Goal: Task Accomplishment & Management: Use online tool/utility

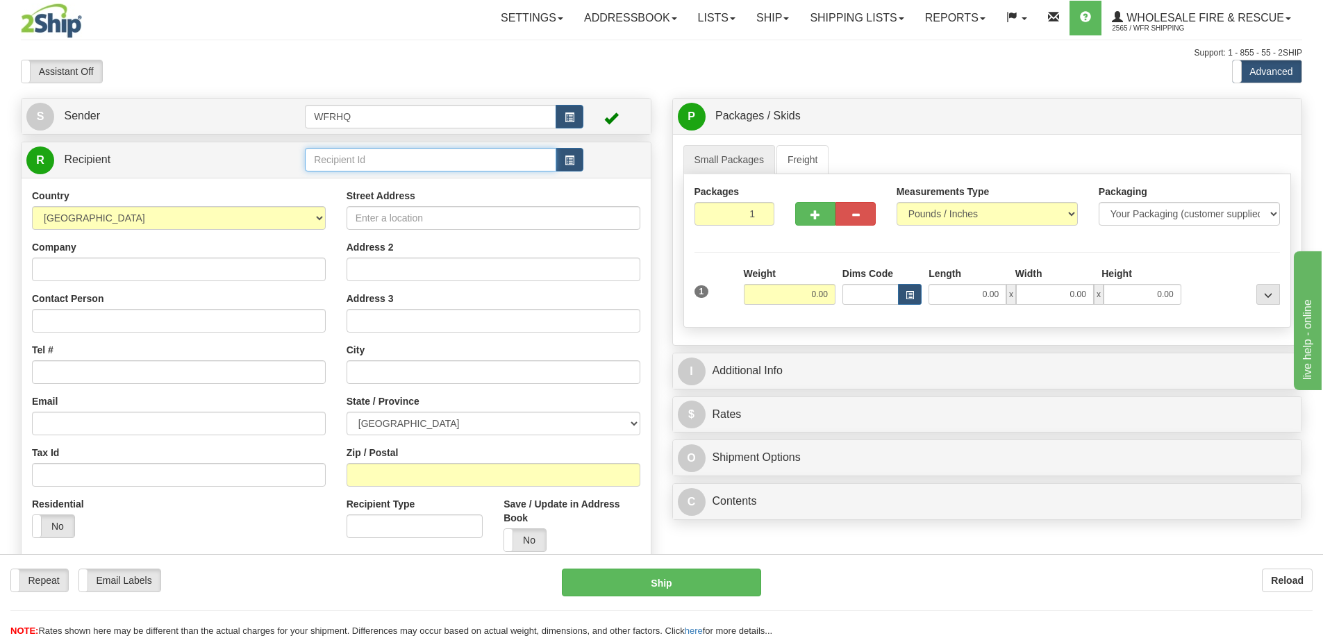
click at [383, 149] on input "text" at bounding box center [430, 160] width 251 height 24
click at [365, 181] on div "WHIS4400" at bounding box center [428, 181] width 238 height 15
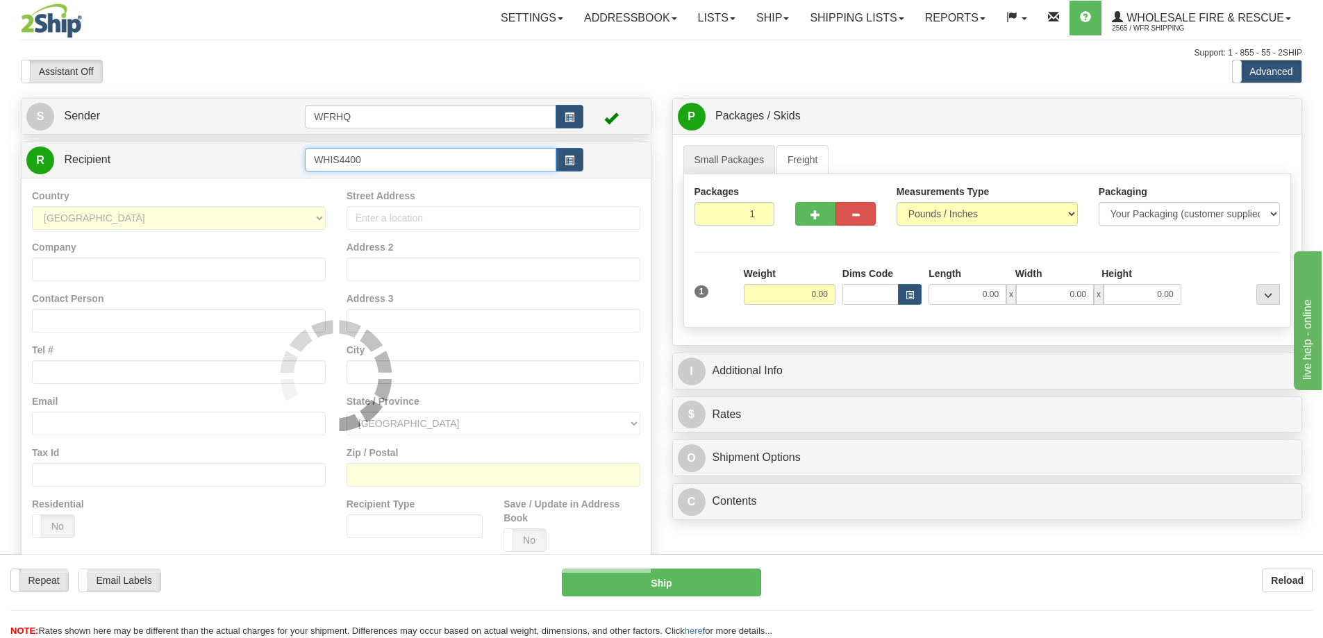
type input "WHIS4400"
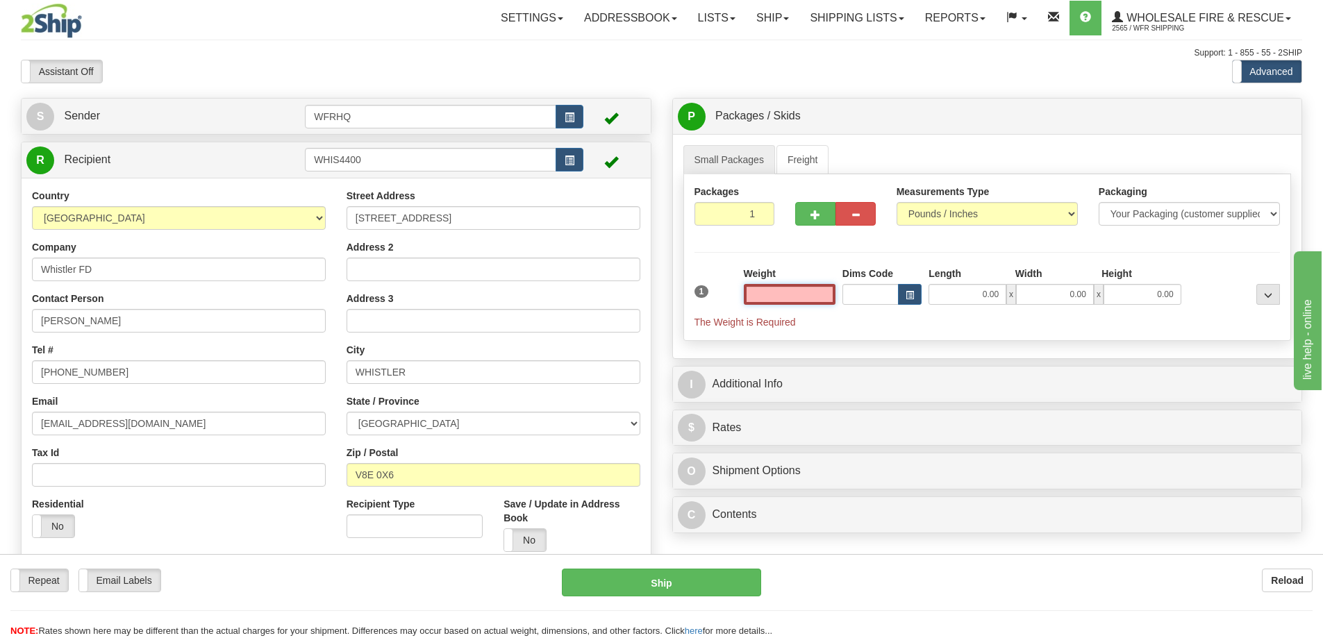
click at [806, 294] on input "text" at bounding box center [790, 294] width 92 height 21
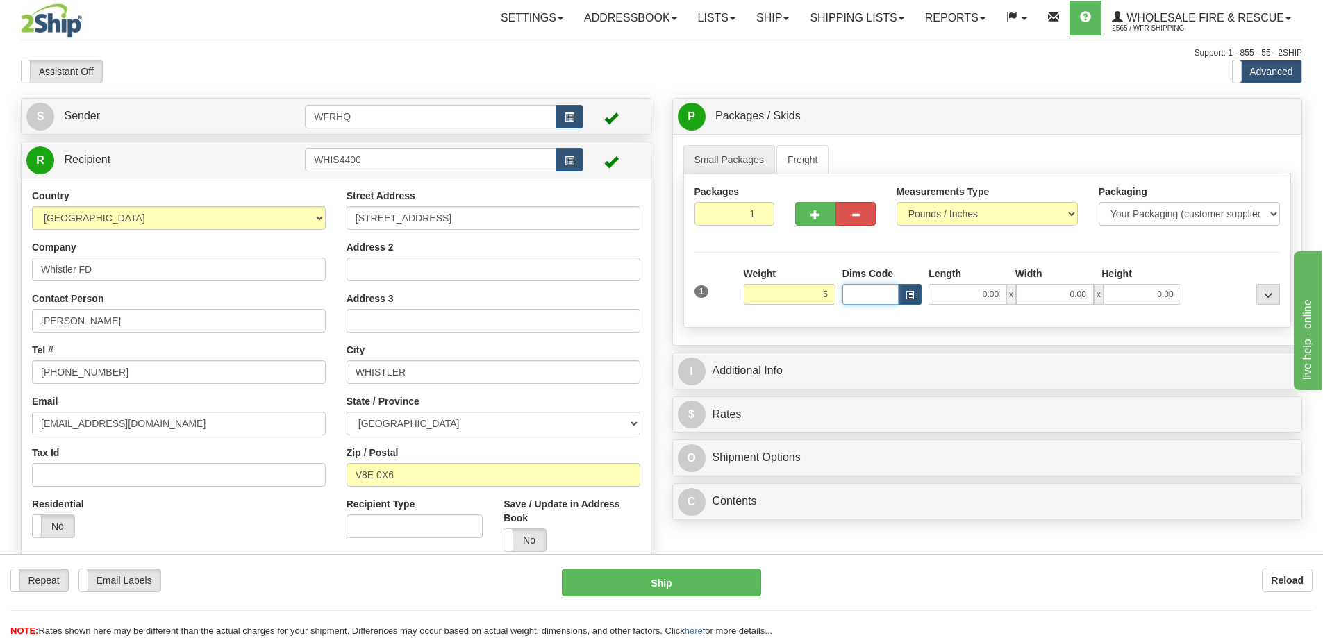
type input "5.00"
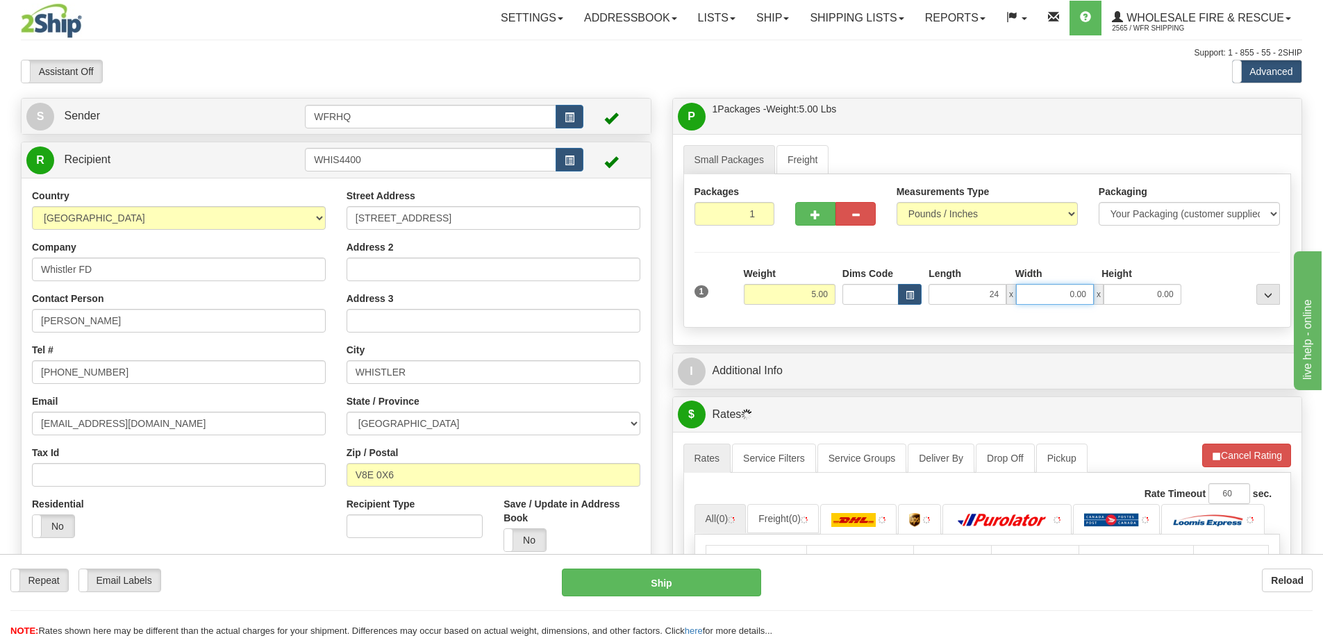
type input "24.00"
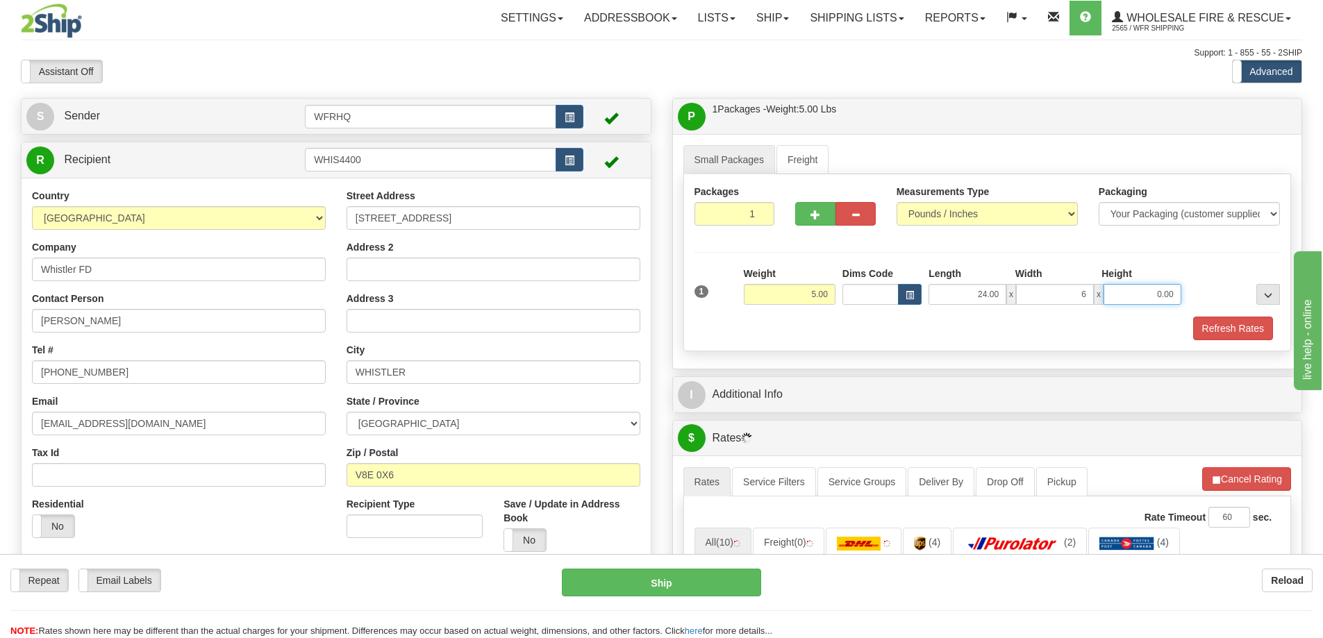
type input "6.00"
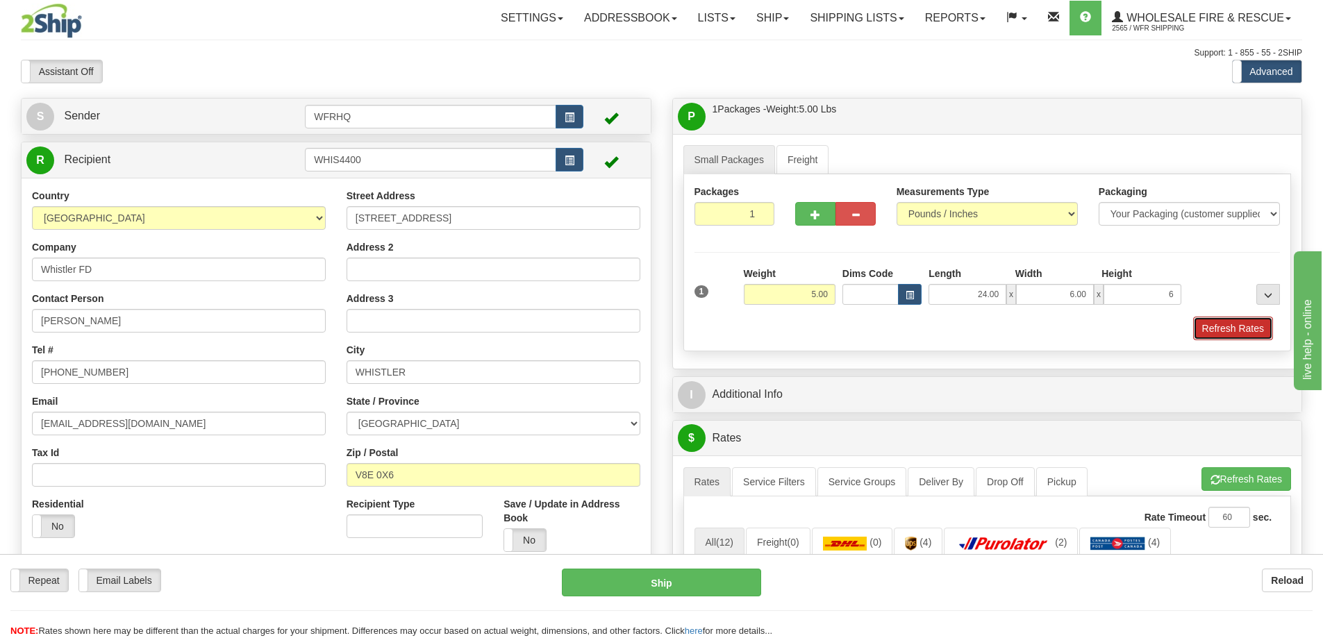
type input "6.00"
click at [1249, 324] on button "Refresh Rates" at bounding box center [1233, 329] width 80 height 24
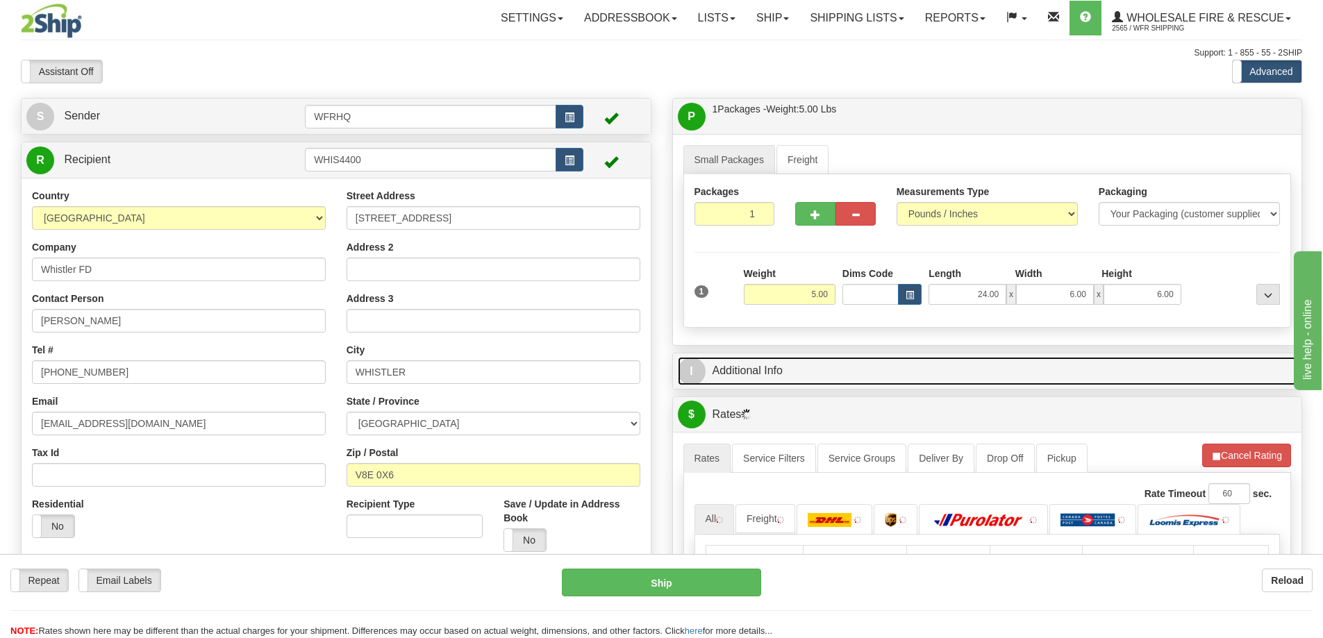
click at [1001, 367] on link "I Additional Info" at bounding box center [987, 371] width 619 height 28
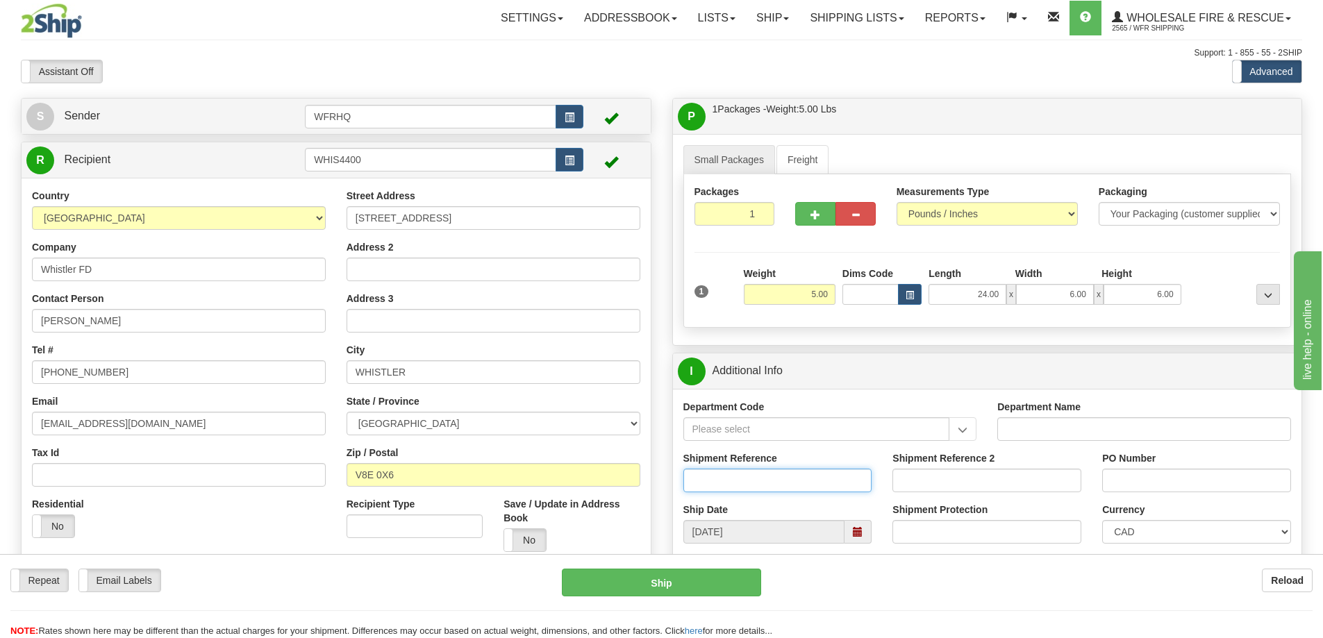
click at [768, 487] on input "Shipment Reference" at bounding box center [777, 481] width 189 height 24
type input "S46159-30639"
type input "740915"
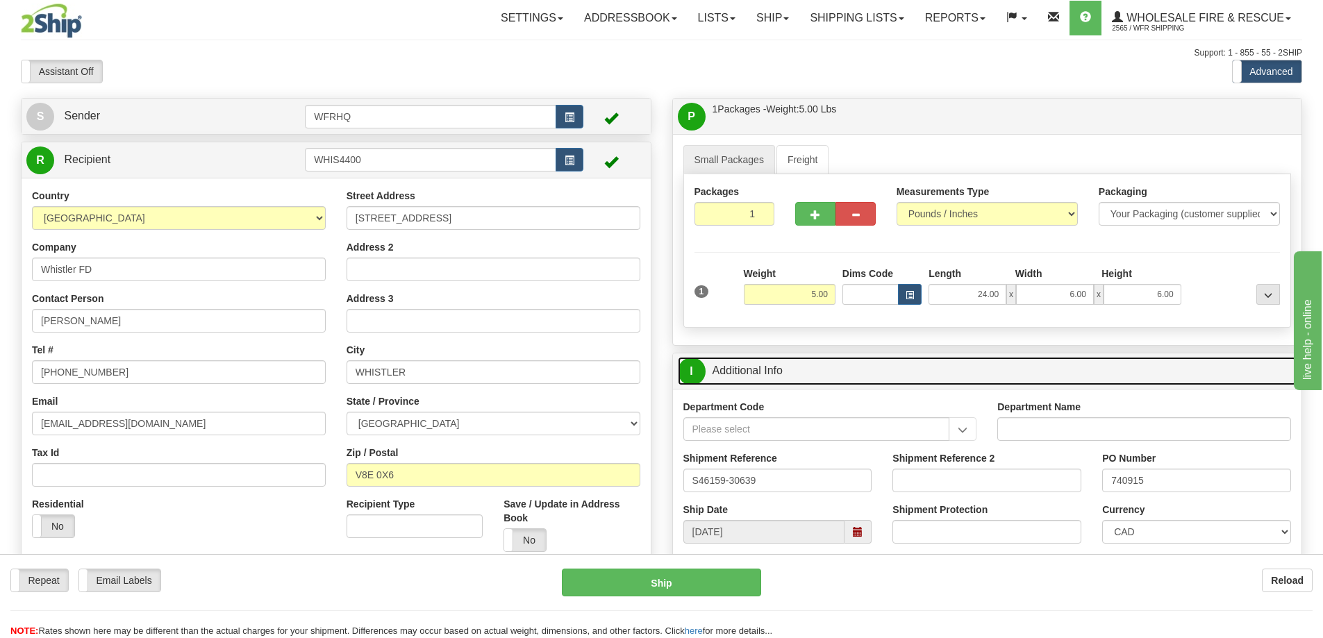
click at [876, 363] on link "I Additional Info" at bounding box center [987, 371] width 619 height 28
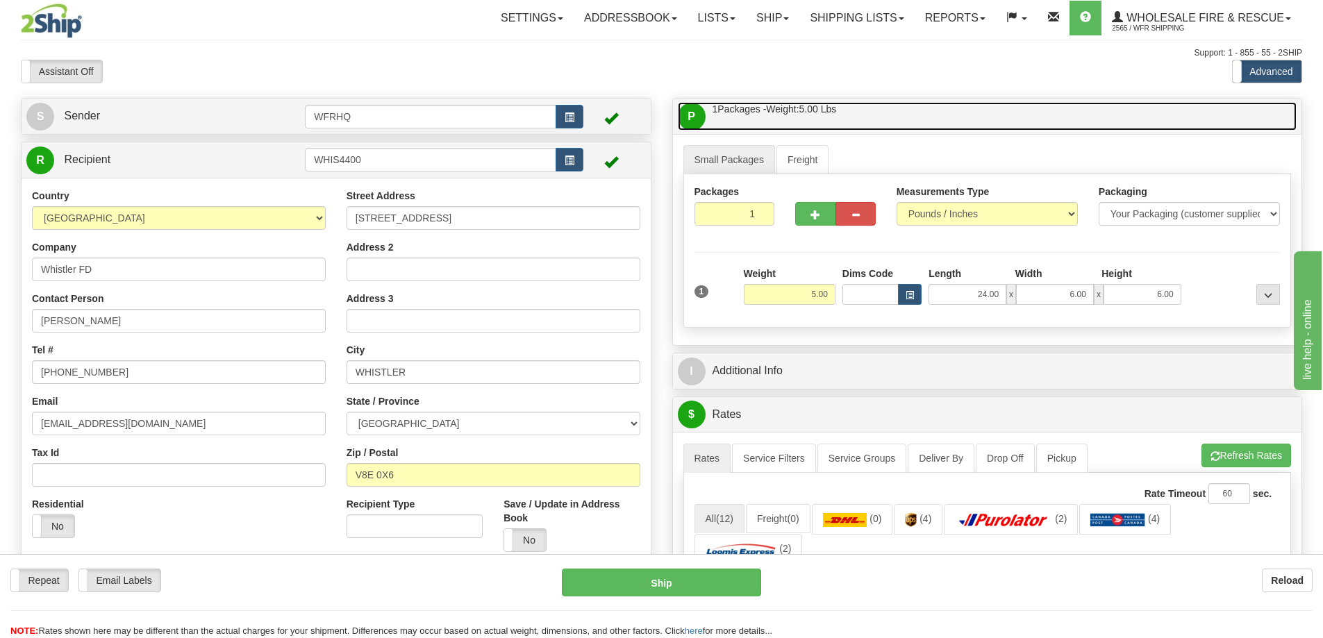
click at [909, 113] on link "P Packages / Skids 1 Packages - Weight: 5.00 Lbs 1 Skids - Weight: NaN Lbs" at bounding box center [987, 116] width 619 height 28
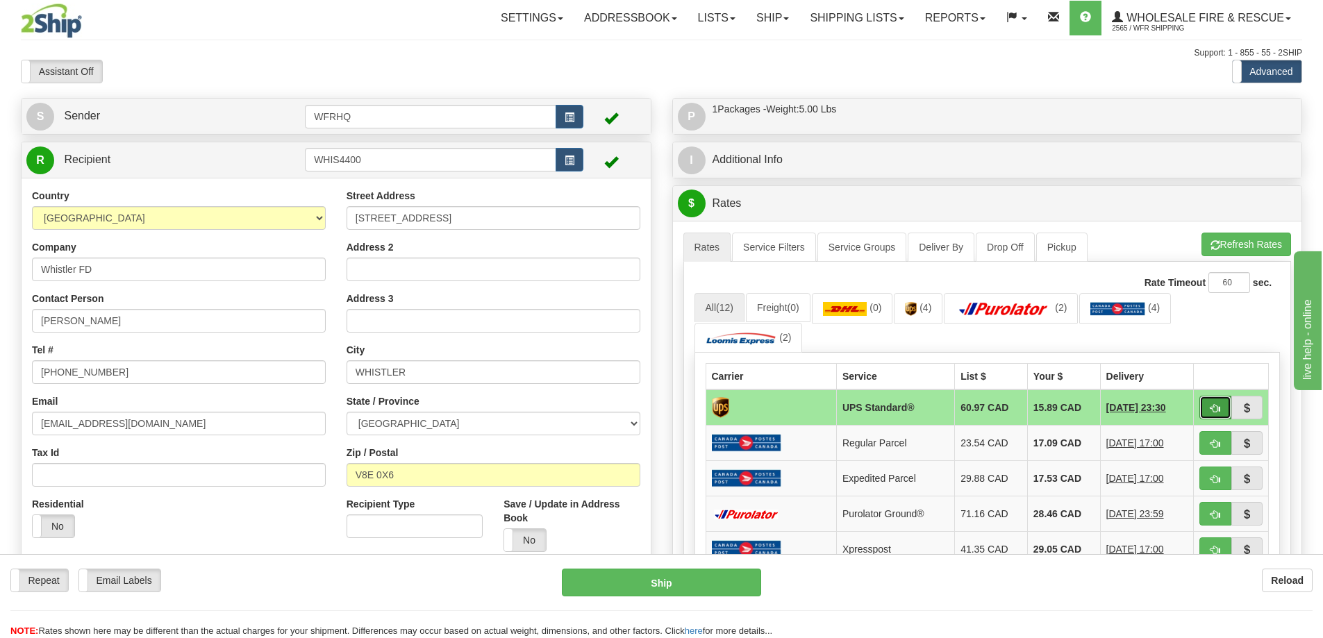
click at [1211, 406] on span "button" at bounding box center [1215, 408] width 10 height 9
type input "11"
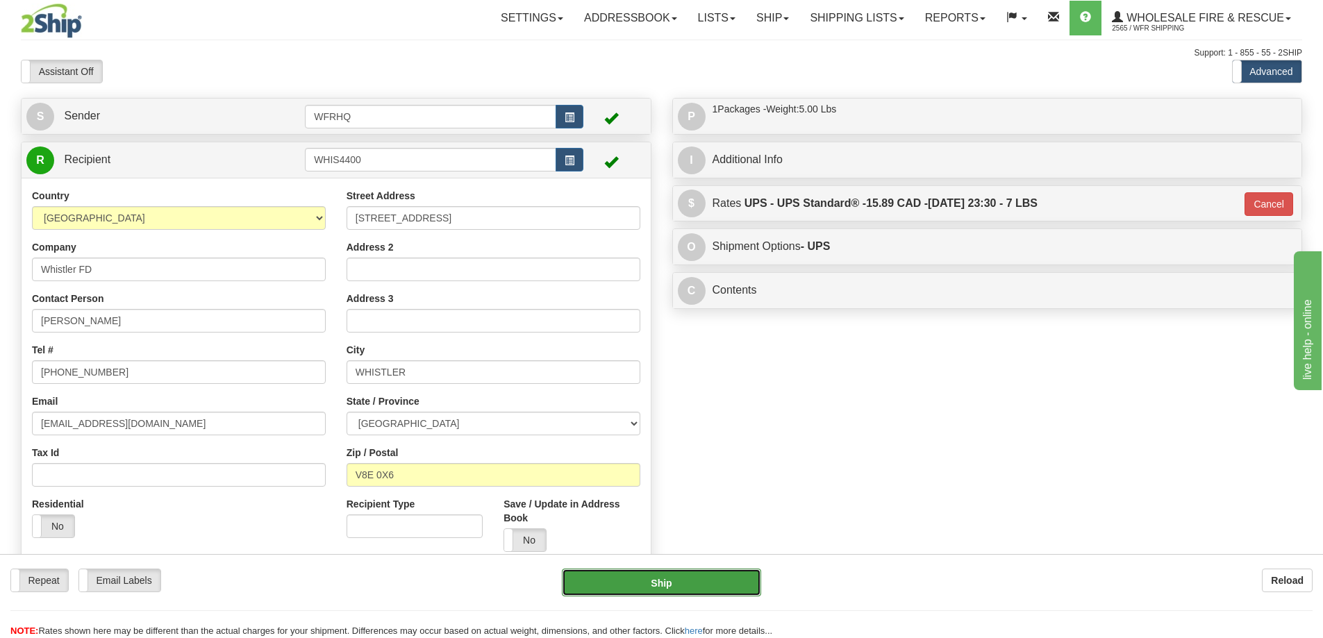
click at [676, 583] on button "Ship" at bounding box center [661, 583] width 199 height 28
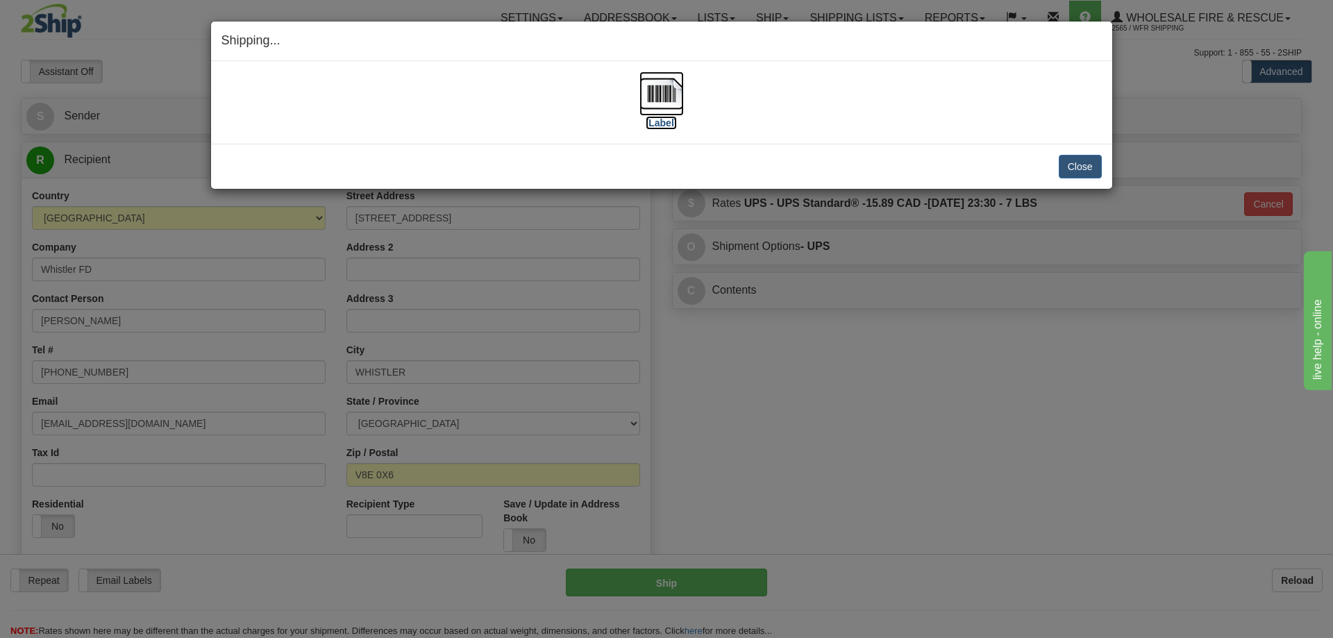
click at [654, 80] on img at bounding box center [662, 94] width 44 height 44
click at [1071, 170] on button "Close" at bounding box center [1080, 167] width 43 height 24
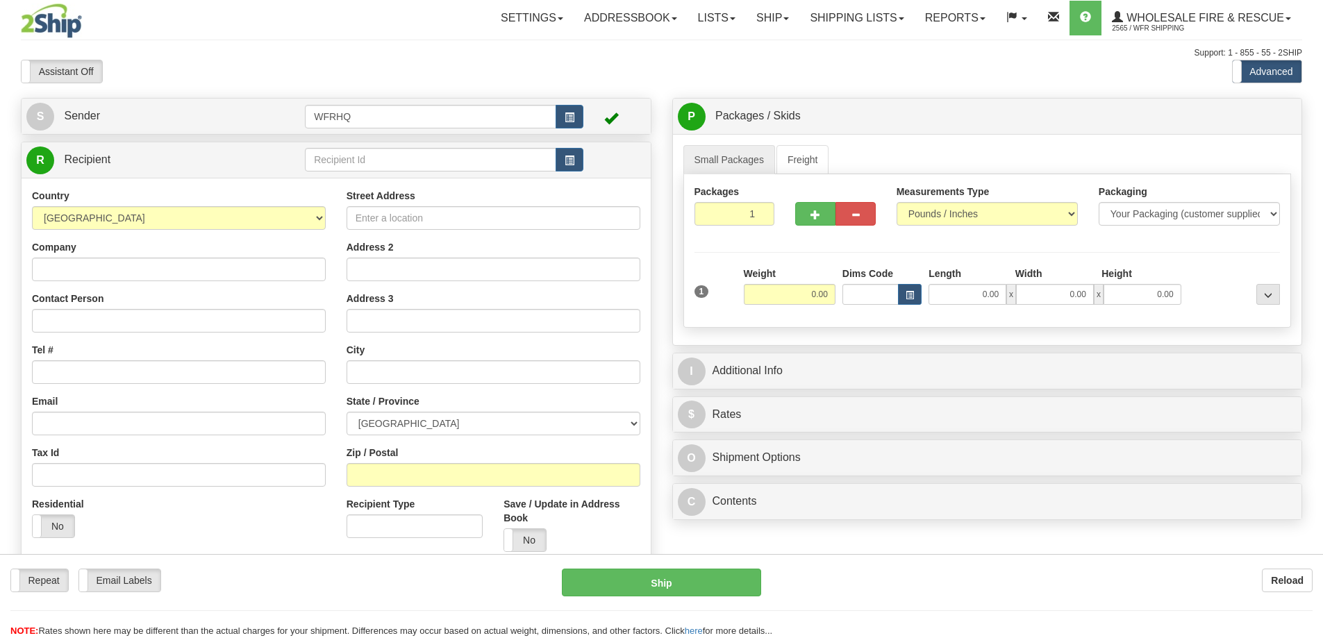
click at [352, 164] on div "Toggle navigation Settings Shipping Preferences Fields Preferences New" at bounding box center [661, 369] width 1323 height 738
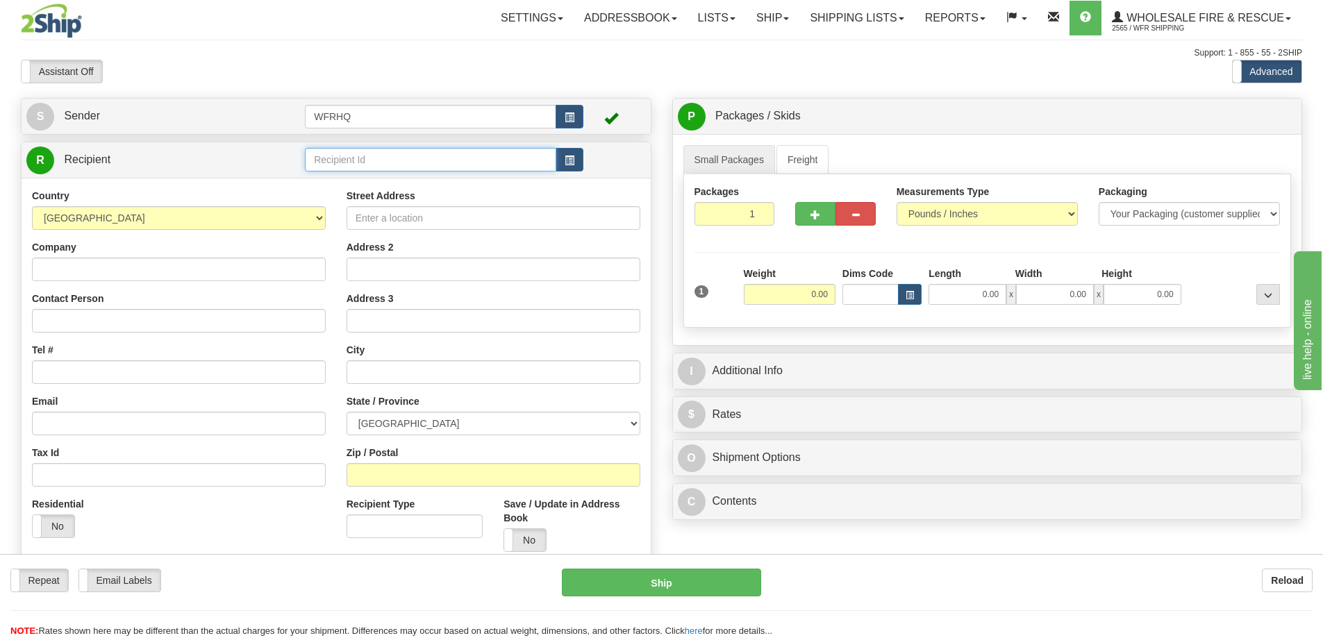
click at [352, 163] on input "text" at bounding box center [430, 160] width 251 height 24
type input "ORDO6032"
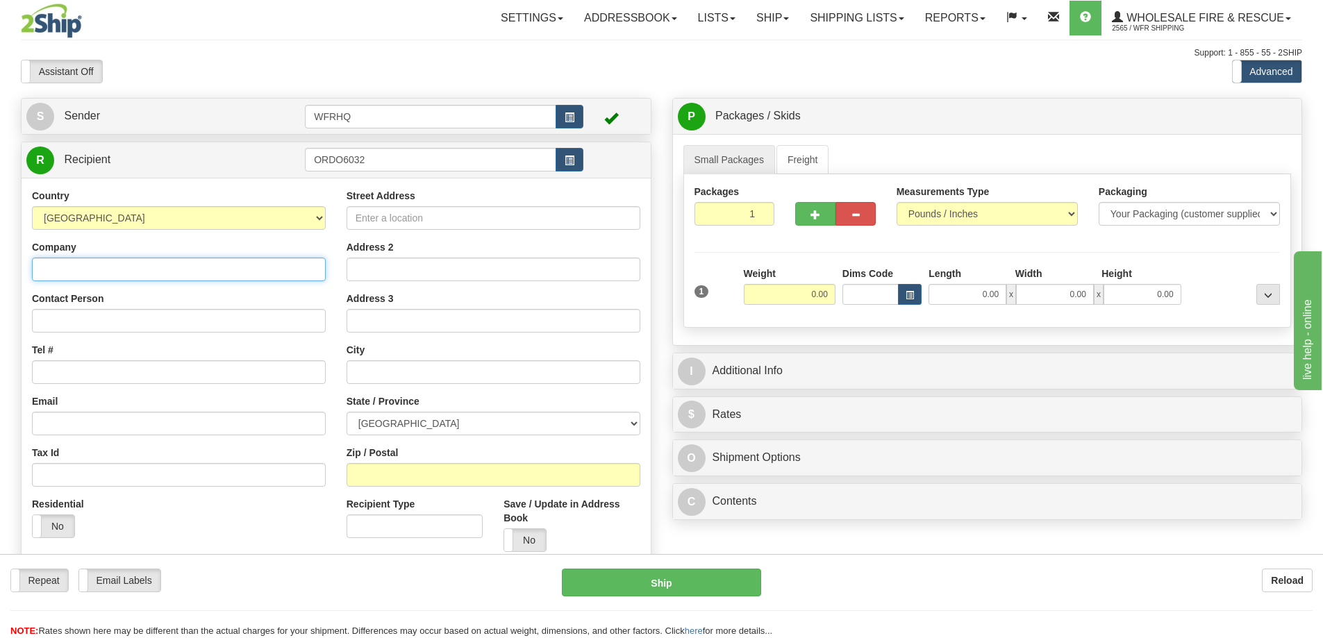
click at [81, 266] on div "Country [GEOGRAPHIC_DATA] [GEOGRAPHIC_DATA] [GEOGRAPHIC_DATA] [GEOGRAPHIC_DATA]…" at bounding box center [336, 375] width 629 height 395
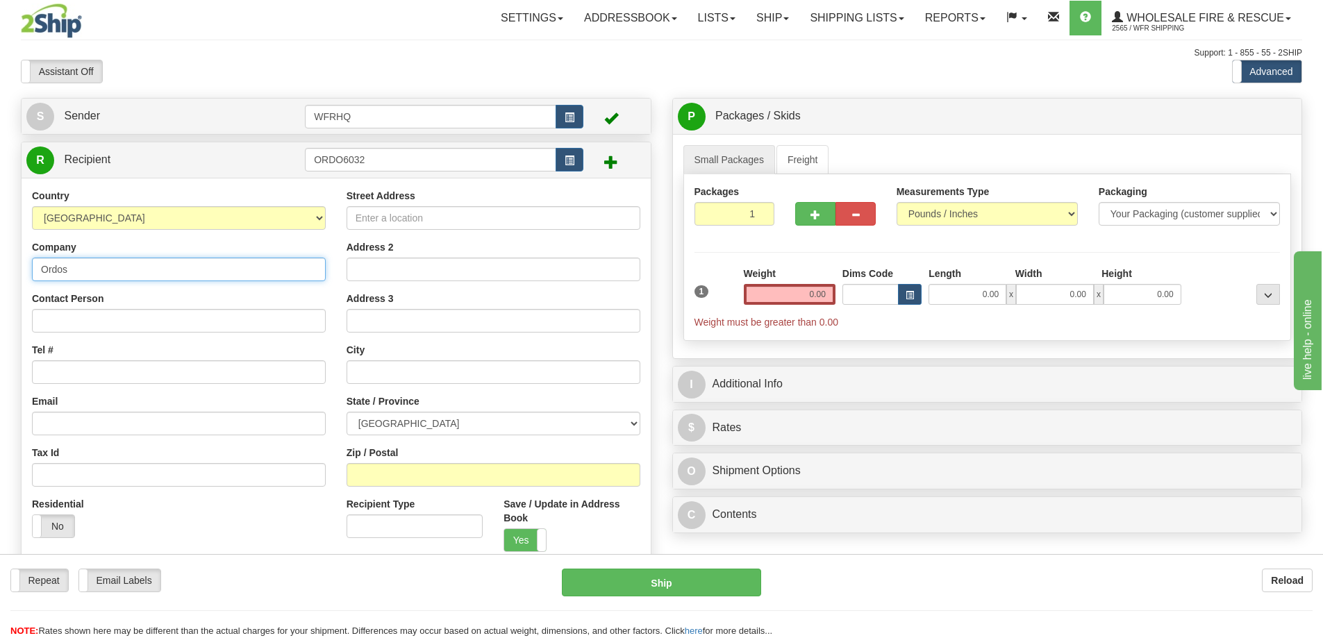
type input "Ordos Fire Equipment"
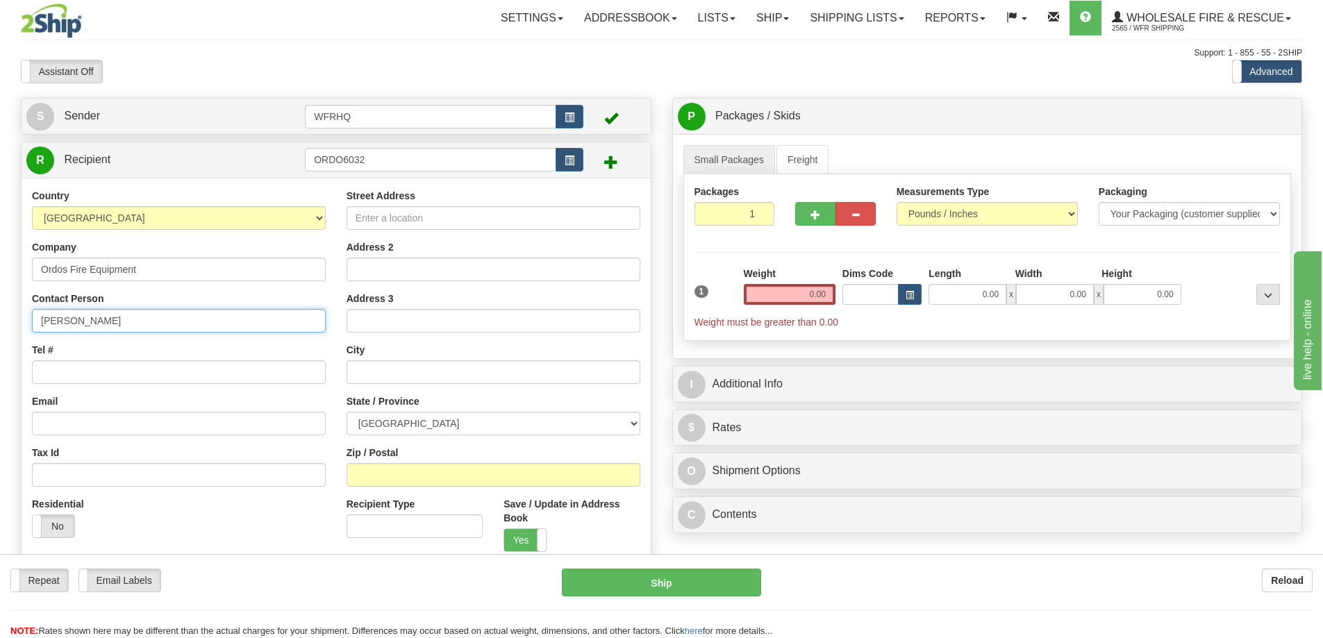
type input "[PERSON_NAME]"
type input "[PHONE_NUMBER]"
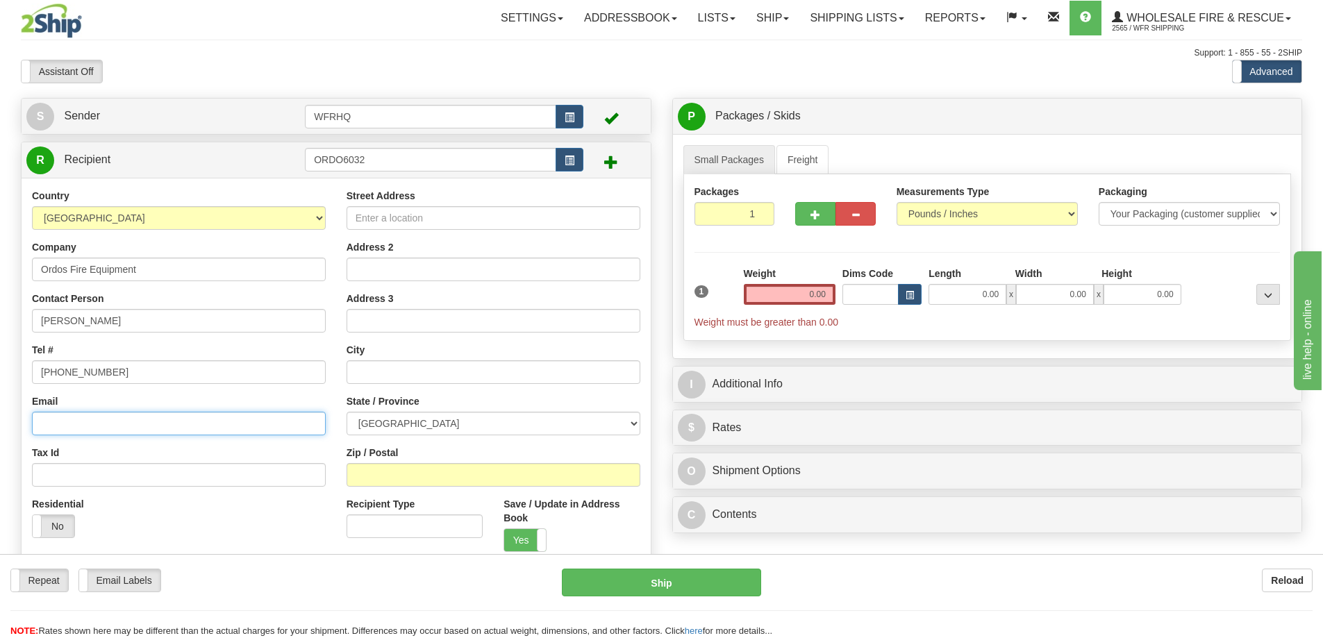
click at [144, 417] on input "Email" at bounding box center [179, 424] width 294 height 24
paste input "[EMAIL_ADDRESS][DOMAIN_NAME]"
type input "[EMAIL_ADDRESS][DOMAIN_NAME]"
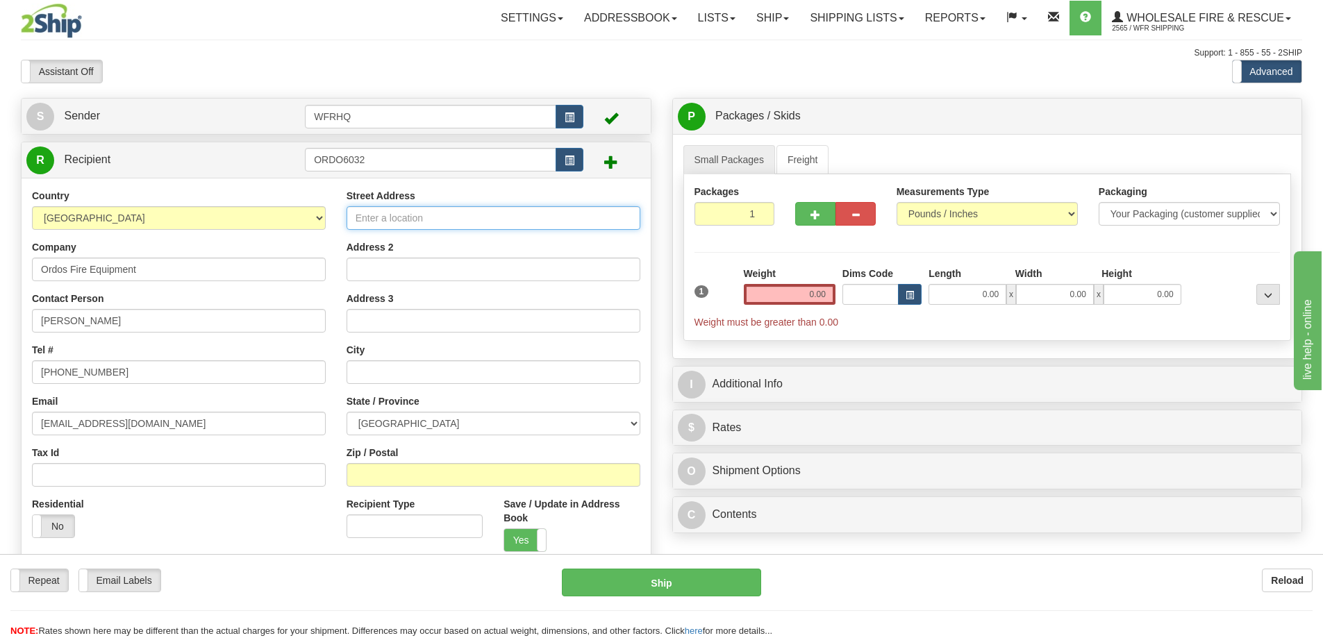
click at [447, 219] on input "Street Address" at bounding box center [494, 218] width 294 height 24
type input "[STREET_ADDRESS]"
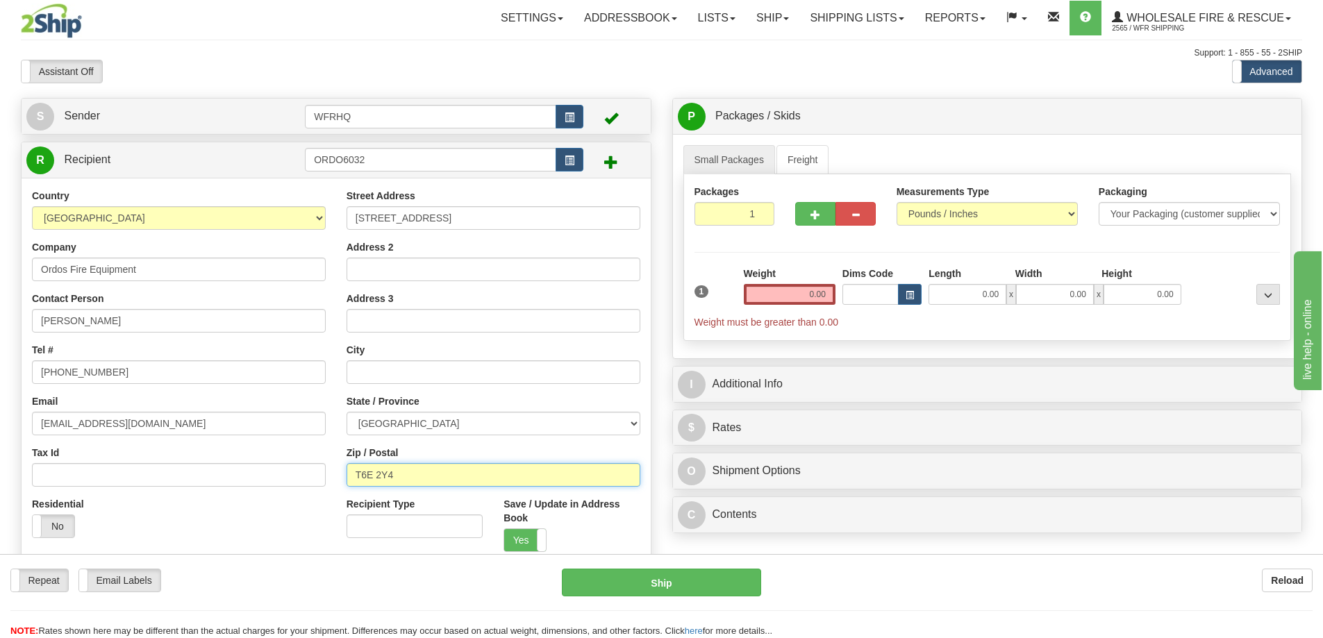
type input "T6E 2Y4"
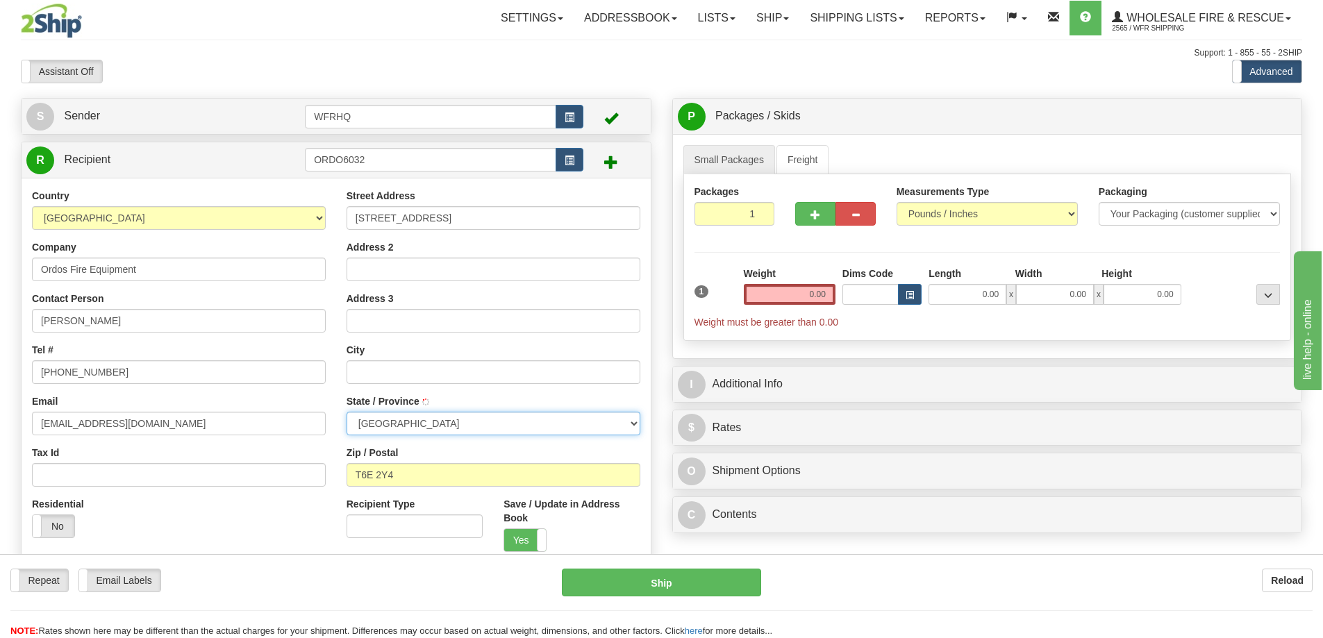
type input "[GEOGRAPHIC_DATA]"
click at [782, 292] on input "0.00" at bounding box center [790, 294] width 92 height 21
type input "6.00"
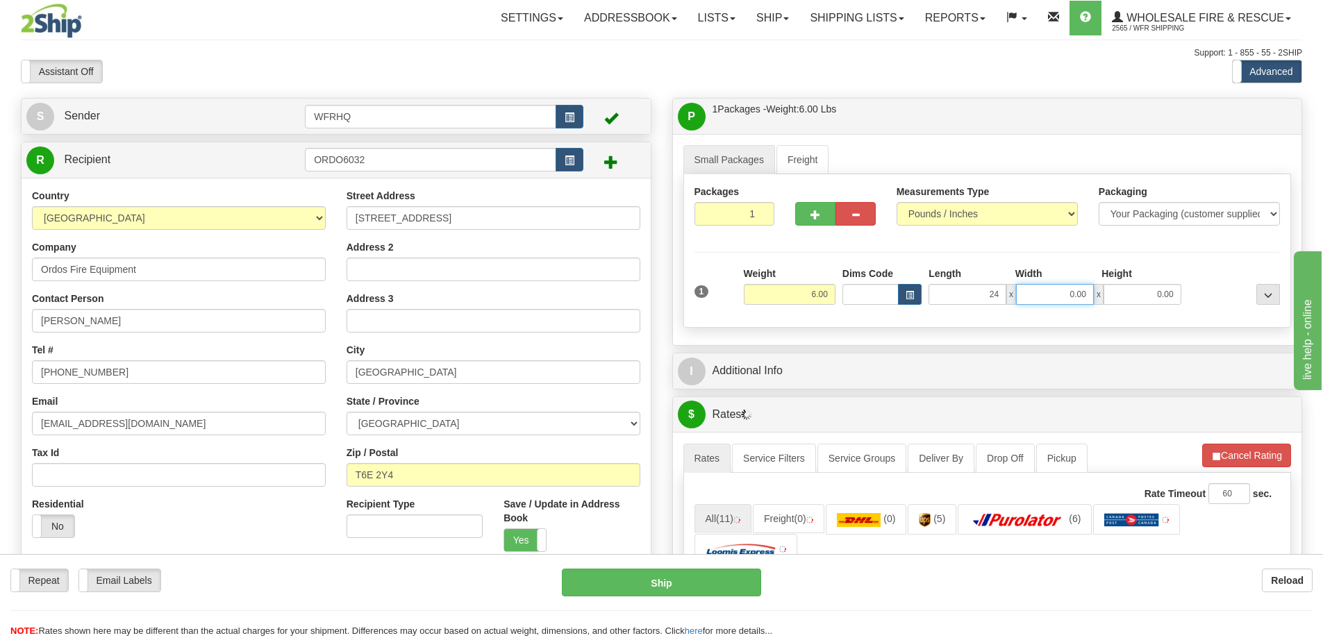
type input "24.00"
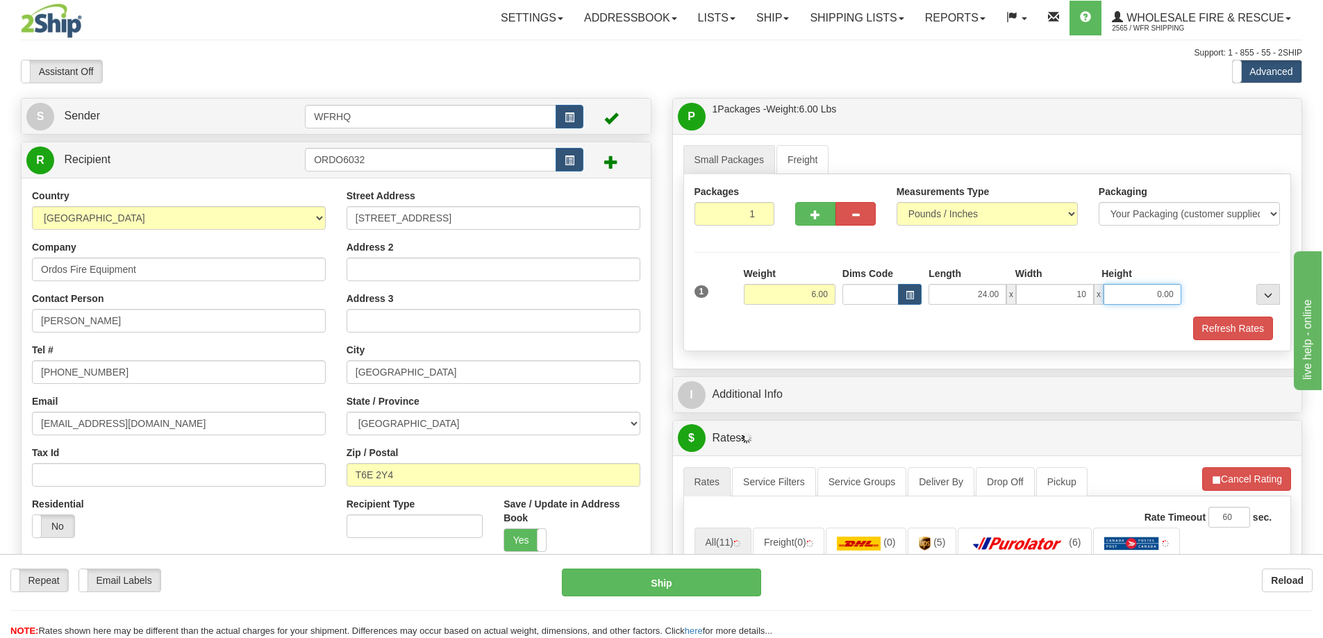
type input "10.00"
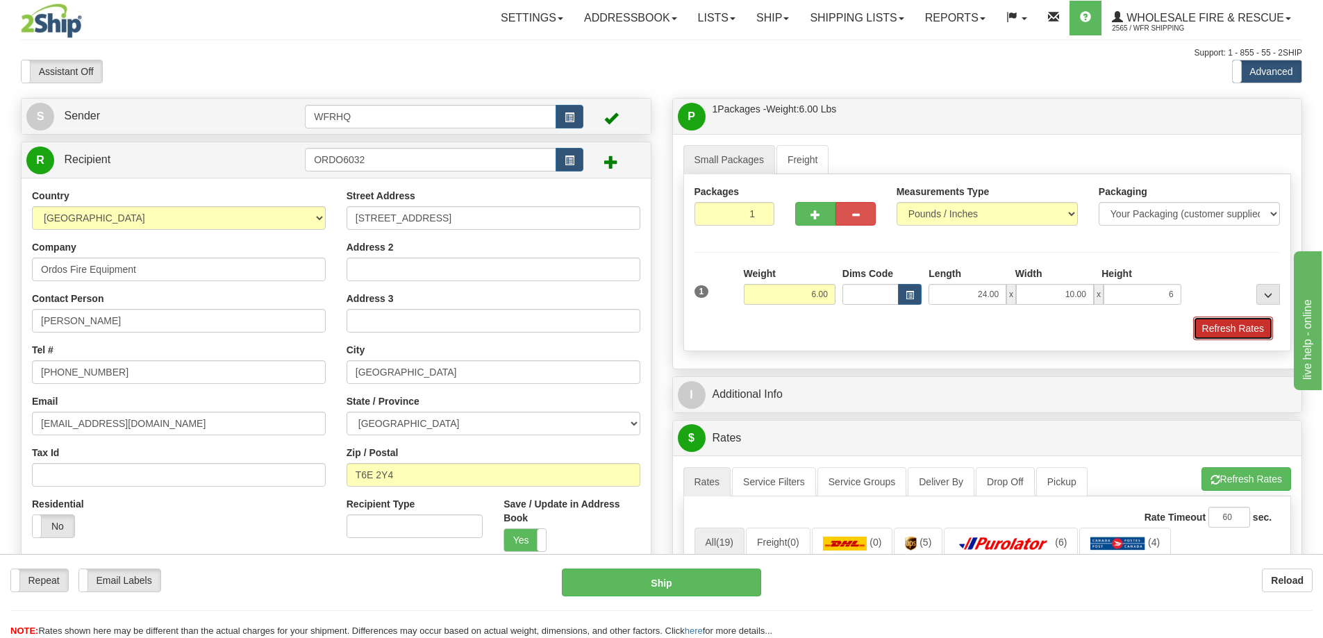
type input "6.00"
drag, startPoint x: 1223, startPoint y: 338, endPoint x: 1197, endPoint y: 340, distance: 25.8
click at [1223, 338] on button "Refresh Rates" at bounding box center [1233, 329] width 80 height 24
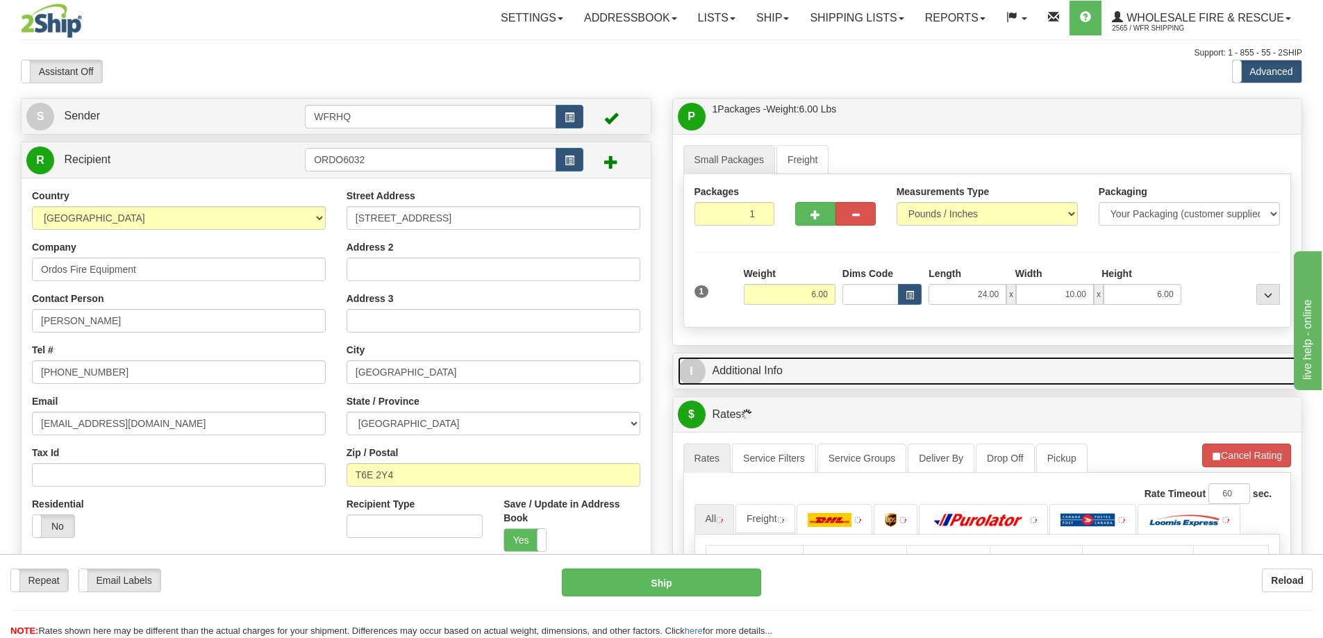
click at [1081, 372] on link "I Additional Info" at bounding box center [987, 371] width 619 height 28
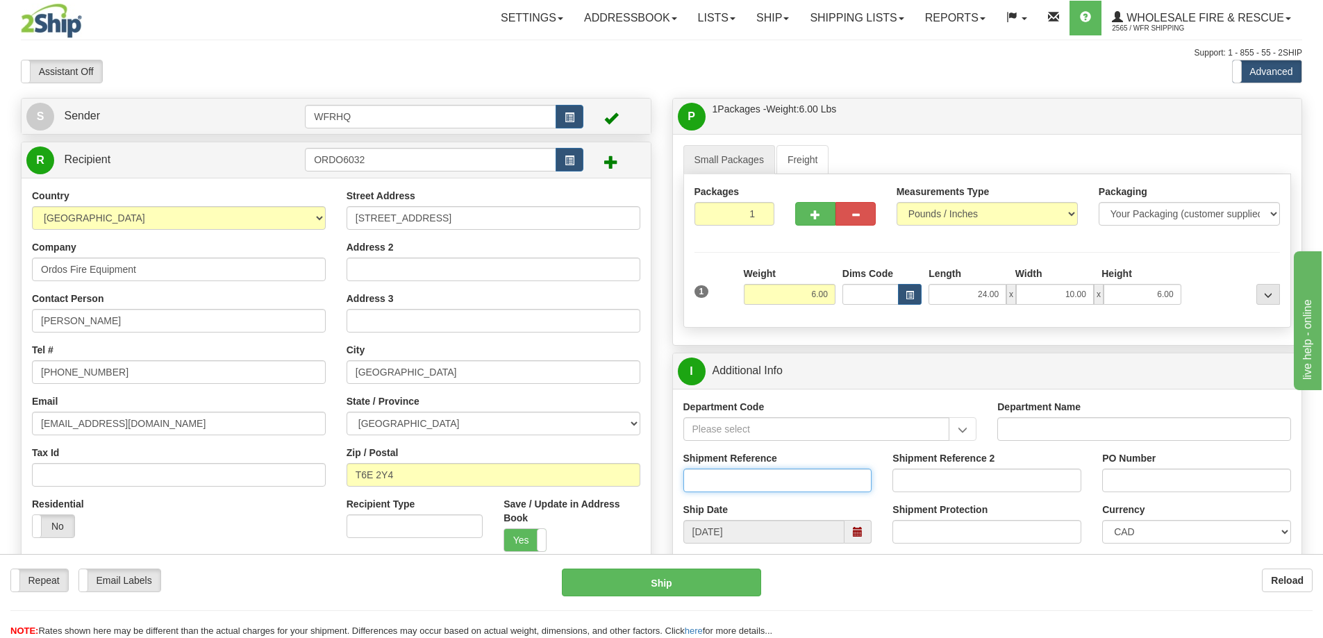
click at [754, 475] on input "Shipment Reference" at bounding box center [777, 481] width 189 height 24
type input "S46320-30625"
type input "3837"
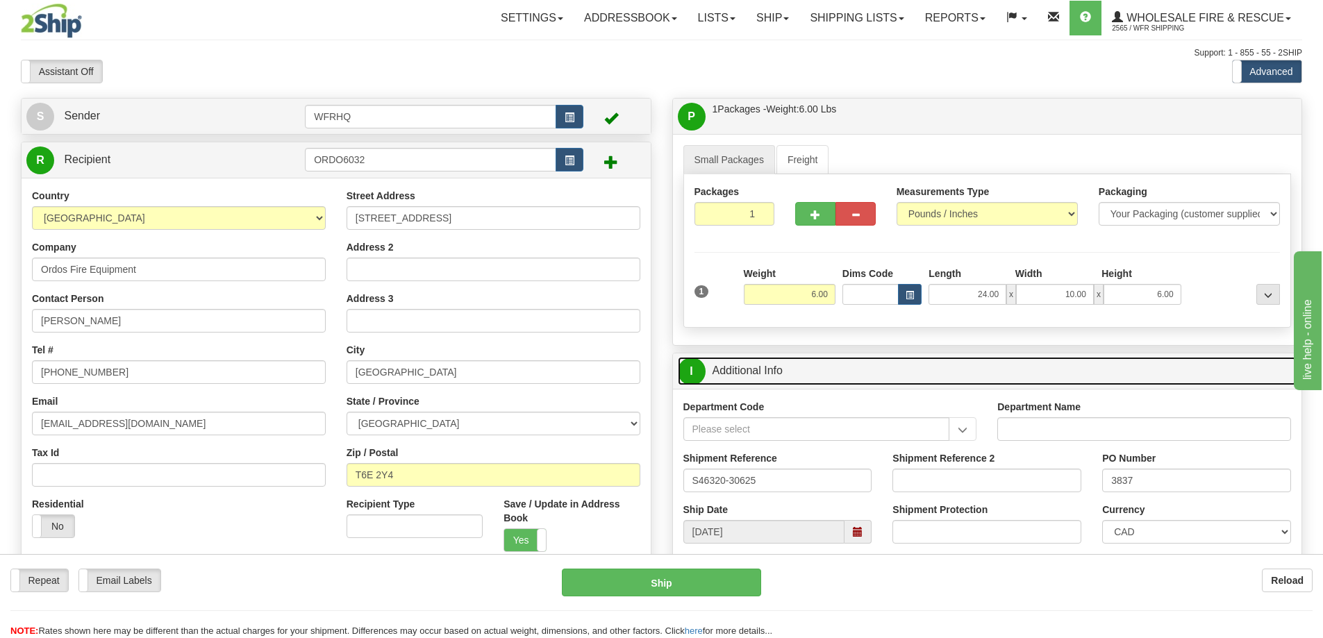
click at [943, 381] on link "I Additional Info" at bounding box center [987, 371] width 619 height 28
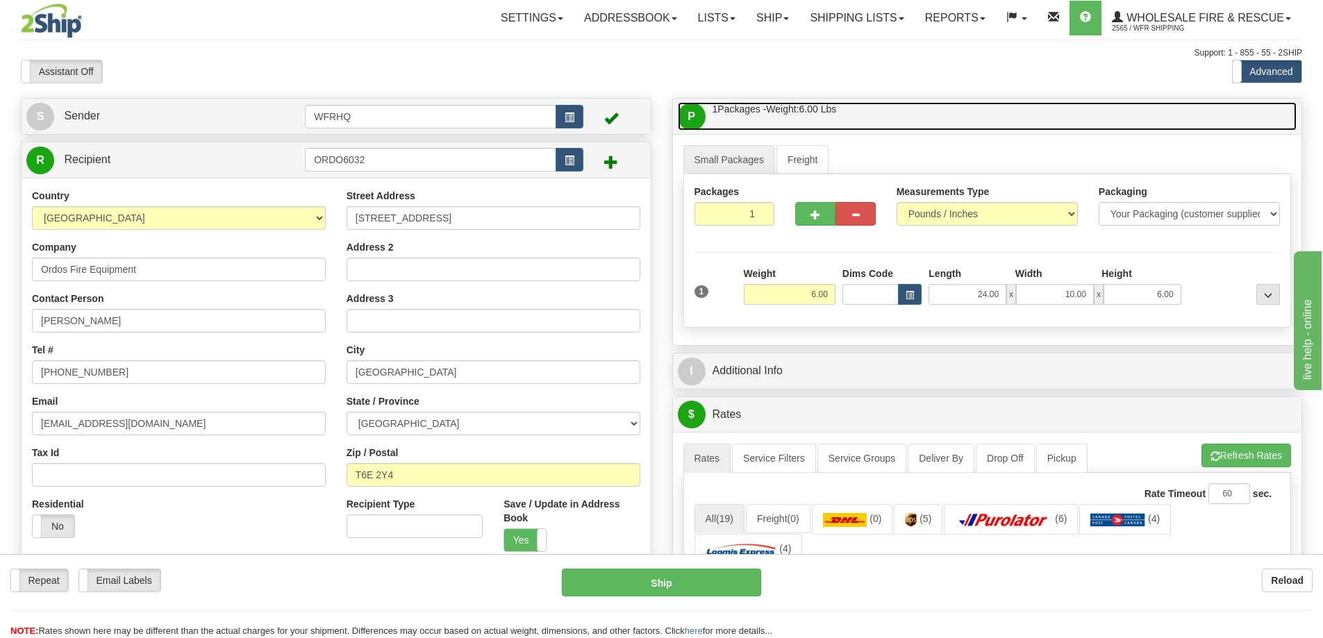
click at [938, 106] on link "P Packages / Skids 1 Packages - Weight: 6.00 Lbs 1 Skids - Weight: NaN Lbs" at bounding box center [987, 116] width 619 height 28
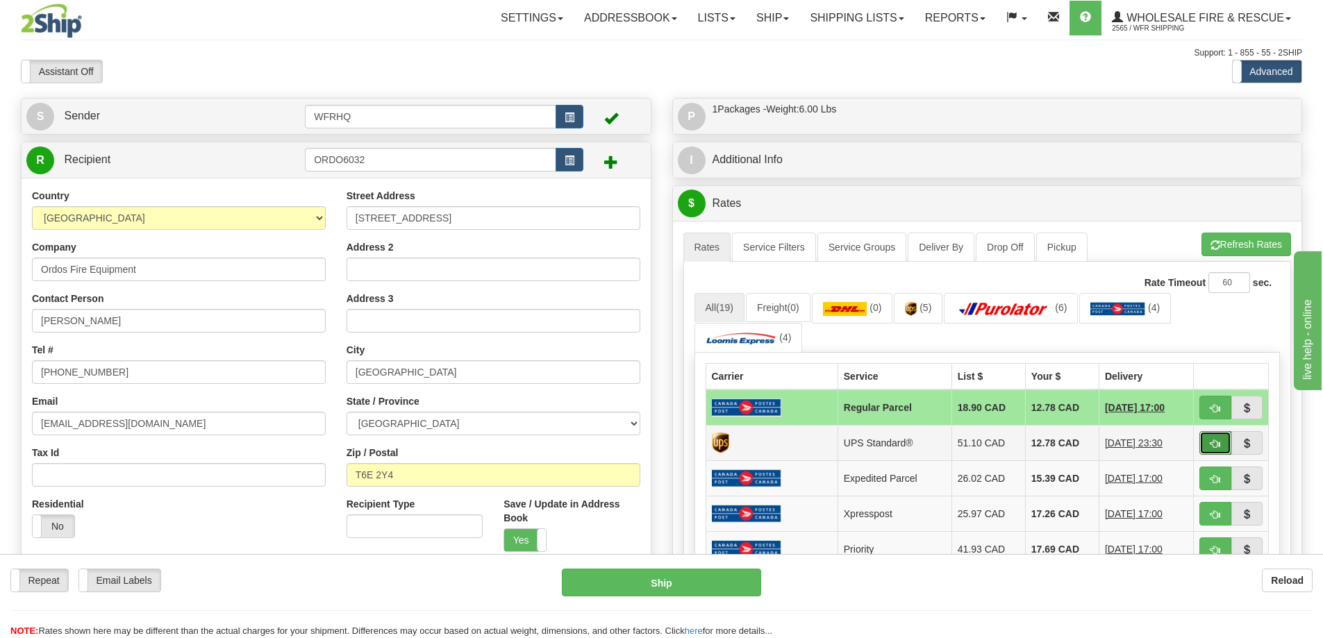
click at [1209, 444] on button "button" at bounding box center [1215, 443] width 32 height 24
type input "11"
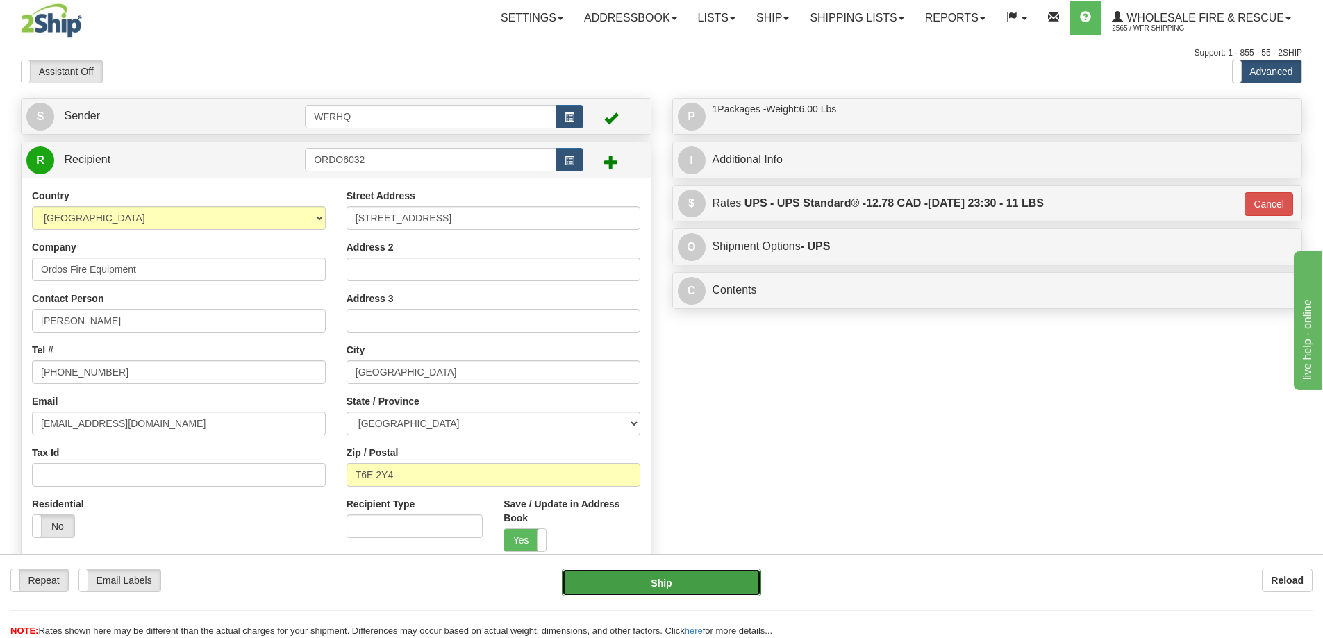
click at [710, 580] on button "Ship" at bounding box center [661, 583] width 199 height 28
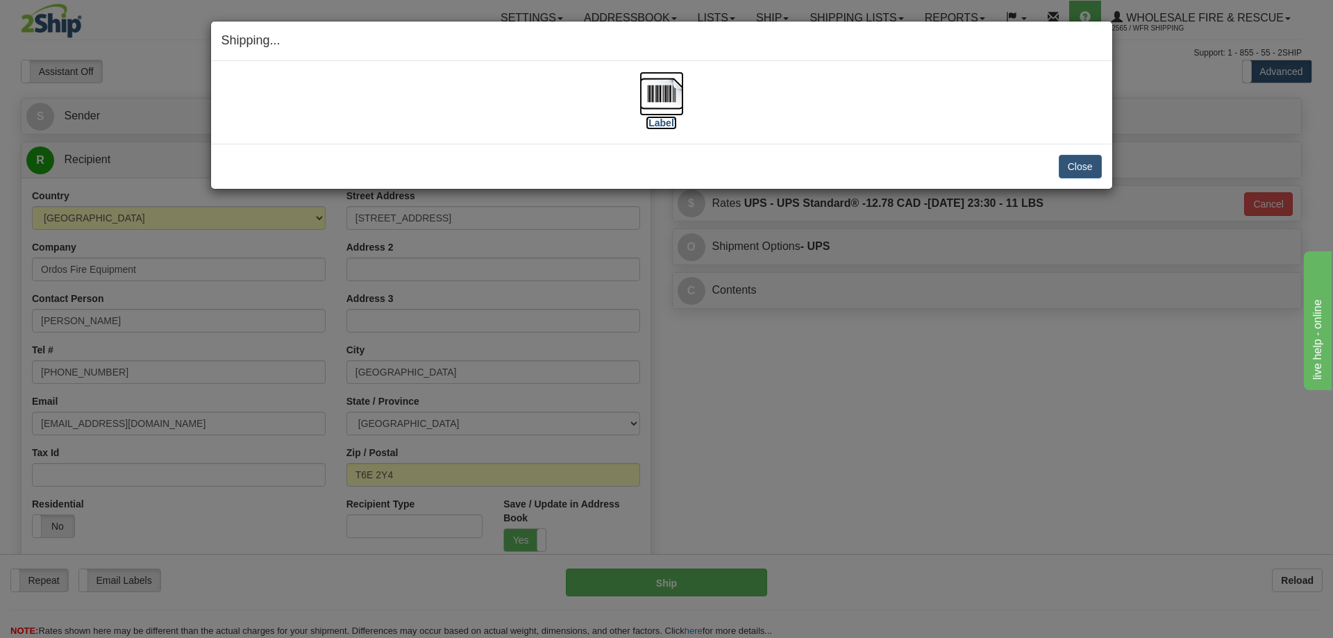
click at [658, 87] on img at bounding box center [662, 94] width 44 height 44
click at [1074, 172] on button "Close" at bounding box center [1080, 167] width 43 height 24
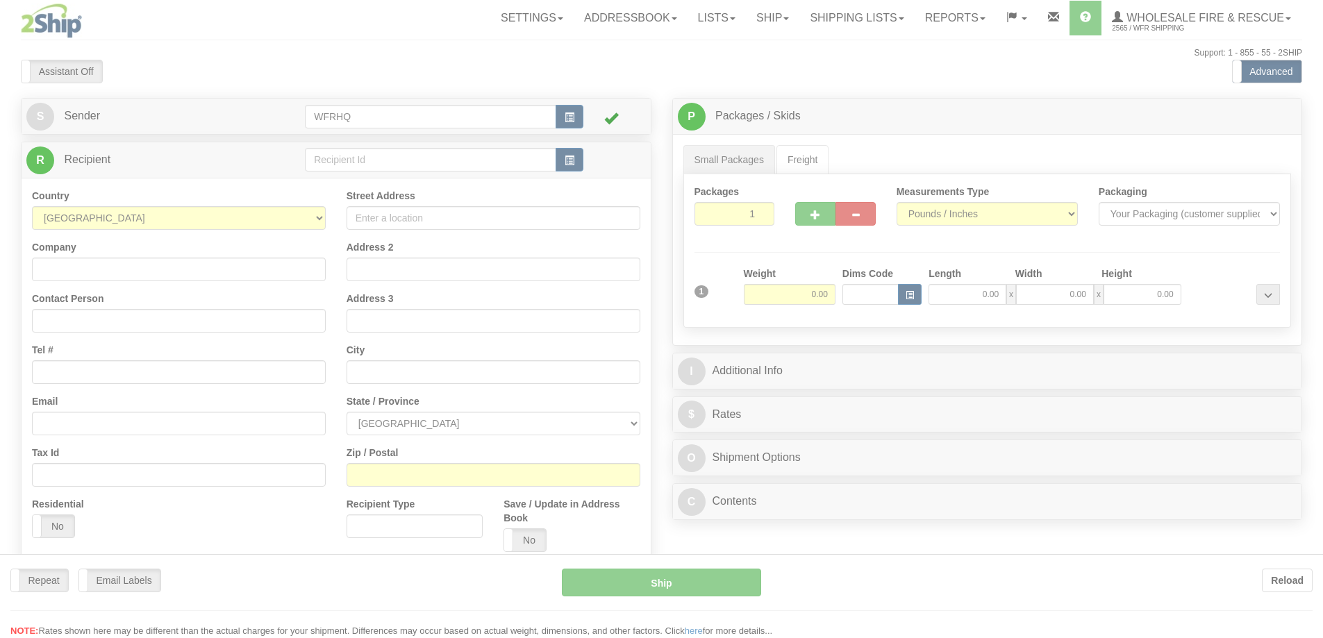
click at [387, 164] on div at bounding box center [661, 319] width 1323 height 638
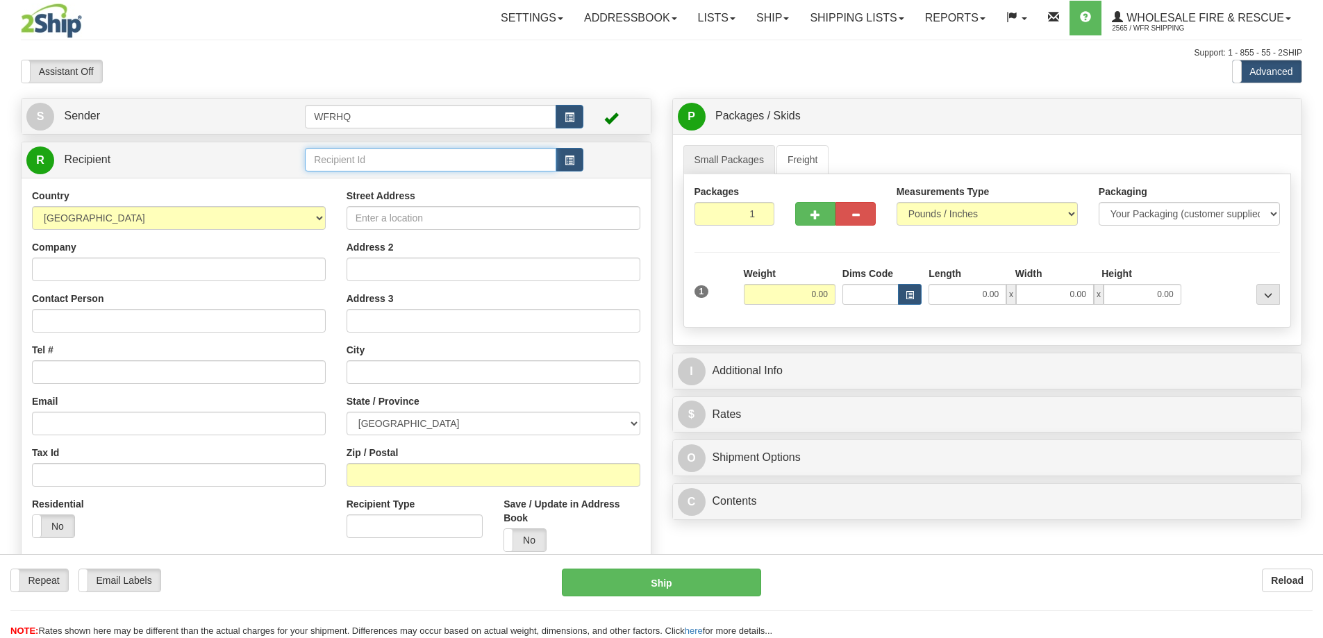
click at [386, 165] on input "text" at bounding box center [430, 160] width 251 height 24
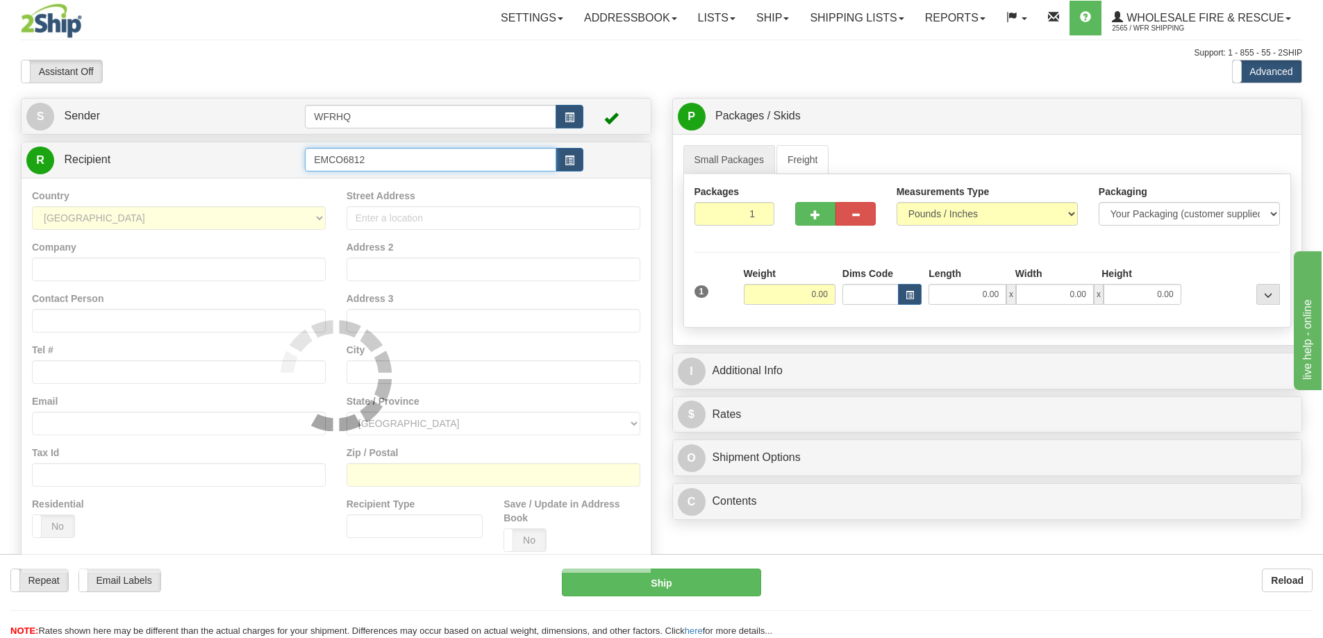
type input "EMCO6812"
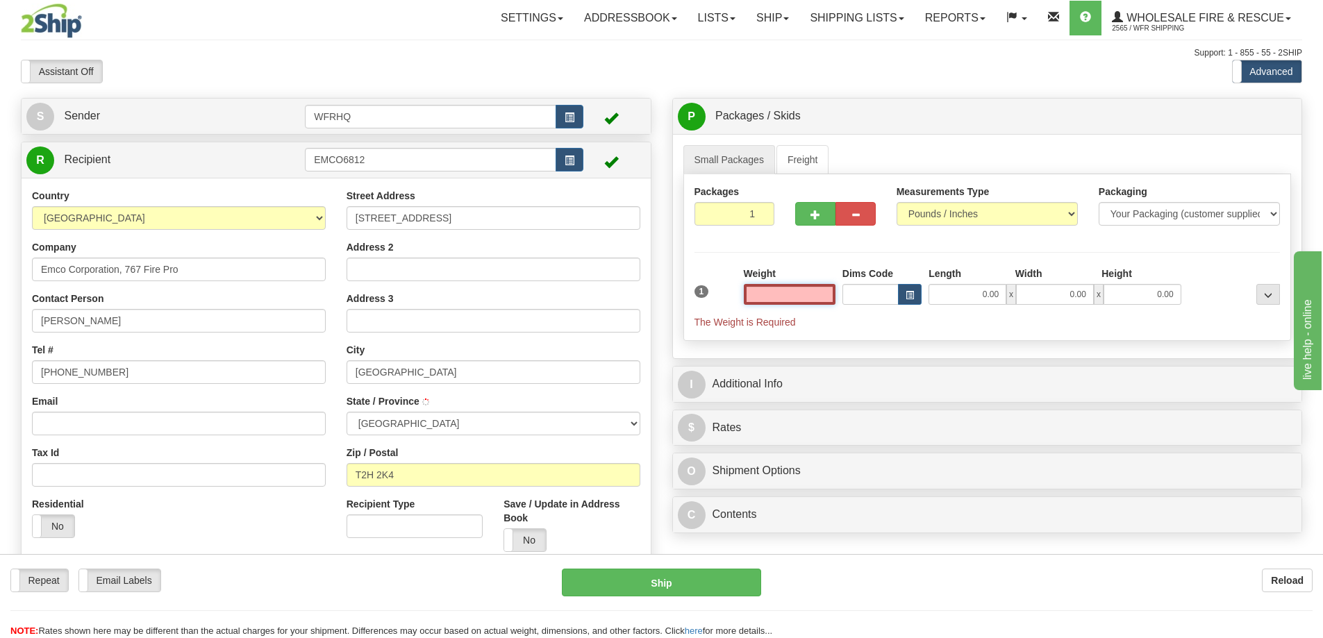
type input "CALGARY"
type input "0.00"
click at [797, 305] on div "Weight 0.00" at bounding box center [789, 291] width 99 height 49
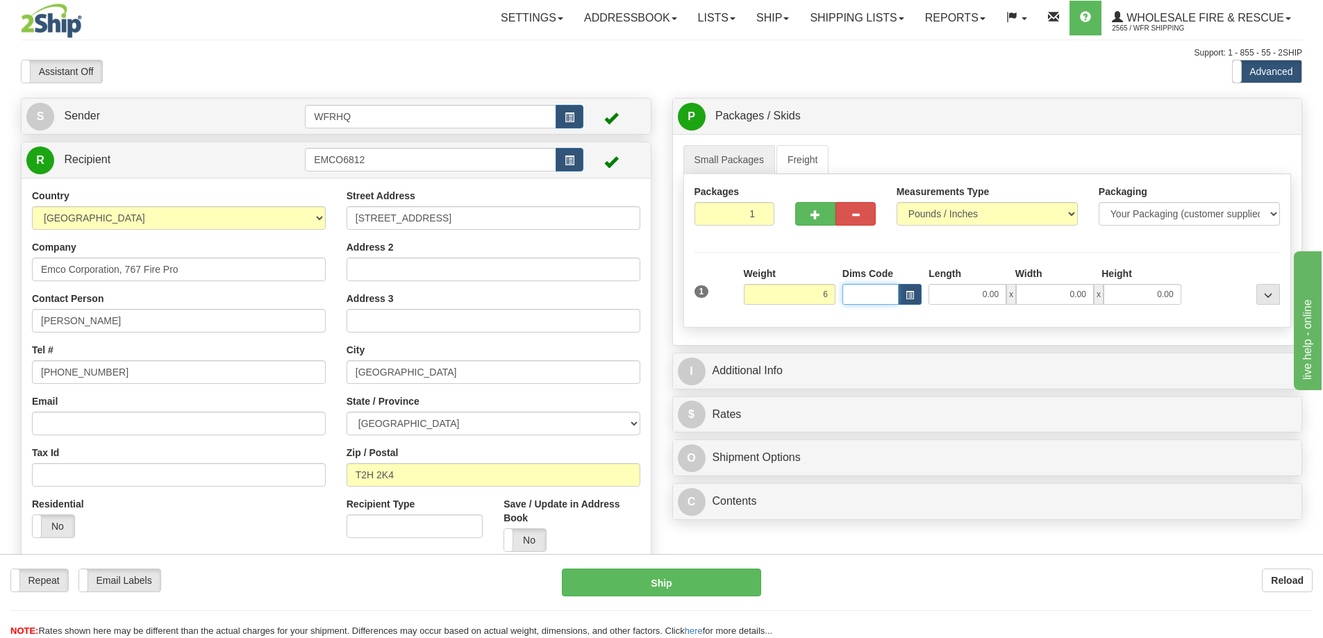
type input "6.00"
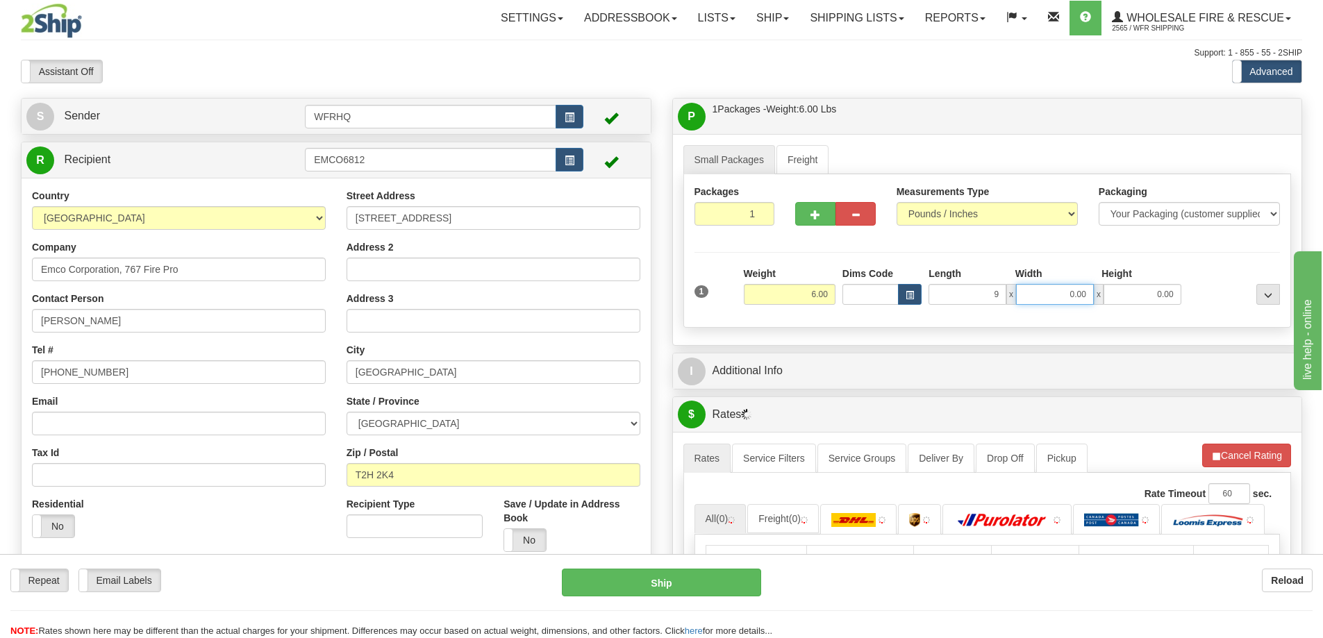
type input "9.00"
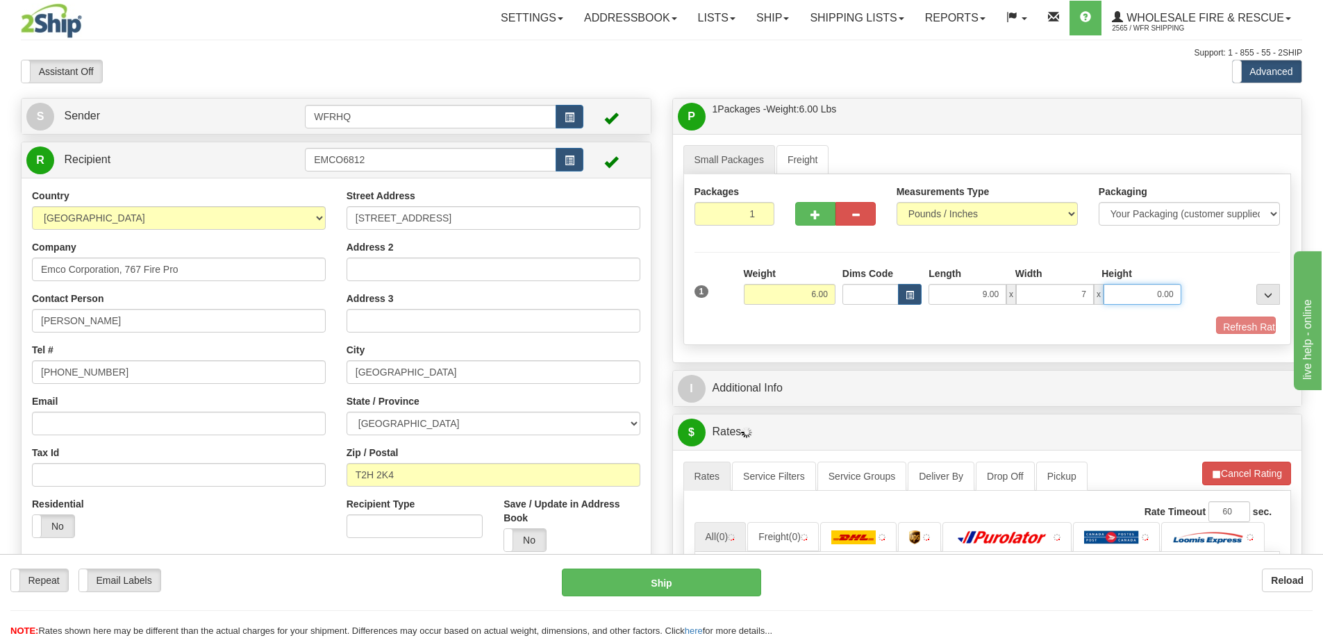
type input "7.00"
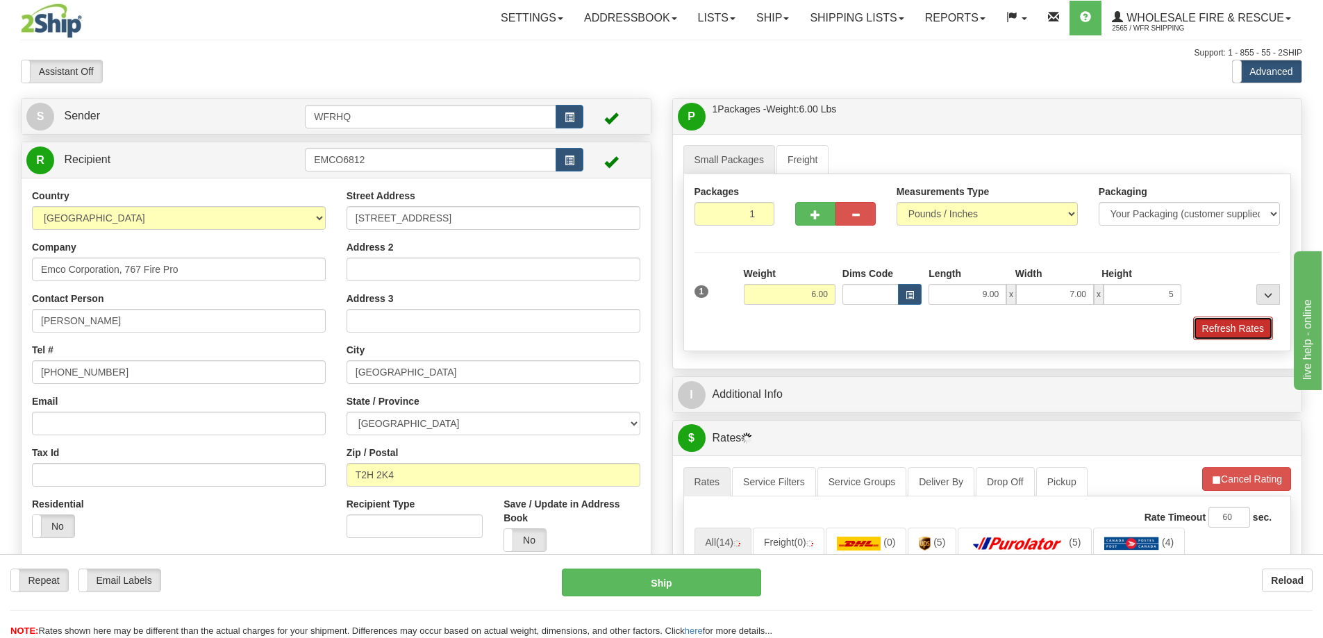
type input "5.00"
drag, startPoint x: 1233, startPoint y: 327, endPoint x: 942, endPoint y: 369, distance: 294.0
click at [1233, 327] on button "Refresh Rates" at bounding box center [1233, 329] width 80 height 24
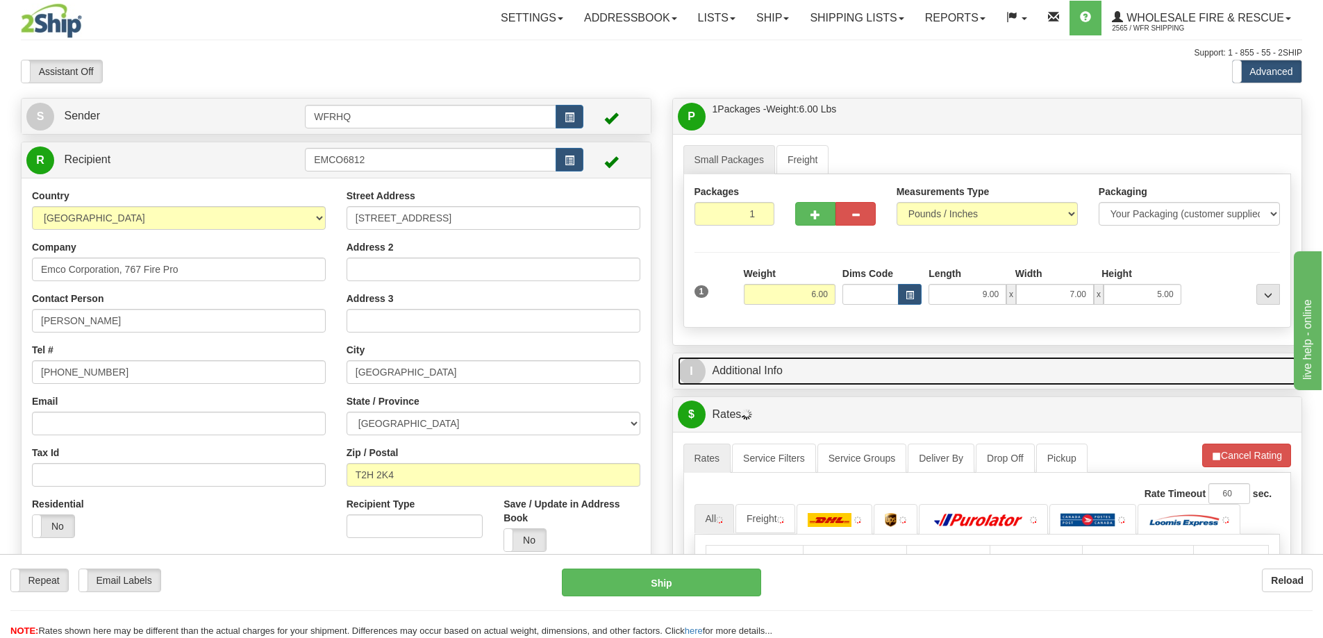
click at [885, 374] on link "I Additional Info" at bounding box center [987, 371] width 619 height 28
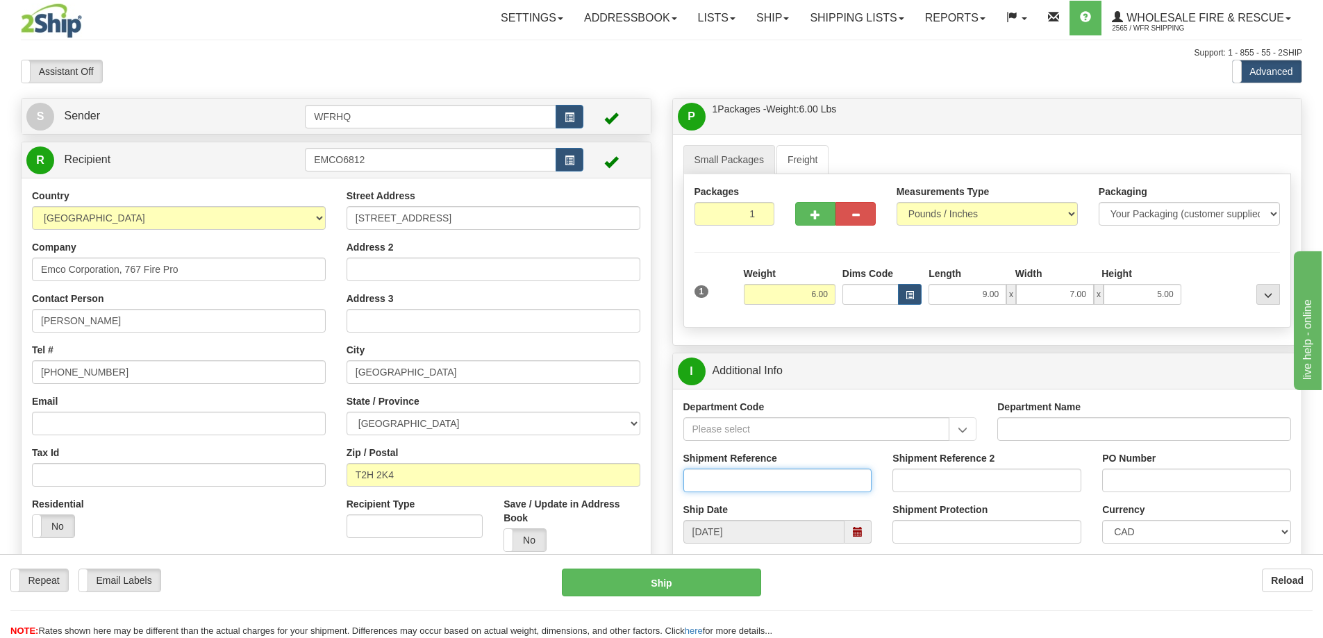
click at [733, 480] on input "Shipment Reference" at bounding box center [777, 481] width 189 height 24
type input "S45944-30344"
type input "5003026489"
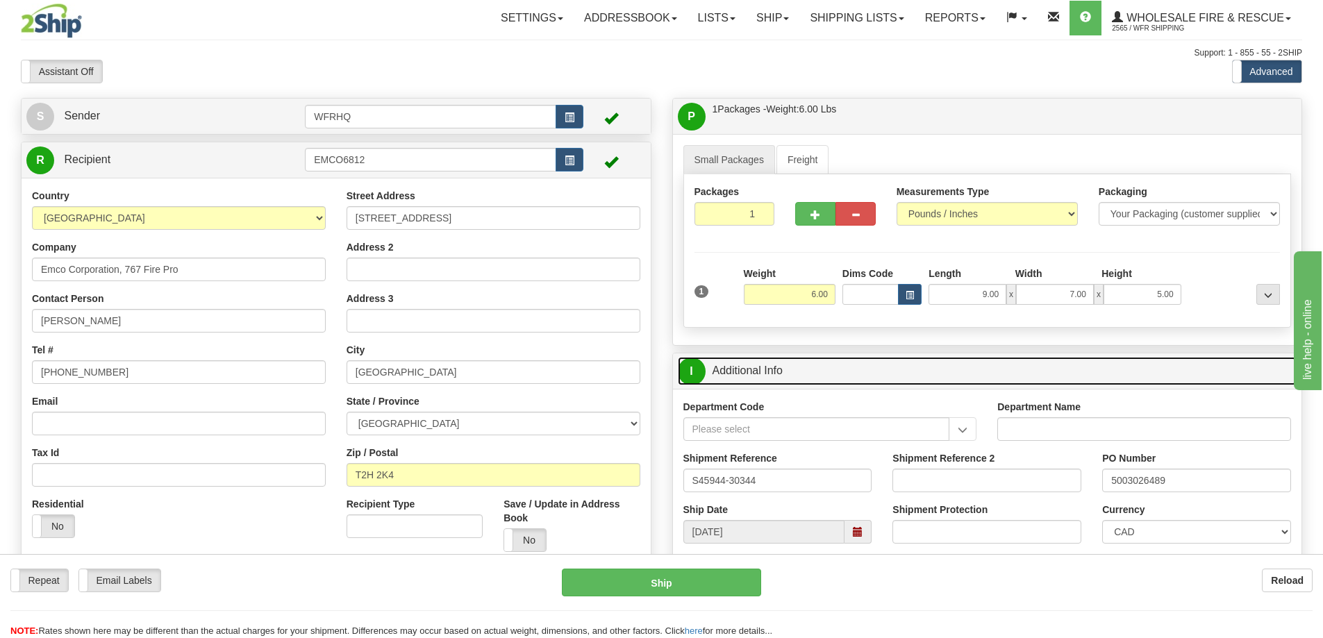
click at [935, 367] on link "I Additional Info" at bounding box center [987, 371] width 619 height 28
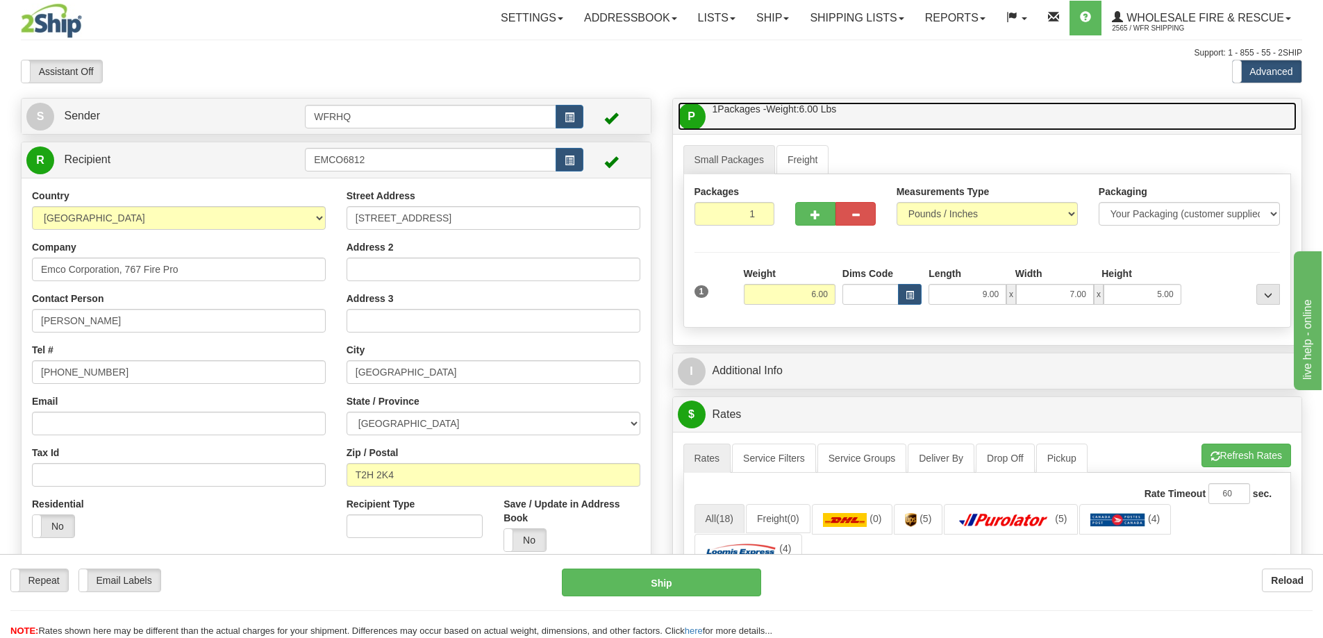
click at [902, 114] on link "P Packages / Skids 1 Packages - Weight: 6.00 Lbs 1 Skids - Weight: NaN Lbs" at bounding box center [987, 116] width 619 height 28
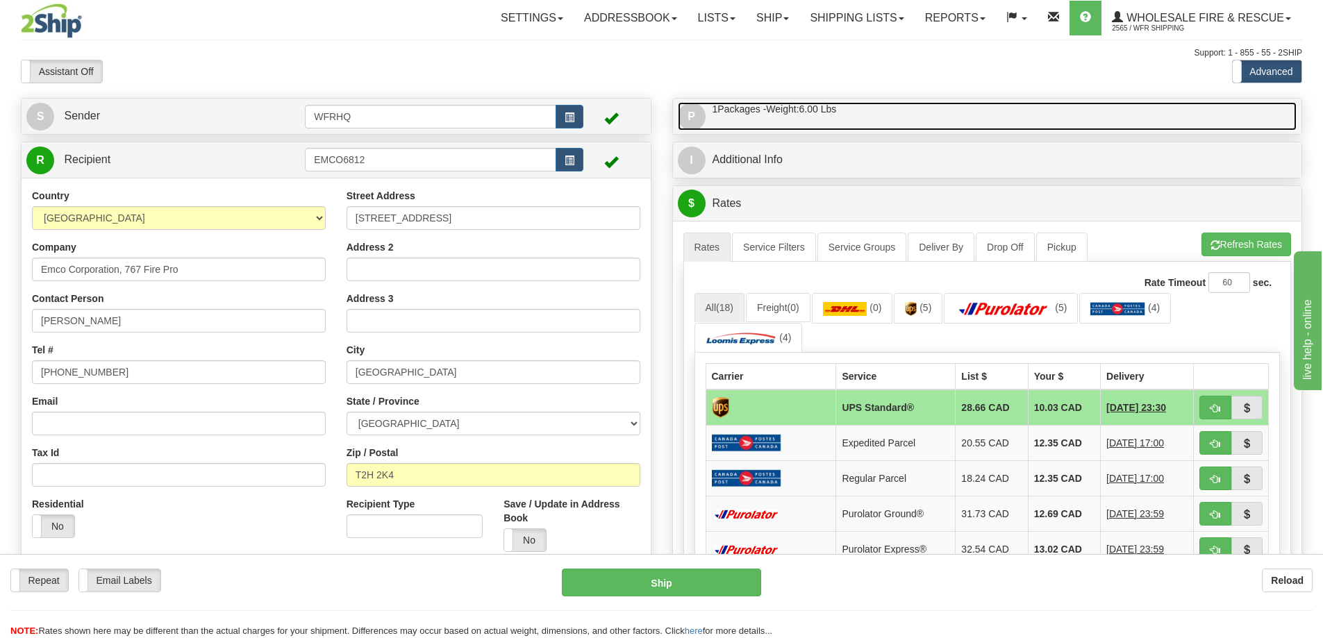
scroll to position [347, 0]
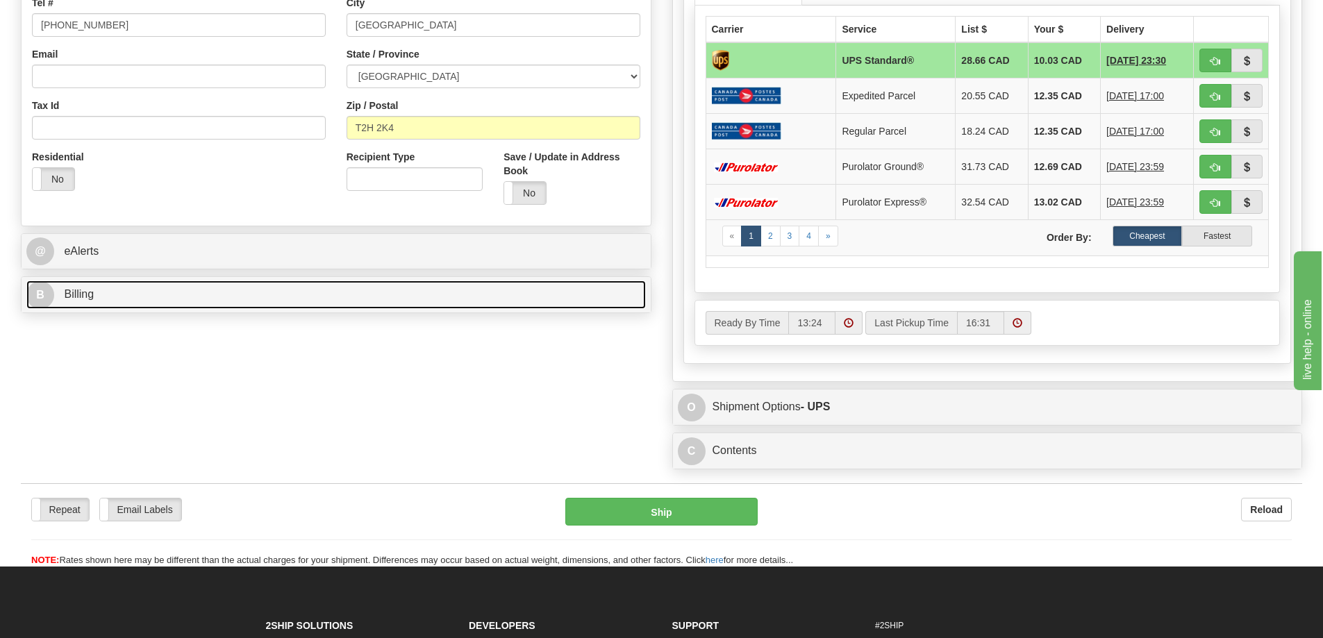
click at [124, 299] on link "B Billing" at bounding box center [335, 295] width 619 height 28
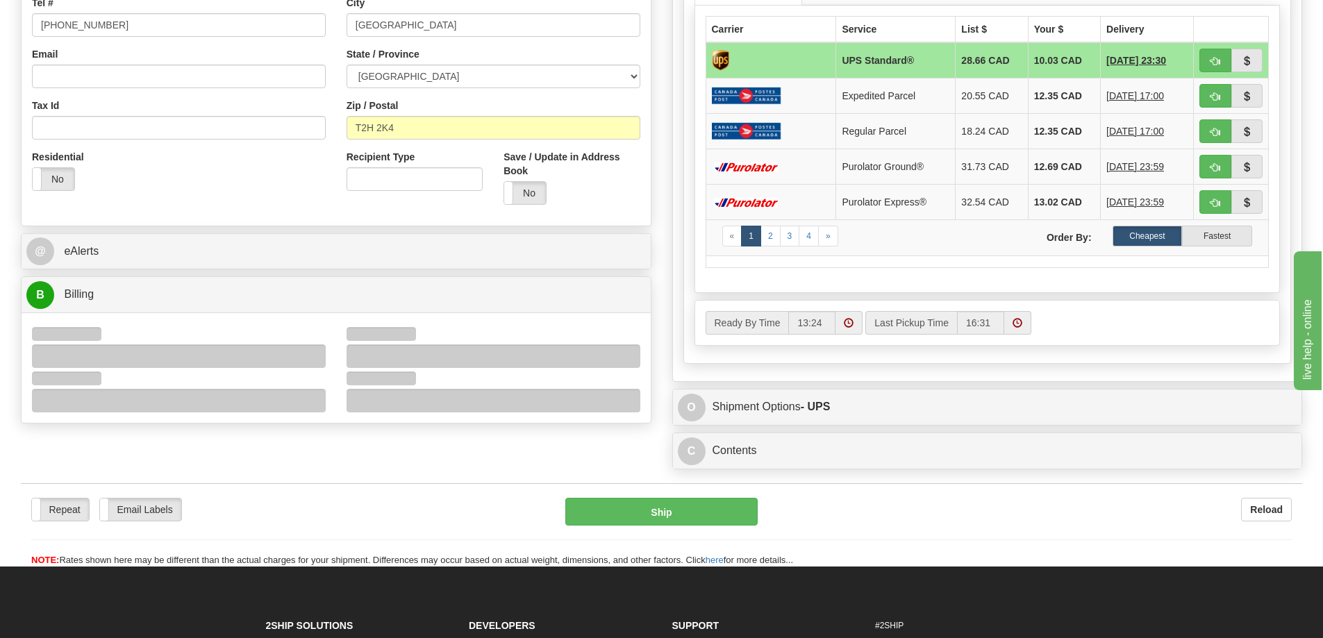
click at [95, 342] on div at bounding box center [179, 346] width 315 height 44
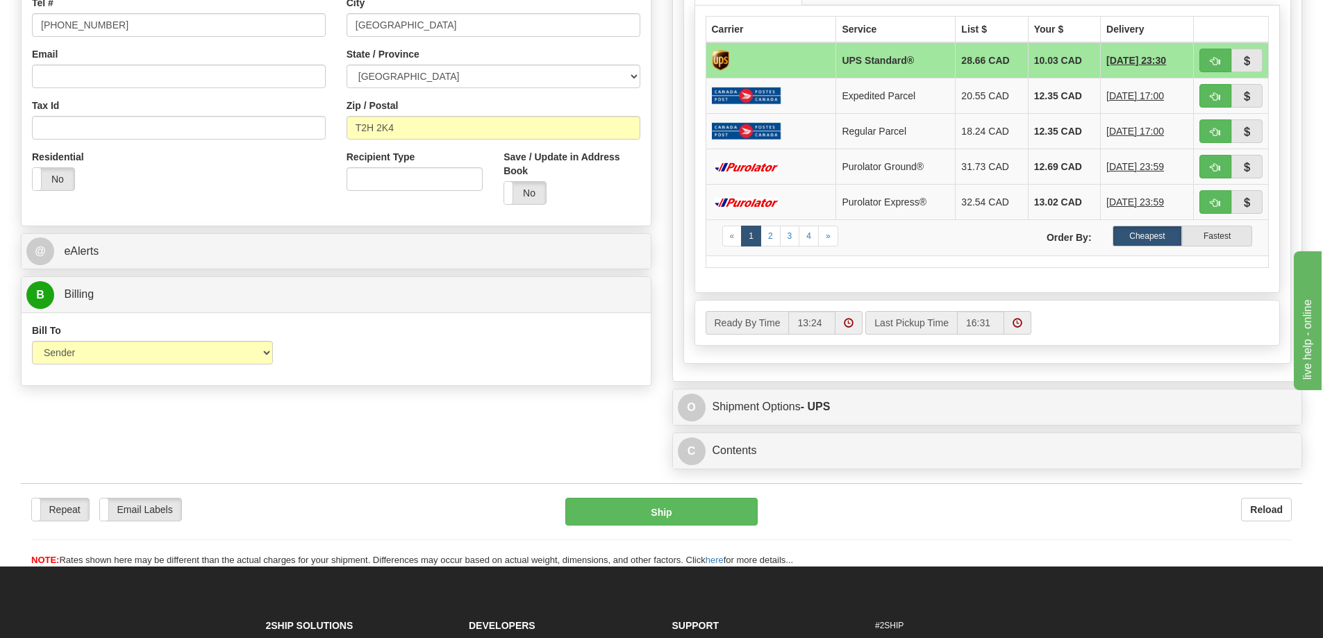
click at [95, 335] on div "Bill To Sender Recipient Third Party Collect" at bounding box center [152, 344] width 241 height 41
drag, startPoint x: 89, startPoint y: 343, endPoint x: 84, endPoint y: 358, distance: 15.4
click at [89, 343] on select "Sender Recipient Third Party Collect" at bounding box center [152, 353] width 241 height 24
select select "2"
click at [32, 341] on select "Sender Recipient Third Party Collect" at bounding box center [152, 353] width 241 height 24
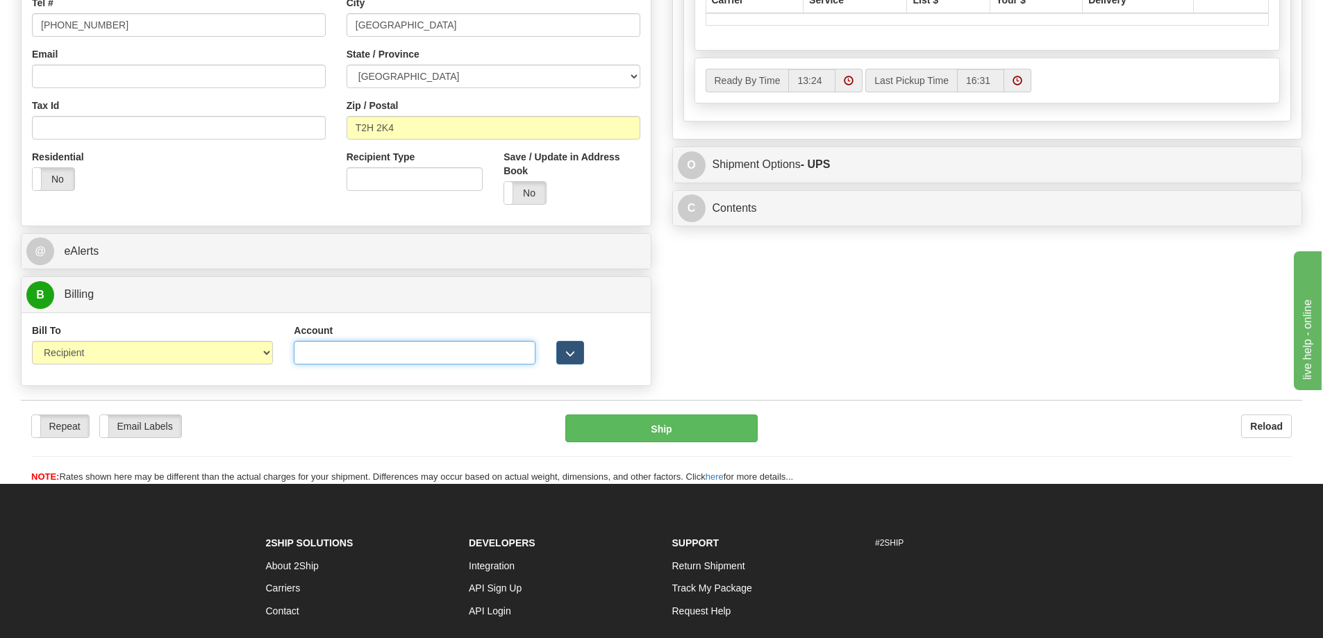
click at [319, 352] on input "Account" at bounding box center [414, 353] width 241 height 24
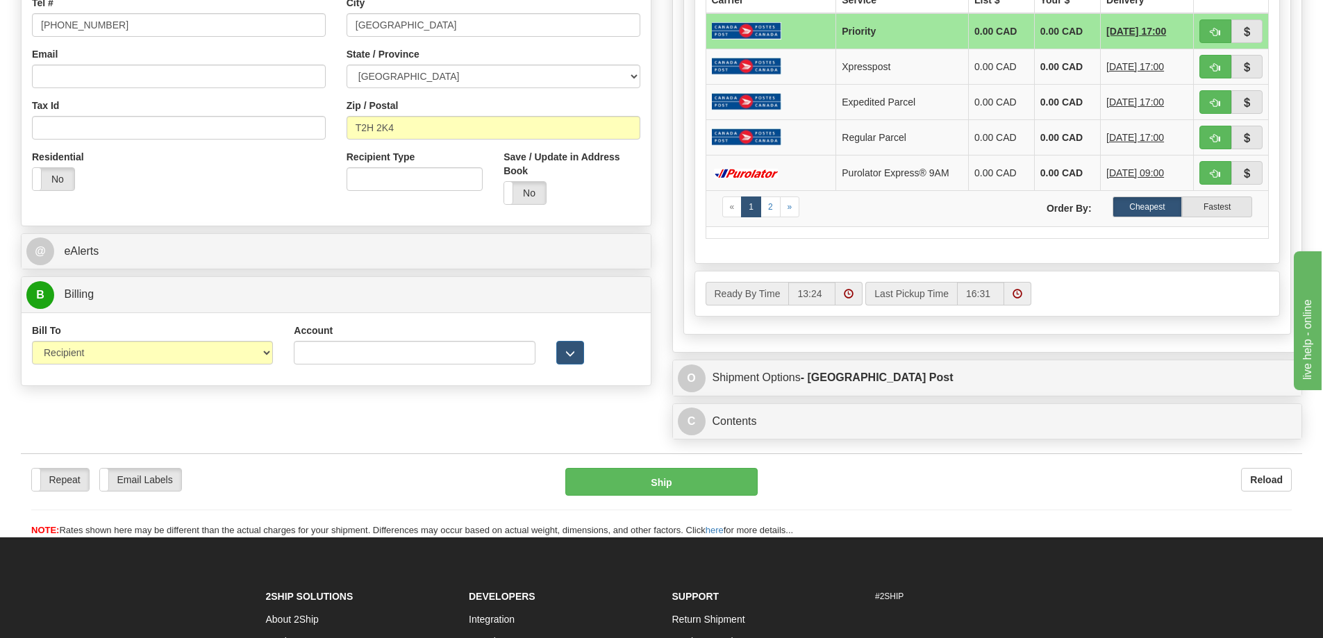
drag, startPoint x: 1129, startPoint y: 528, endPoint x: 1124, endPoint y: 520, distance: 9.4
click at [1129, 528] on div "Repeat Repeat Email Labels Email Labels Edit Reload Ship here" at bounding box center [661, 502] width 1281 height 69
click at [371, 346] on input "Account" at bounding box center [414, 353] width 241 height 24
paste input "M73676"
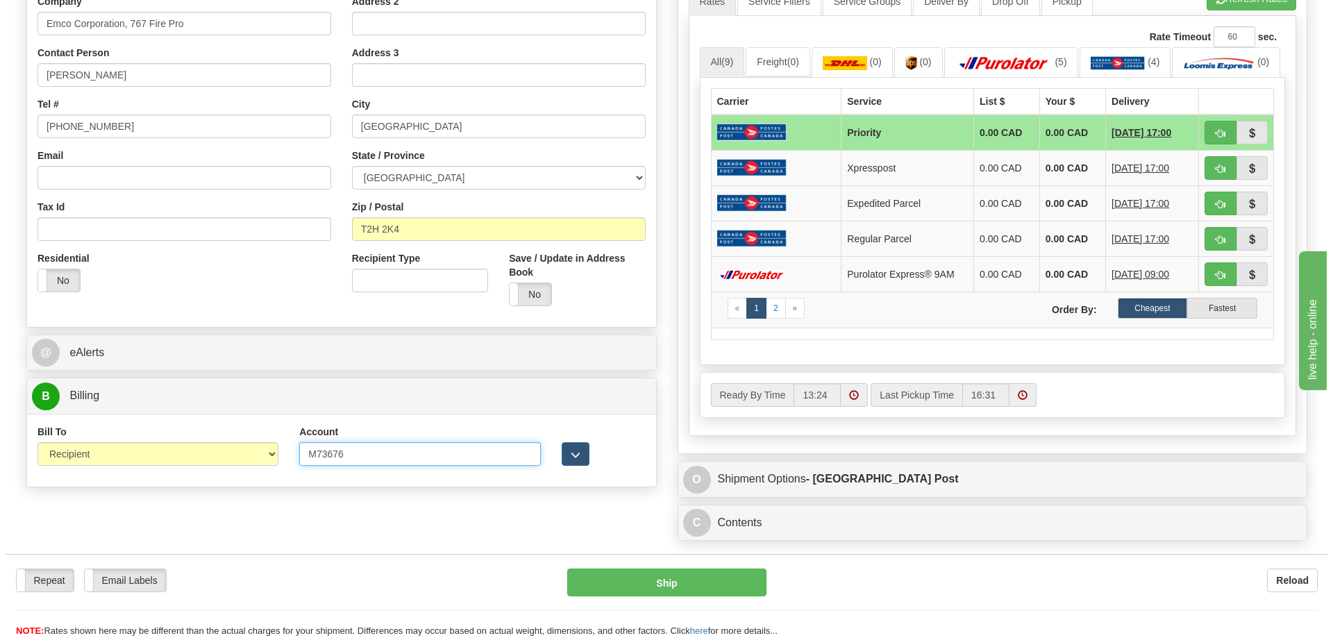
scroll to position [139, 0]
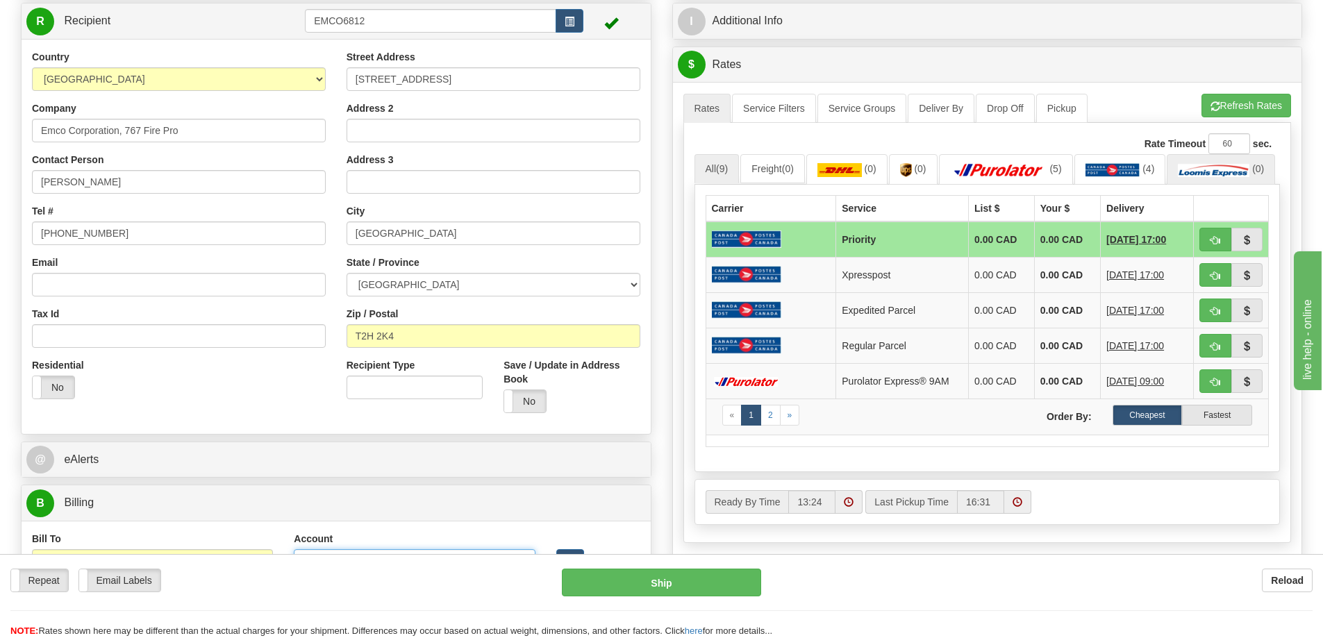
type input "M73676"
click at [1178, 177] on img at bounding box center [1214, 170] width 72 height 14
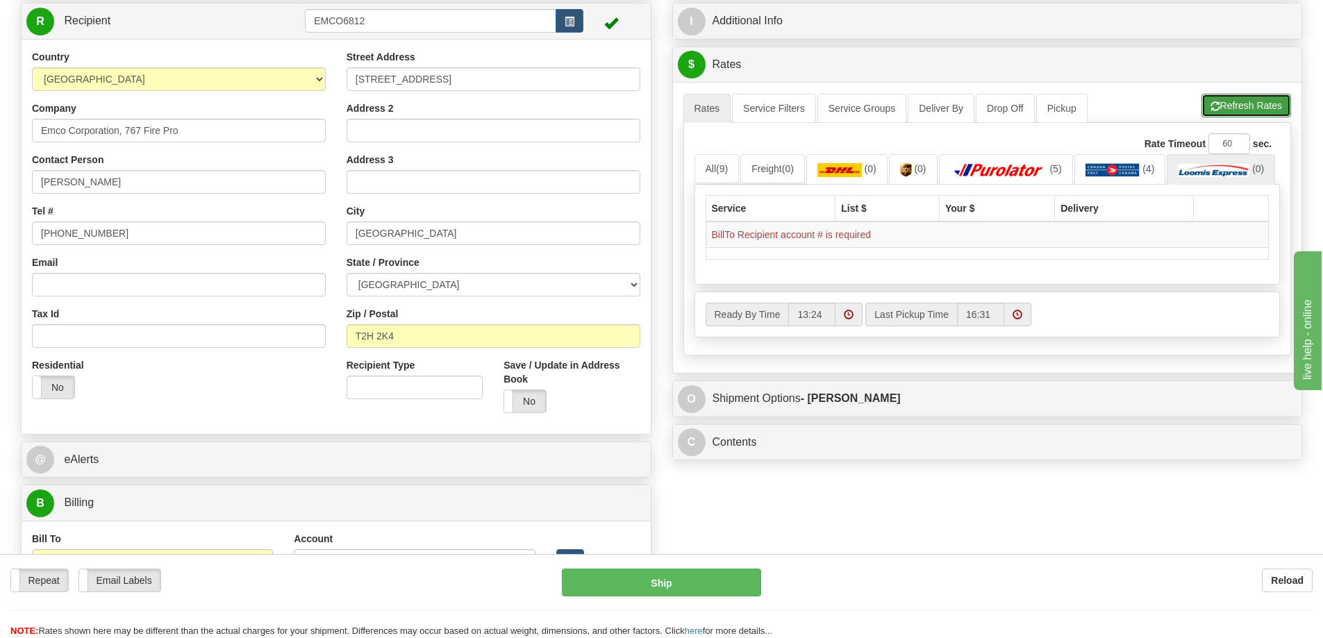
click at [1262, 103] on button "Refresh Rates" at bounding box center [1246, 106] width 90 height 24
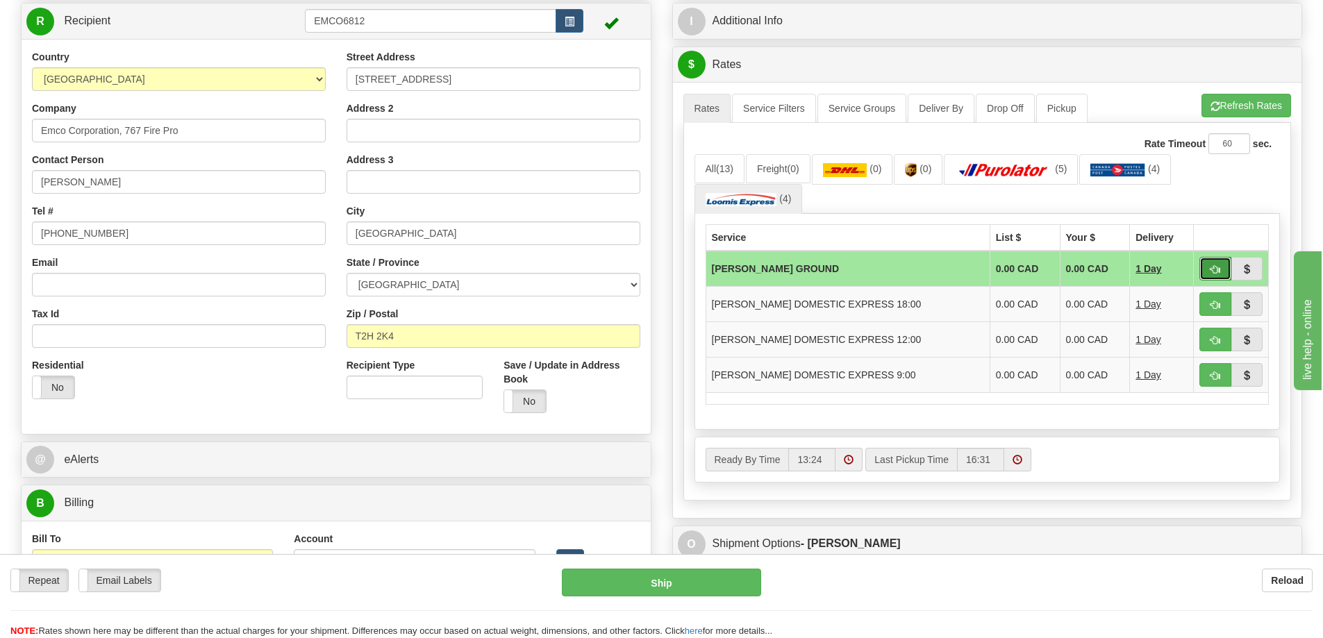
click at [1224, 271] on button "button" at bounding box center [1215, 269] width 32 height 24
type input "DD"
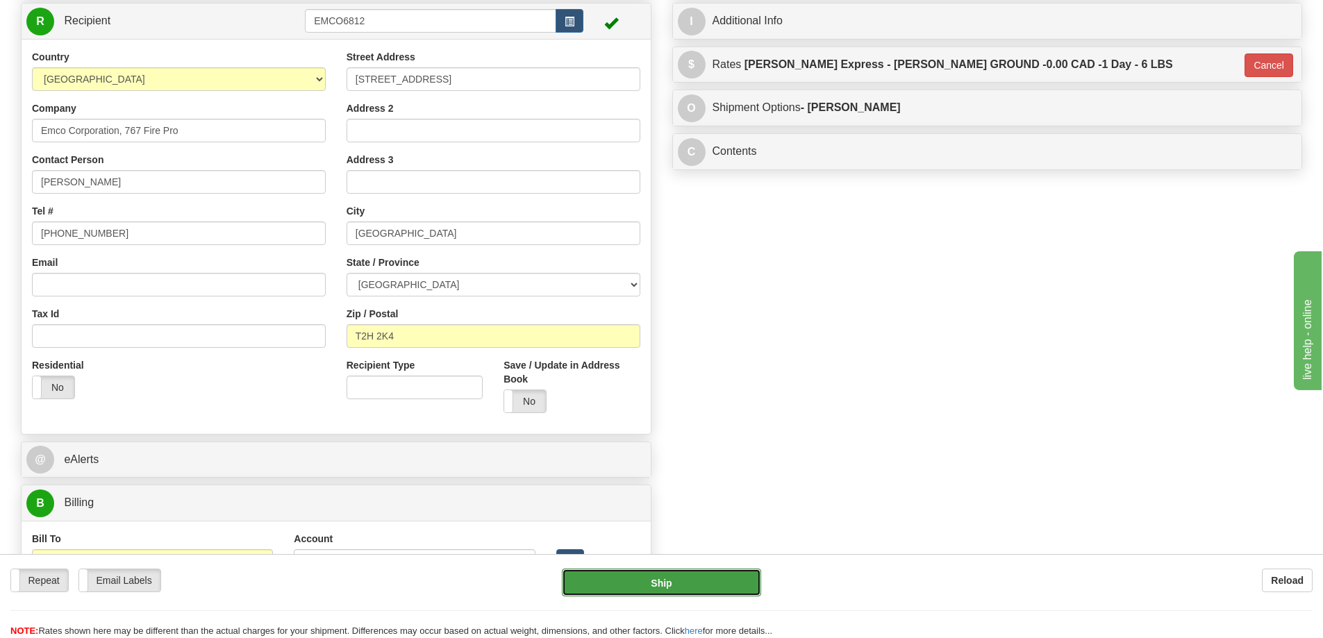
click at [658, 578] on button "Ship" at bounding box center [661, 583] width 199 height 28
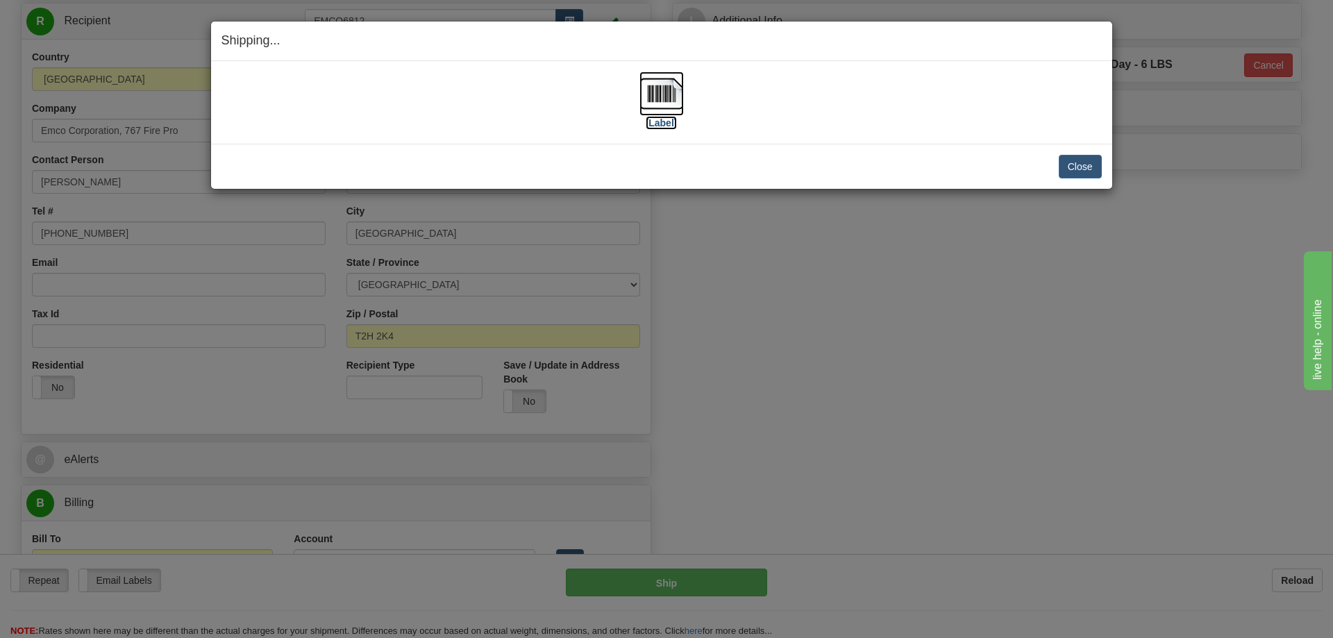
click at [658, 101] on img at bounding box center [662, 94] width 44 height 44
click at [1078, 156] on button "Close" at bounding box center [1080, 167] width 43 height 24
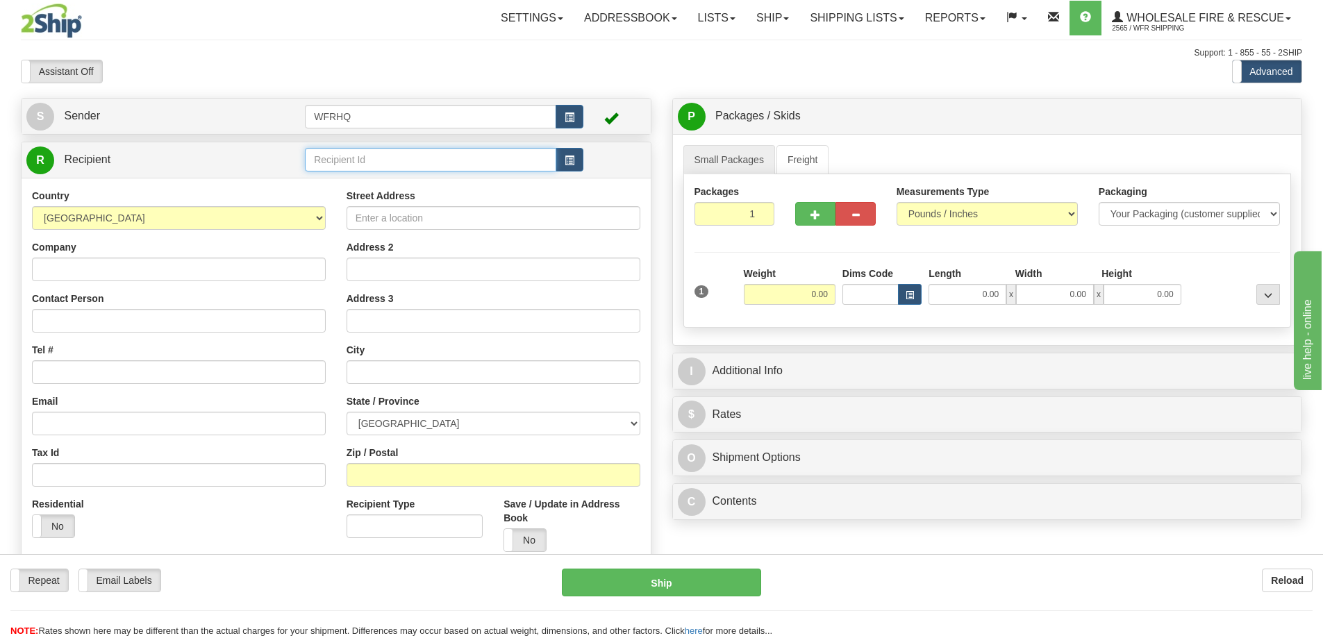
click at [330, 163] on input "text" at bounding box center [430, 160] width 251 height 24
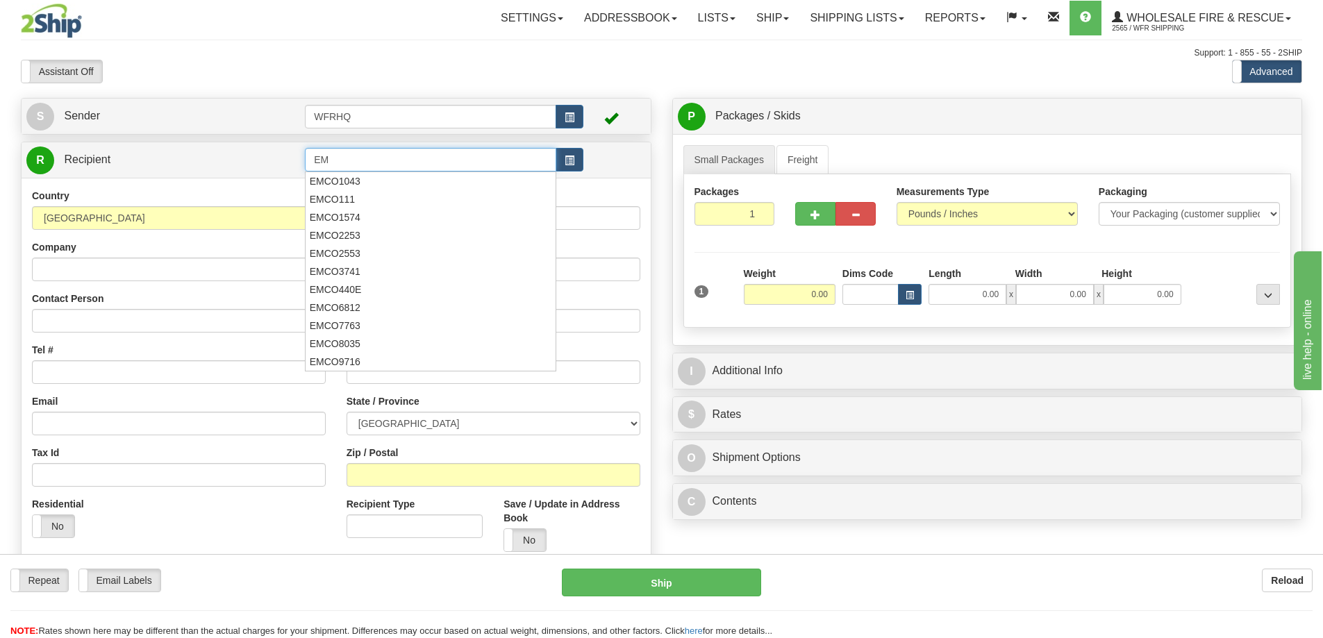
type input "E"
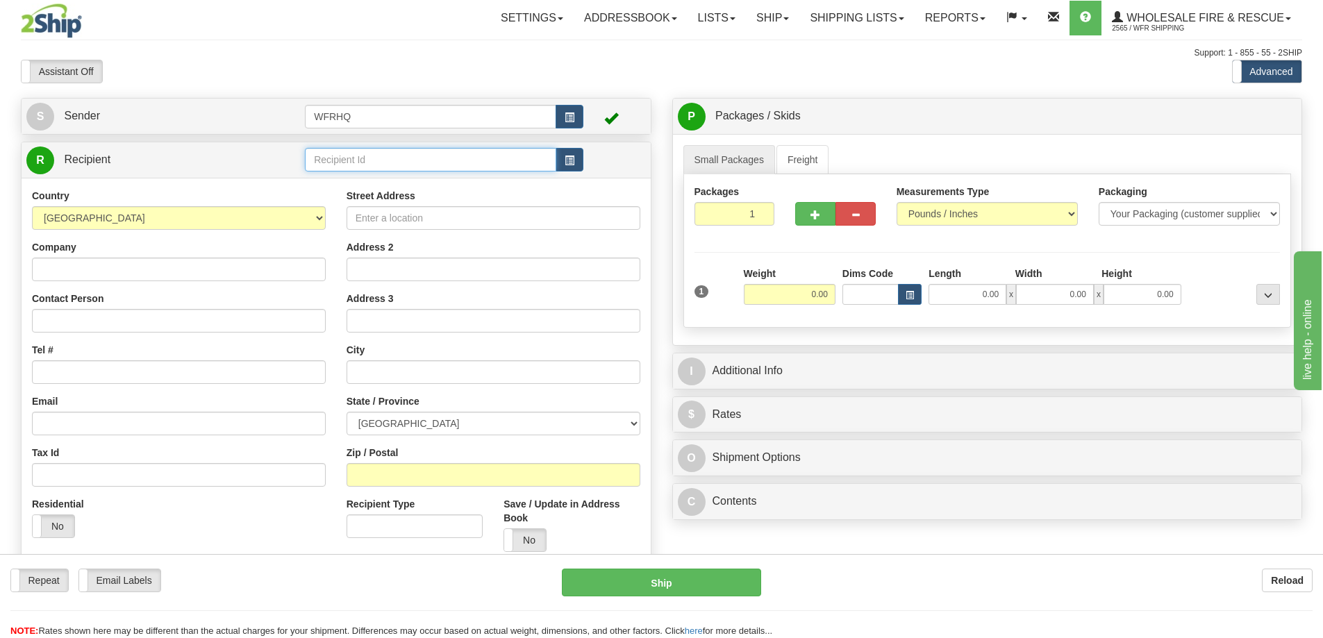
click at [314, 165] on input "text" at bounding box center [430, 160] width 251 height 24
type input "REDD7721"
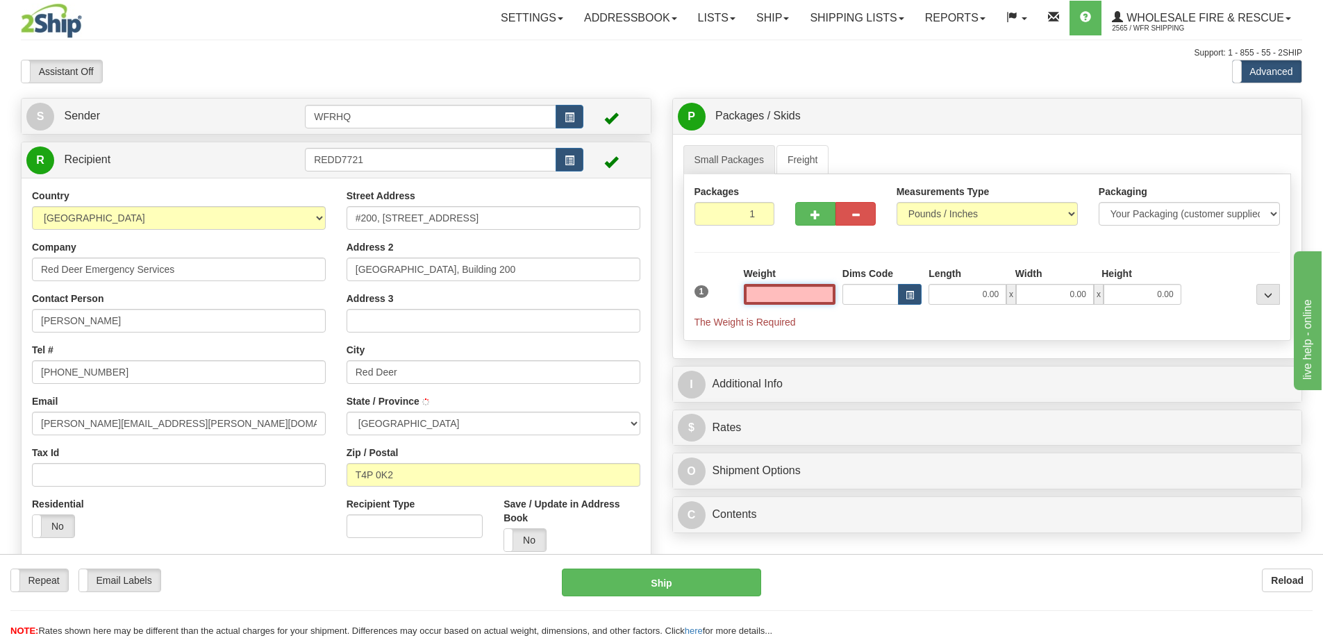
type input "RED DEER"
type input "0.00"
click at [809, 288] on input "0.00" at bounding box center [790, 294] width 92 height 21
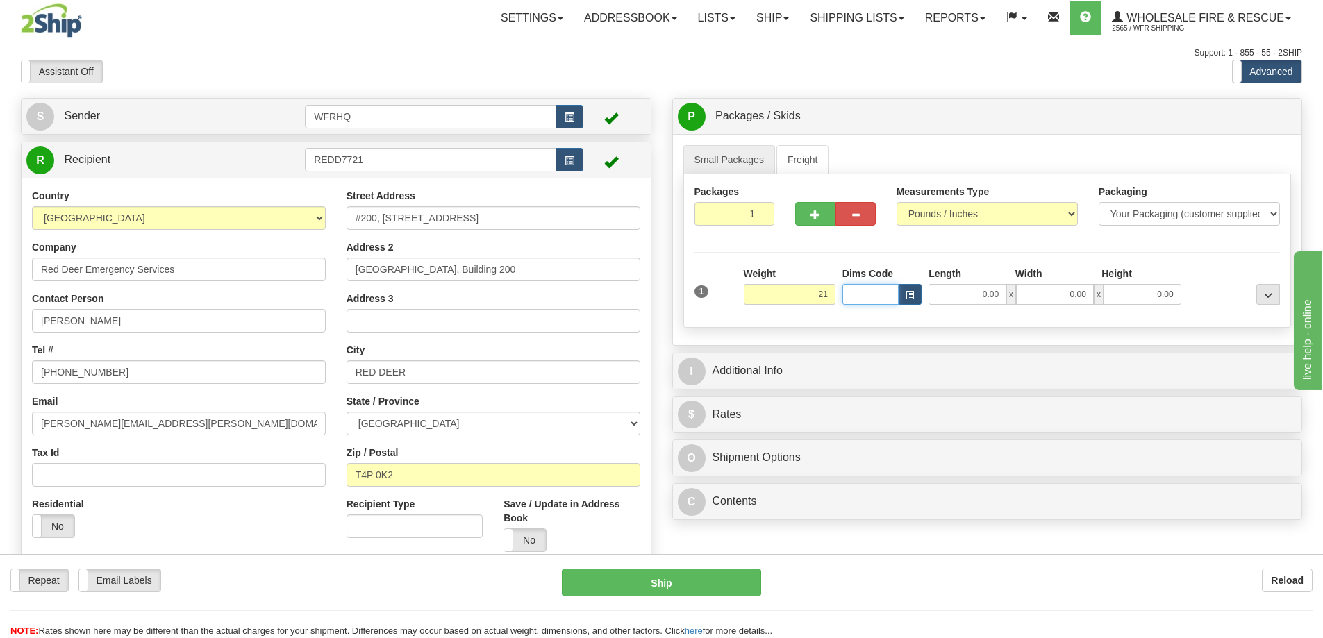
type input "21.00"
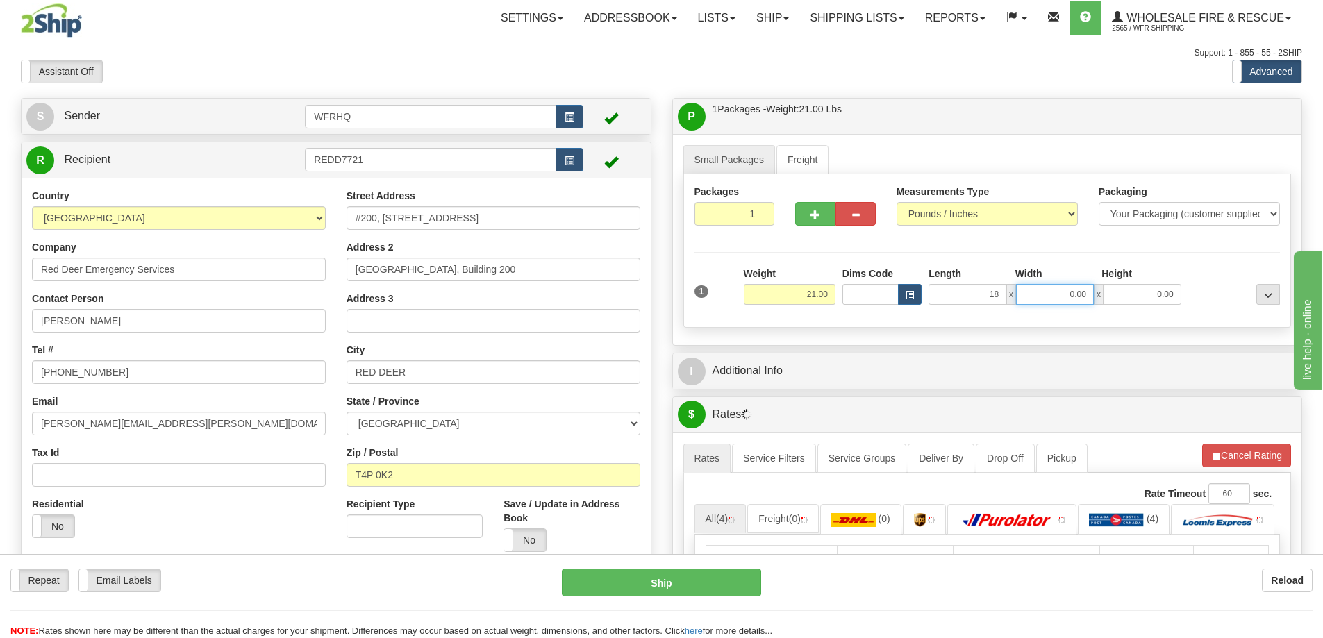
type input "18.00"
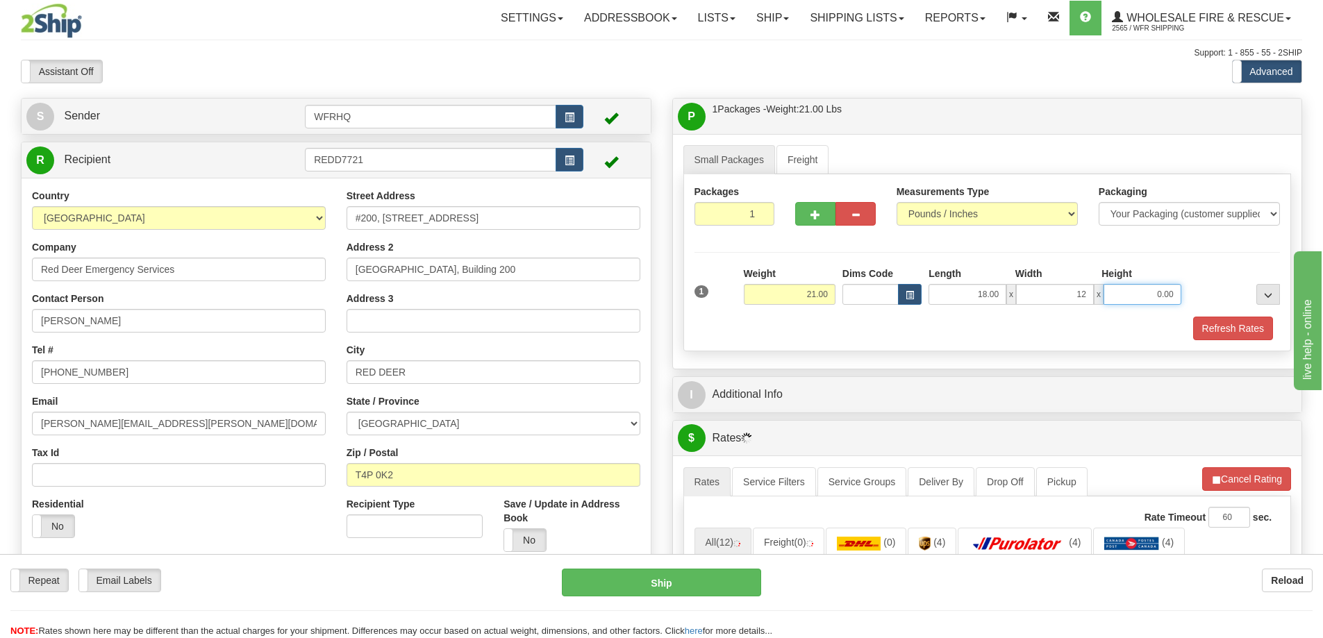
type input "12.00"
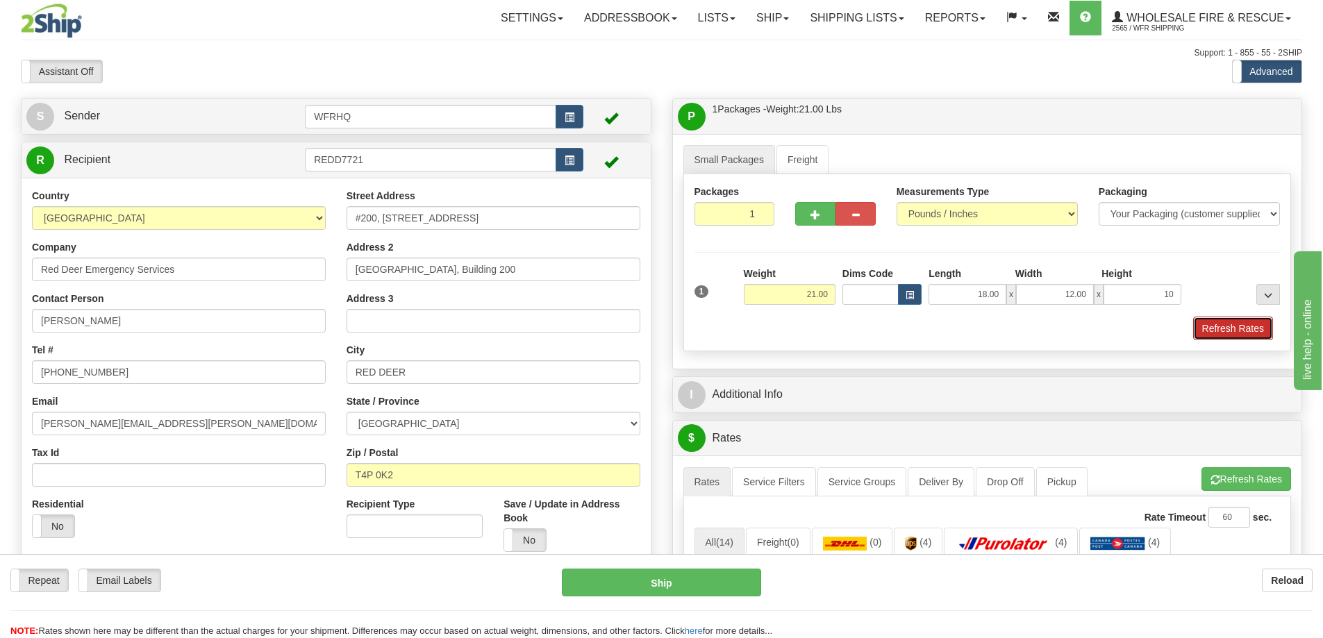
type input "10.00"
click at [1226, 328] on button "Refresh Rates" at bounding box center [1233, 329] width 80 height 24
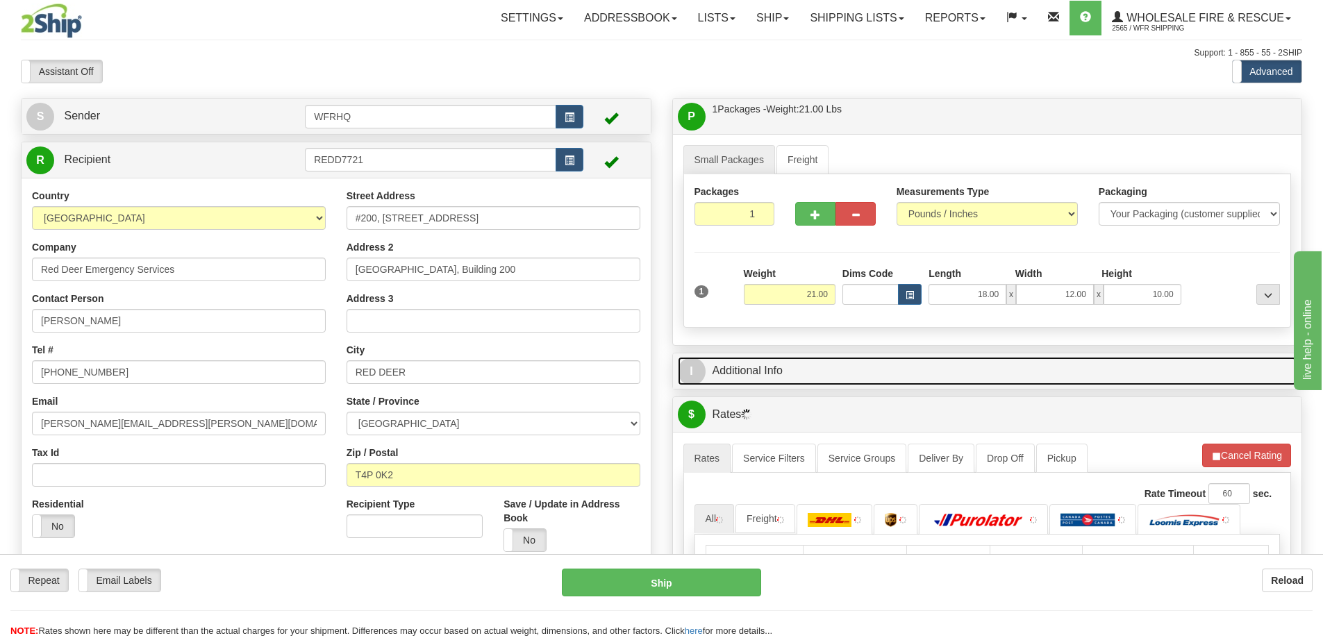
click at [847, 376] on link "I Additional Info" at bounding box center [987, 371] width 619 height 28
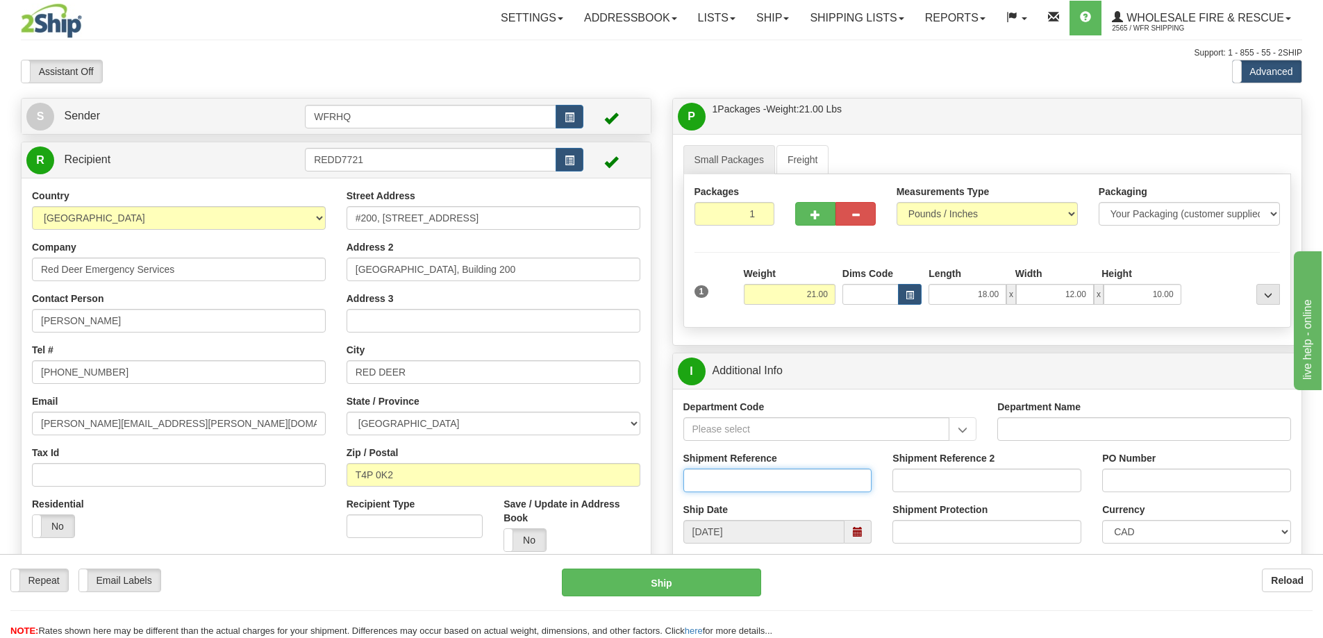
click at [799, 485] on input "Shipment Reference" at bounding box center [777, 481] width 189 height 24
type input "S46397-30635"
click at [1157, 470] on input "PO Number" at bounding box center [1196, 481] width 189 height 24
type input "627164"
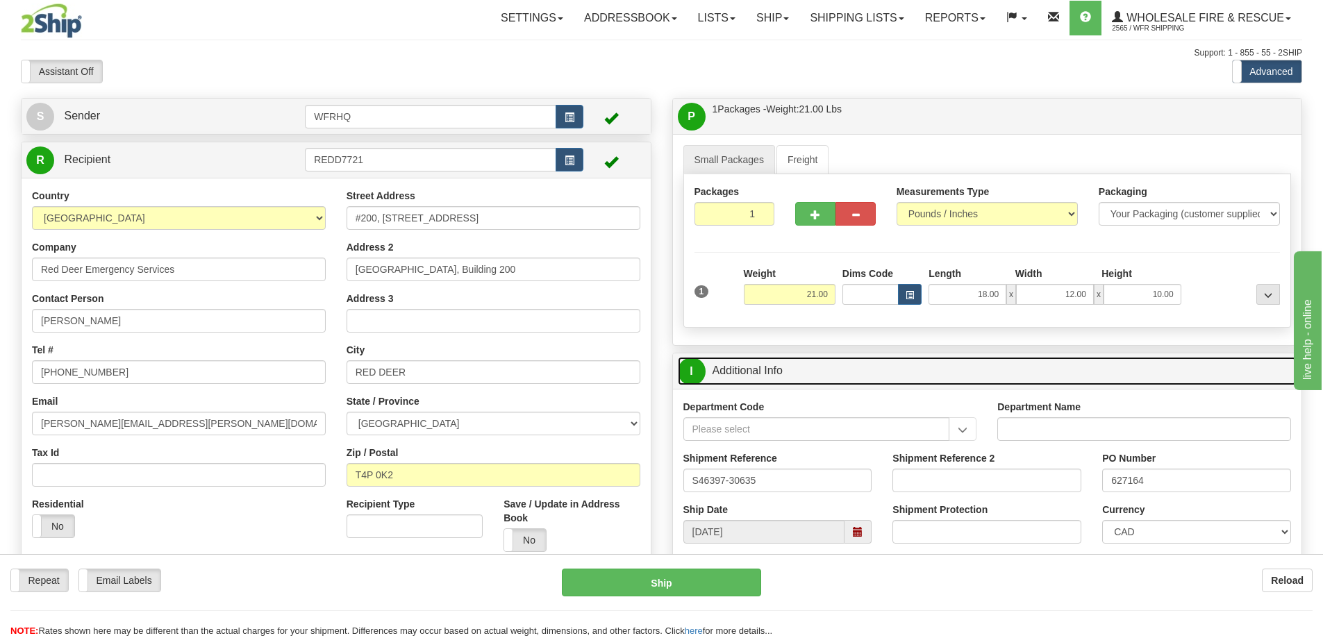
click at [1039, 368] on link "I Additional Info" at bounding box center [987, 371] width 619 height 28
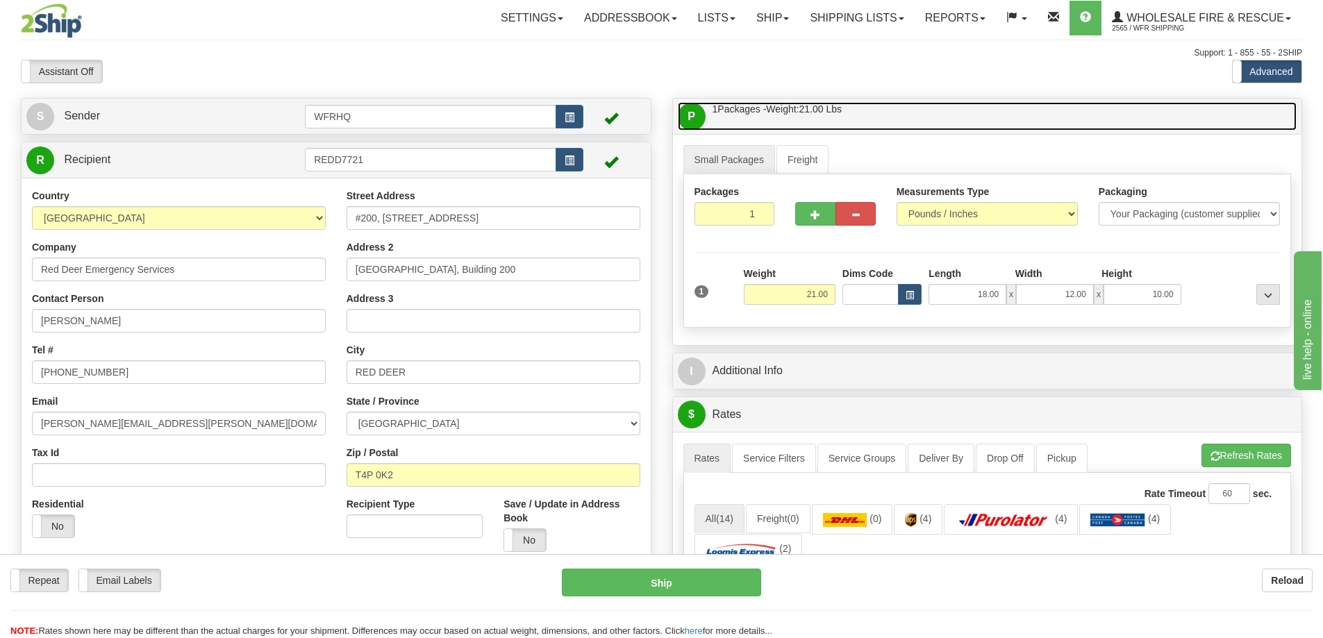
click at [901, 109] on link "P Packages / Skids 1 Packages - Weight: 21.00 Lbs 1 Skids - Weight: NaN Lbs" at bounding box center [987, 116] width 619 height 28
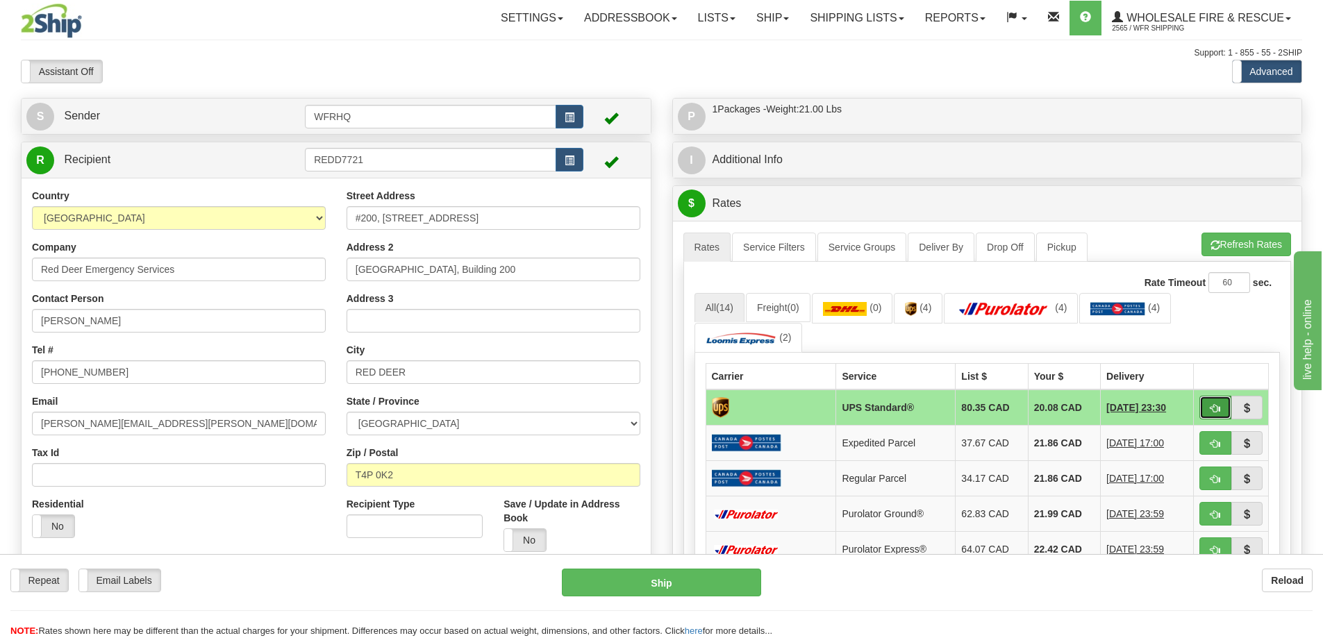
click at [1210, 412] on span "button" at bounding box center [1215, 408] width 10 height 9
type input "11"
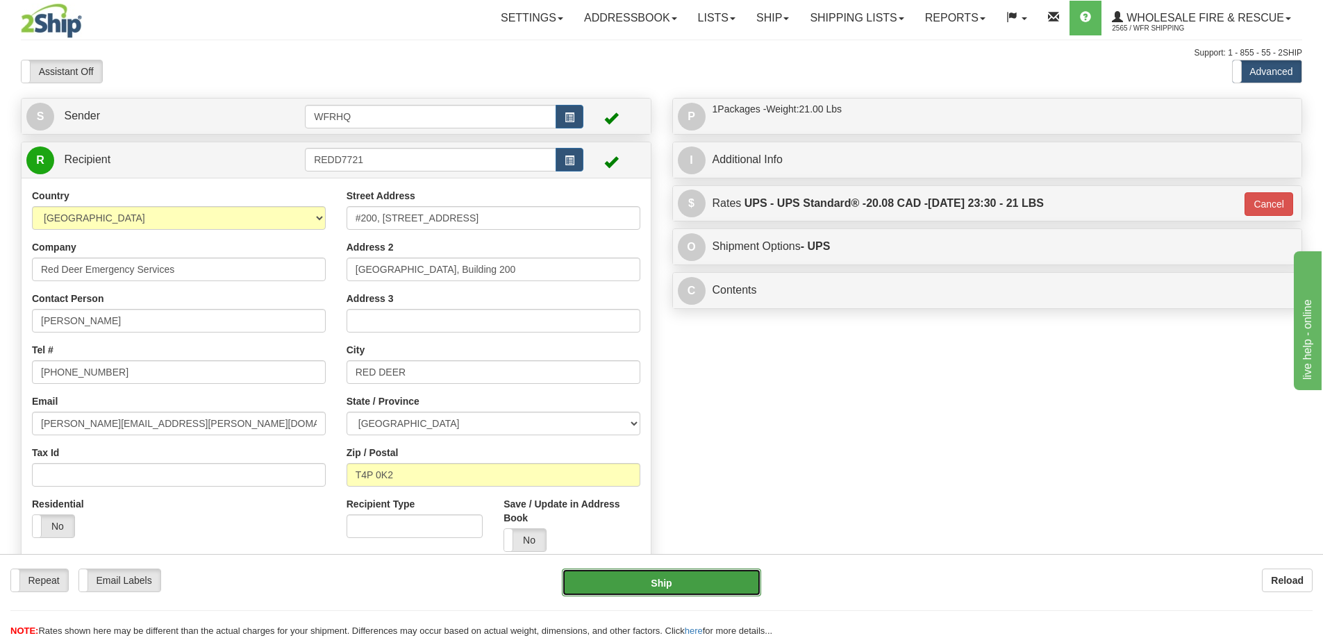
click at [628, 594] on button "Ship" at bounding box center [661, 583] width 199 height 28
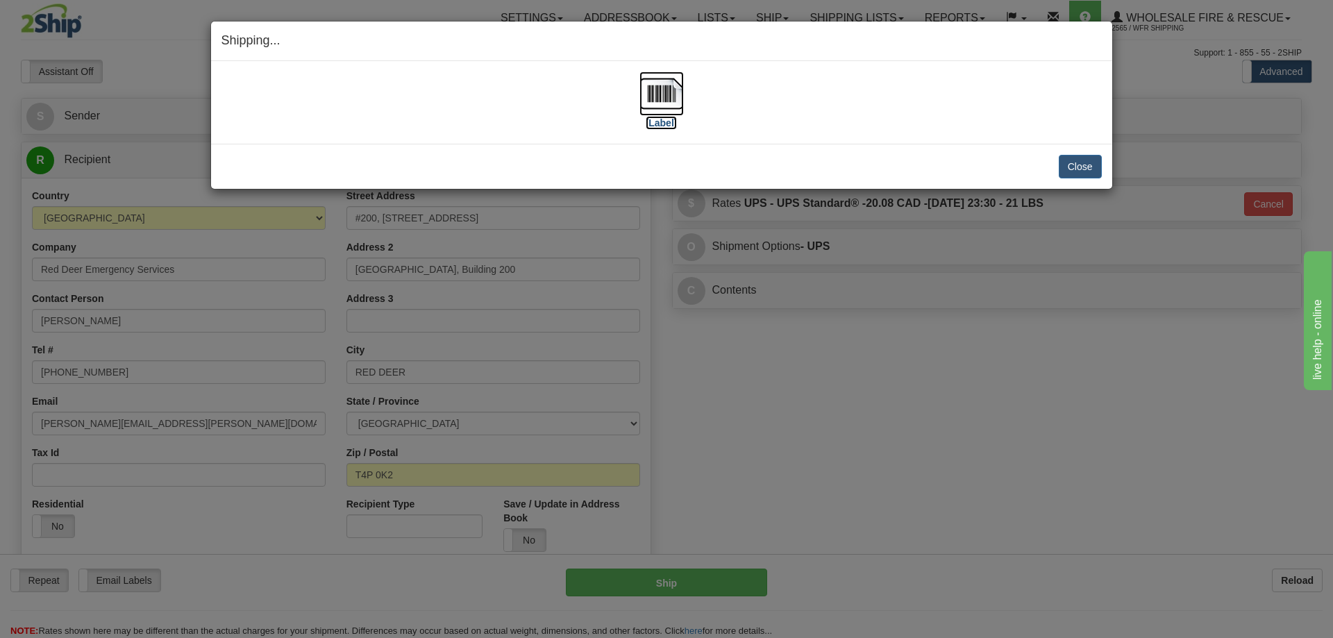
click at [663, 104] on img at bounding box center [662, 94] width 44 height 44
click at [1095, 174] on button "Close" at bounding box center [1080, 167] width 43 height 24
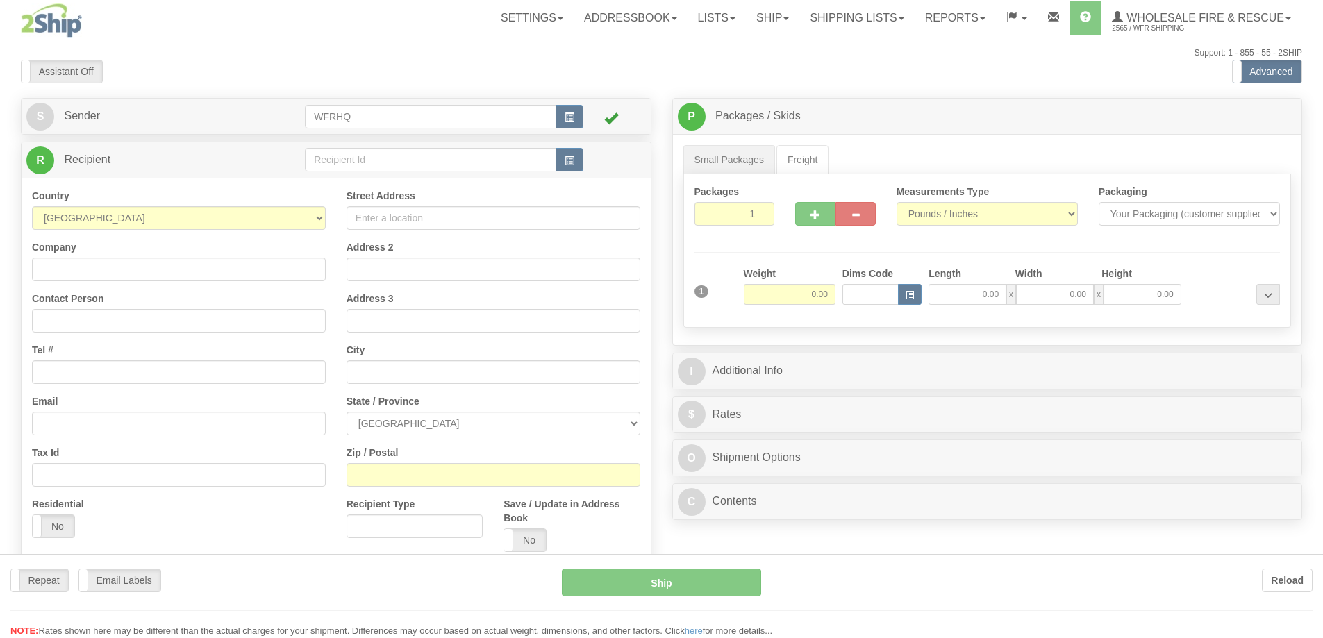
click at [840, 21] on div at bounding box center [661, 319] width 1323 height 638
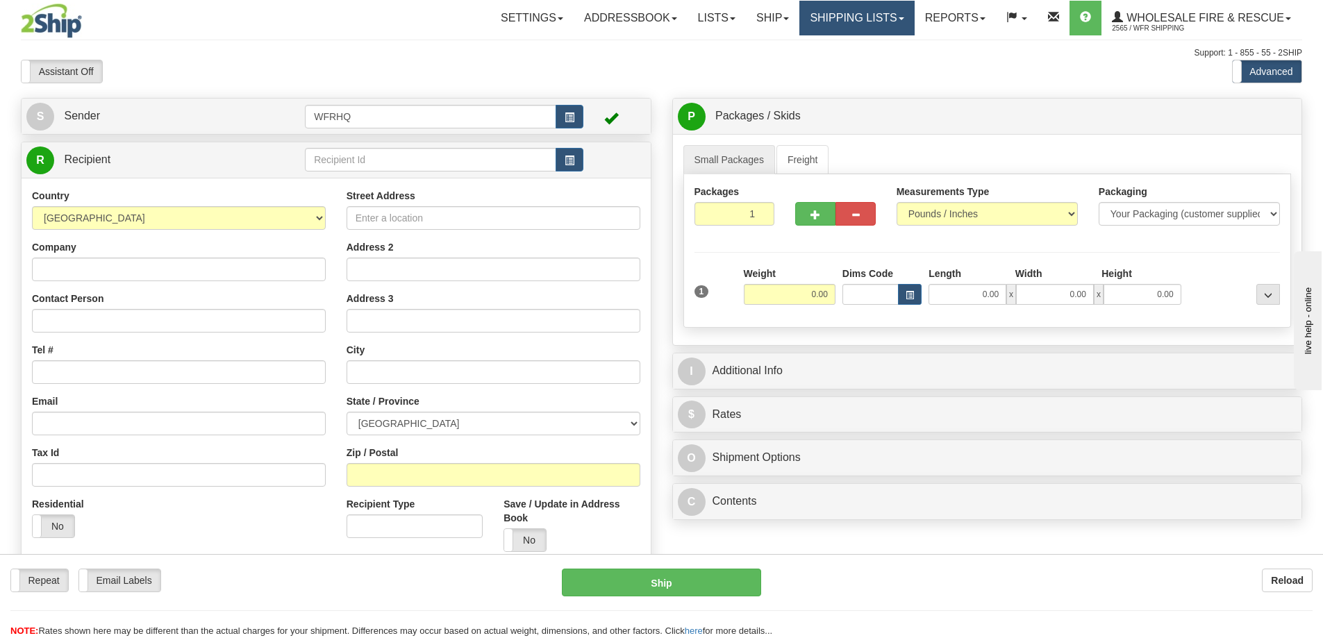
click at [841, 20] on link "Shipping lists" at bounding box center [856, 18] width 115 height 35
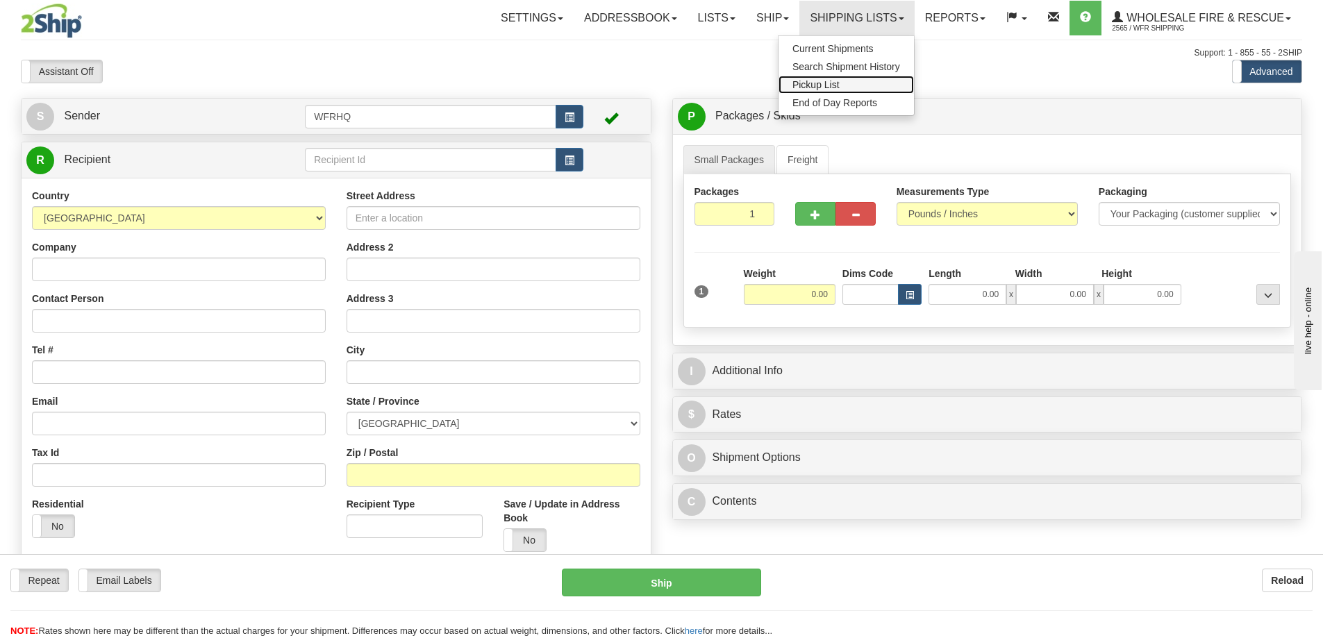
click at [817, 81] on span "Pickup List" at bounding box center [815, 84] width 47 height 11
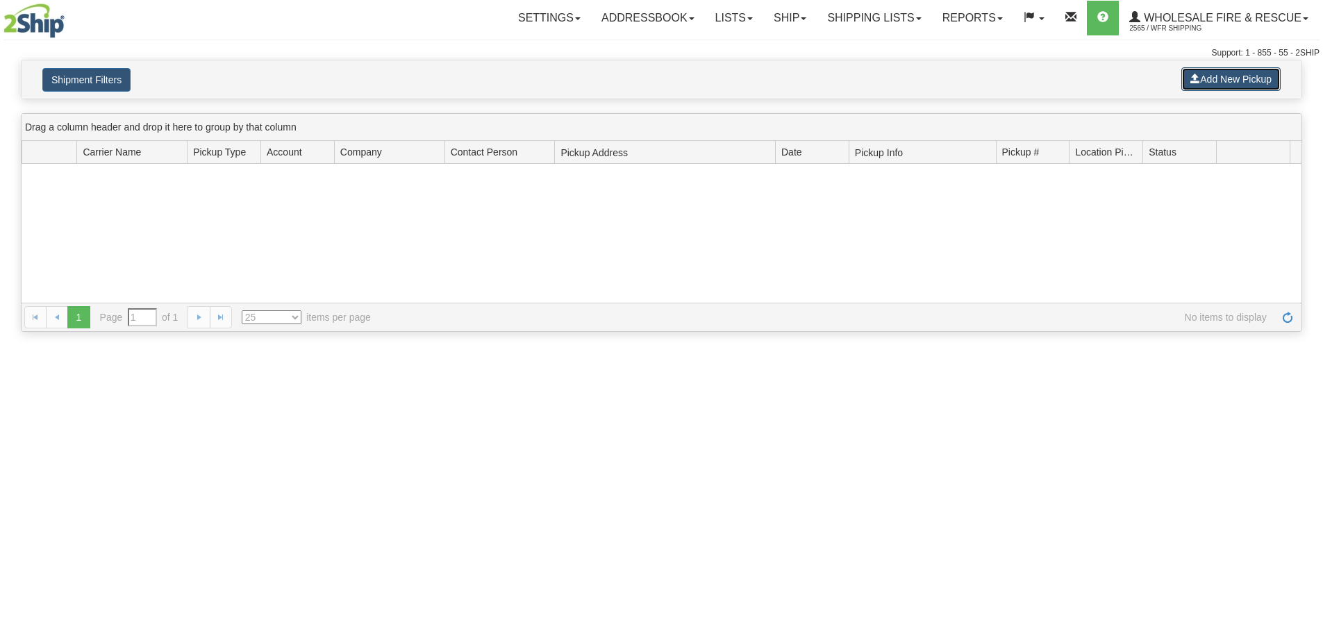
click at [1233, 78] on button "Add New Pickup" at bounding box center [1230, 79] width 99 height 24
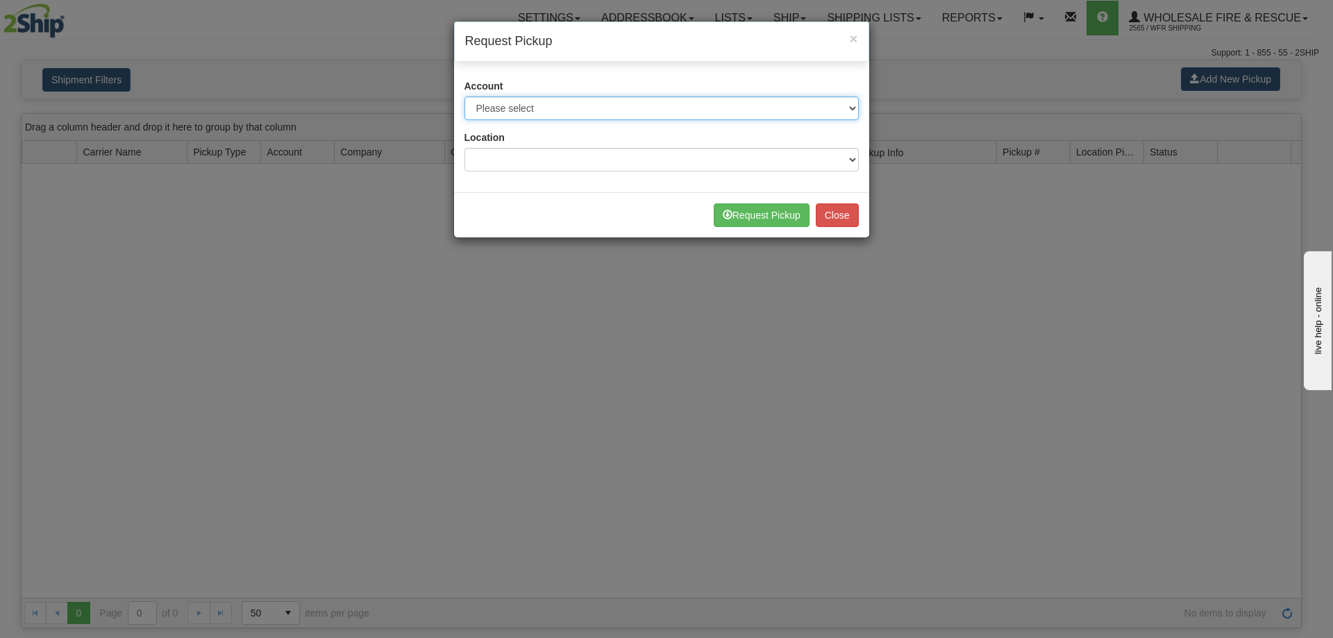
click at [569, 103] on select "Please select Buffalo Air - 5016 (Buffalo Air) [GEOGRAPHIC_DATA] Post - 1681670…" at bounding box center [662, 109] width 394 height 24
select select "30"
click at [465, 97] on select "Please select Buffalo Air - 5016 (Buffalo Air) [GEOGRAPHIC_DATA] Post - 1681670…" at bounding box center [662, 109] width 394 height 24
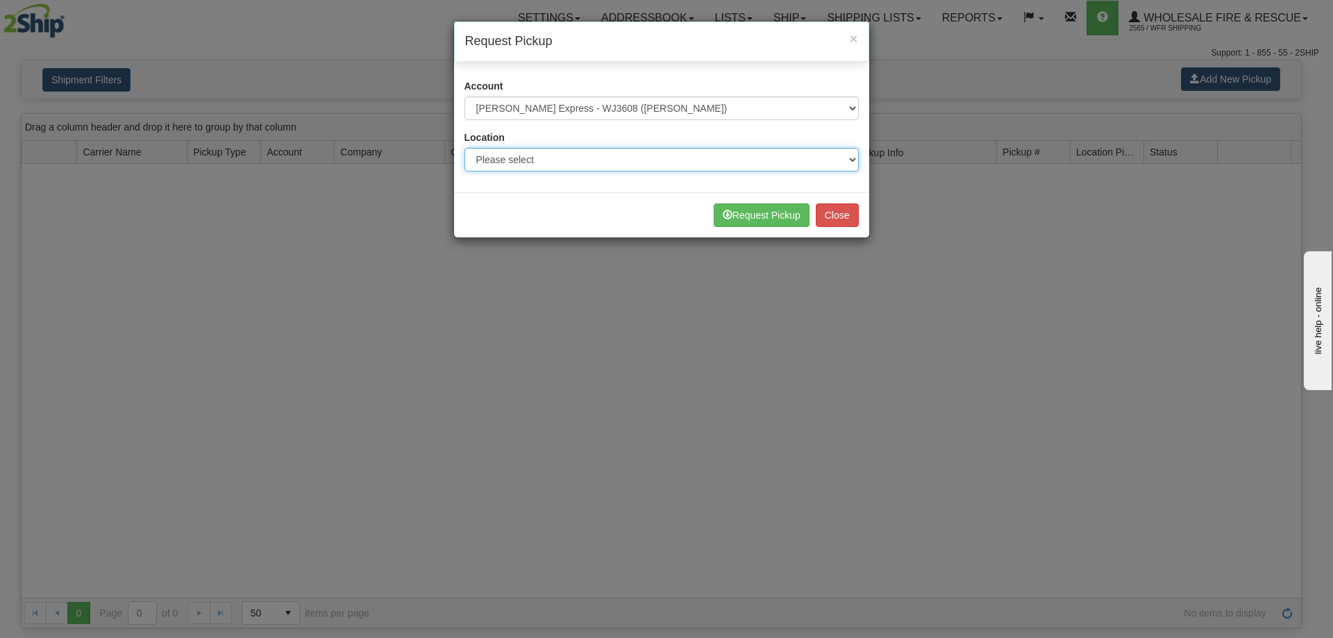
click at [515, 158] on select "Please select WFR Headquarters" at bounding box center [662, 160] width 394 height 24
select select "7352"
click at [465, 148] on select "Please select WFR Headquarters" at bounding box center [662, 160] width 394 height 24
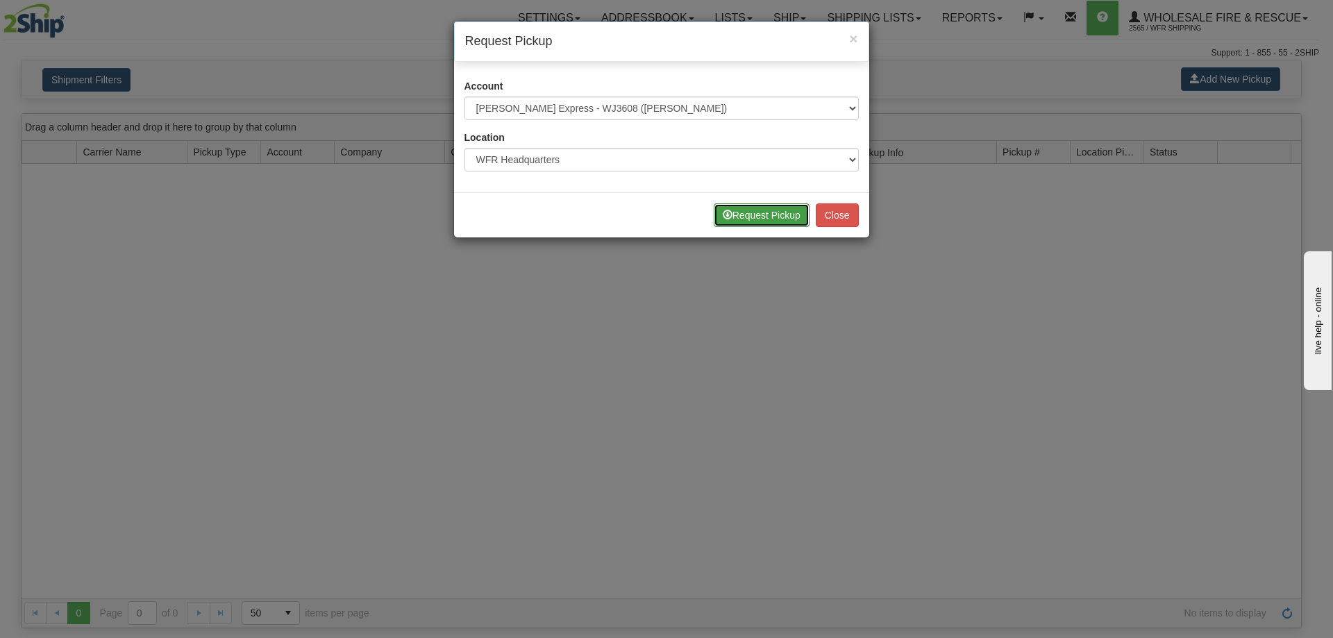
click at [749, 212] on button "Request Pickup" at bounding box center [762, 215] width 96 height 24
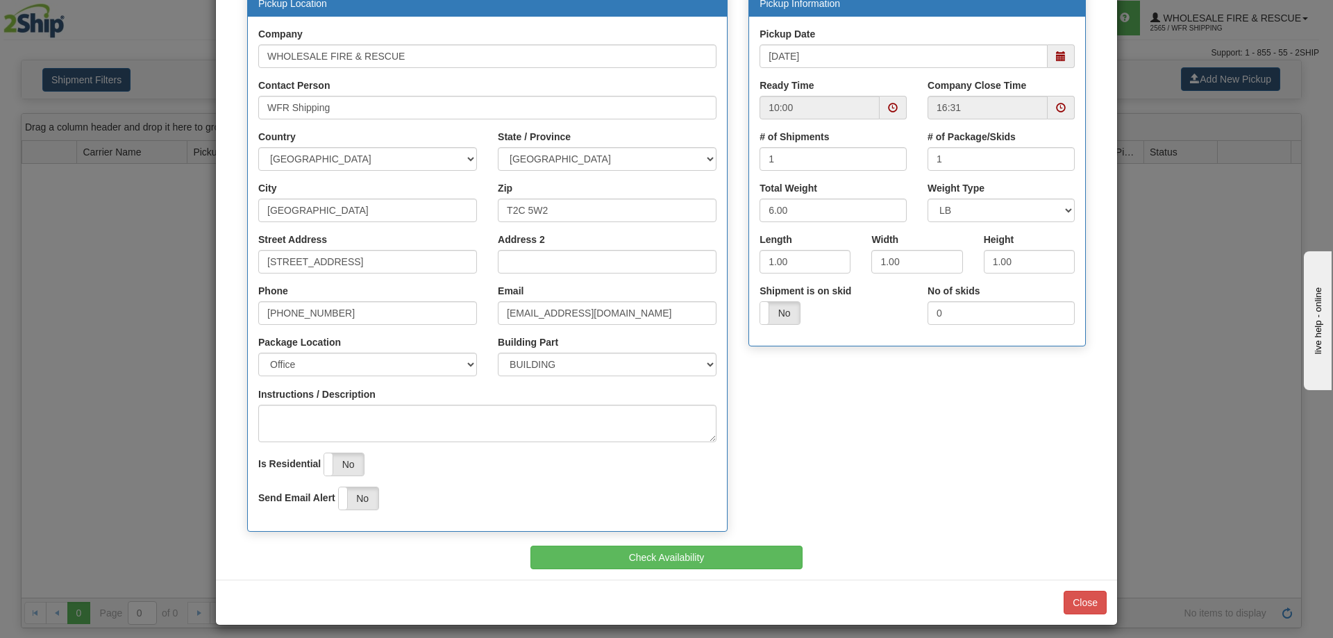
scroll to position [163, 0]
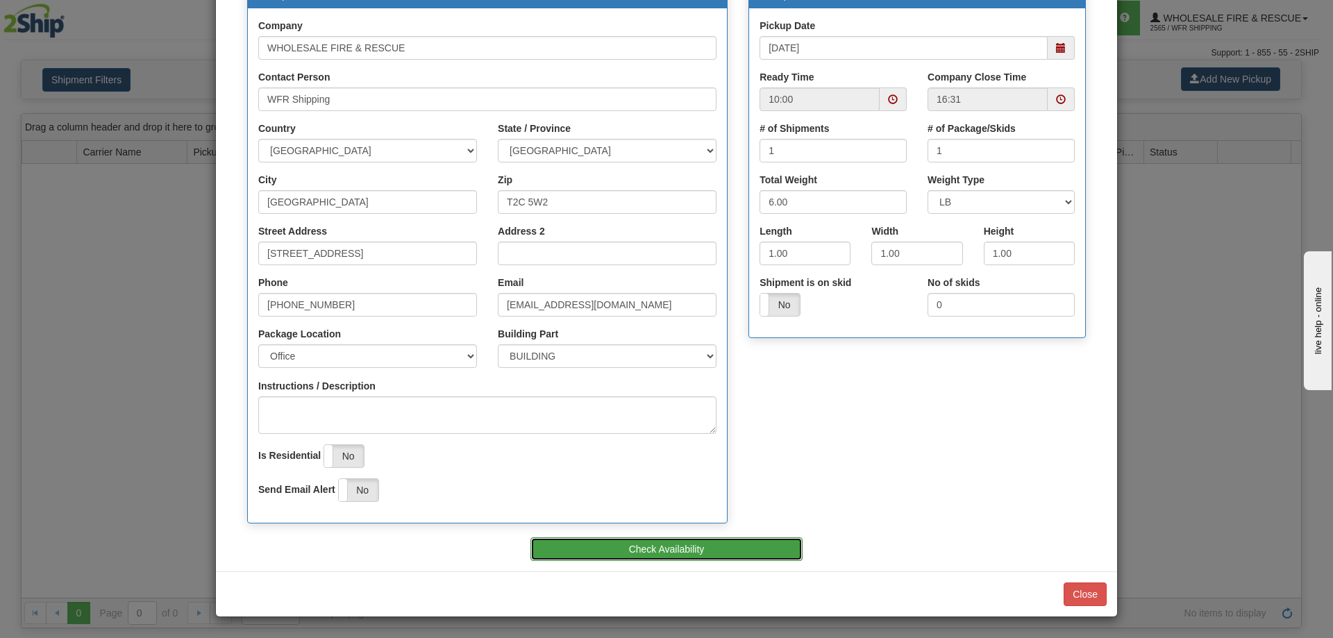
click at [674, 544] on button "Check Availability" at bounding box center [667, 550] width 273 height 24
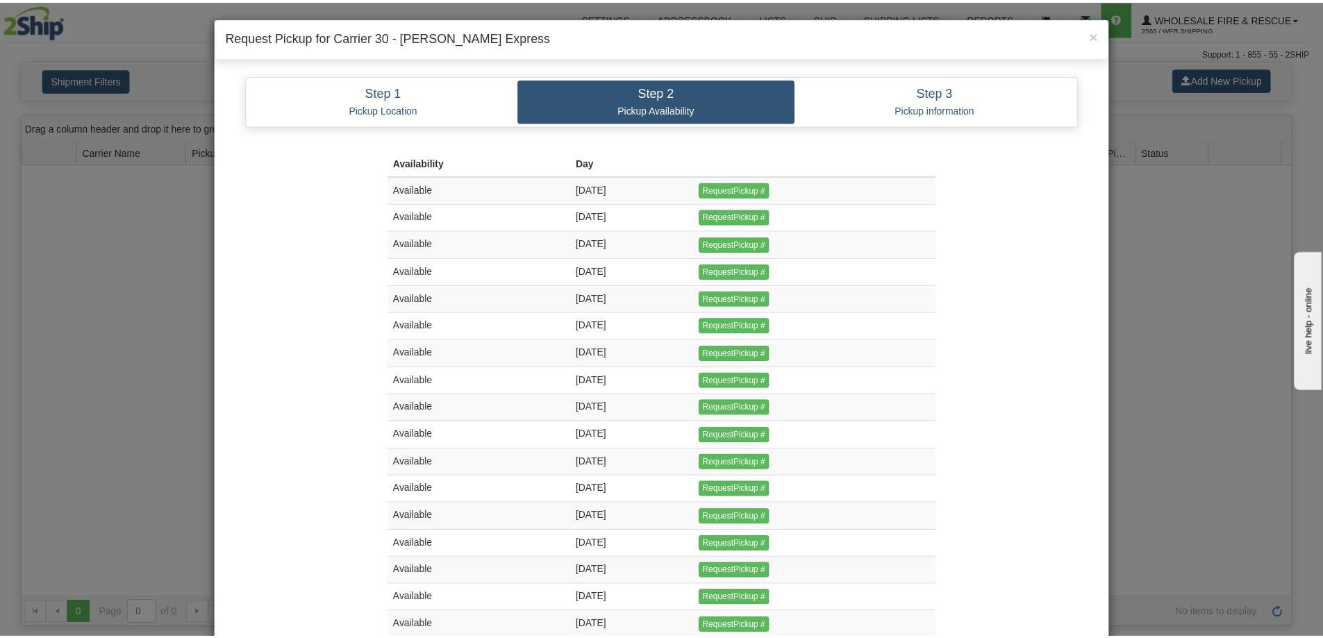
scroll to position [0, 0]
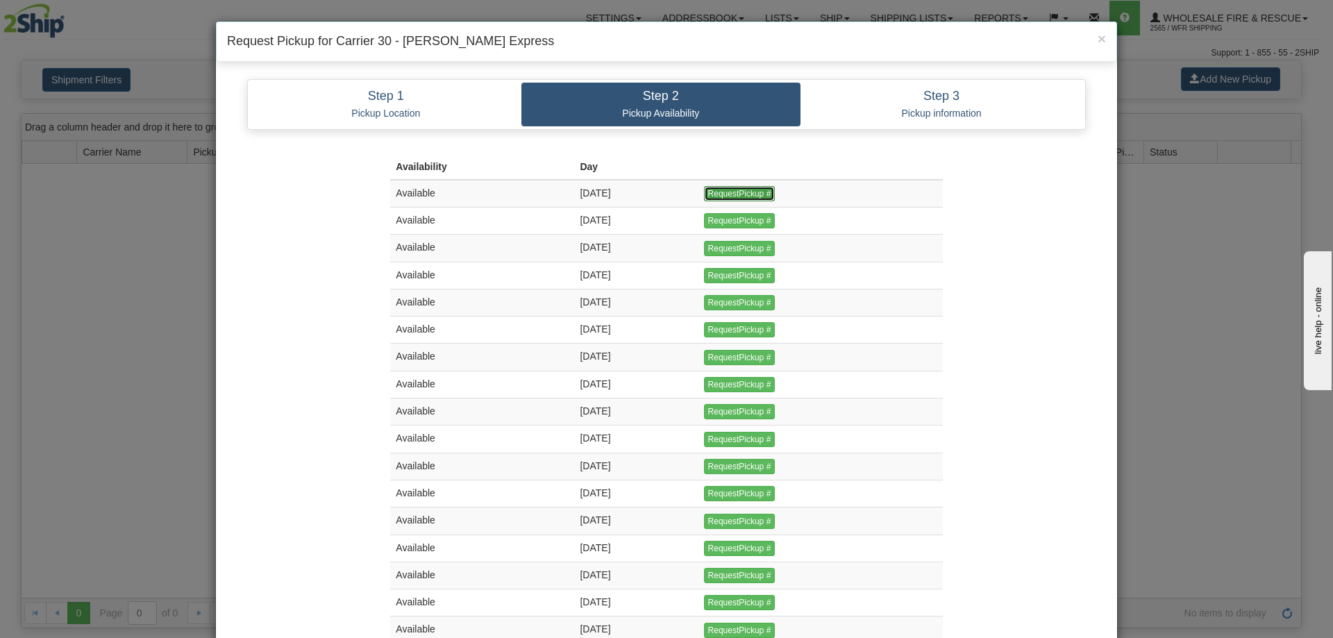
click at [744, 196] on input "RequestPickup #" at bounding box center [740, 193] width 72 height 15
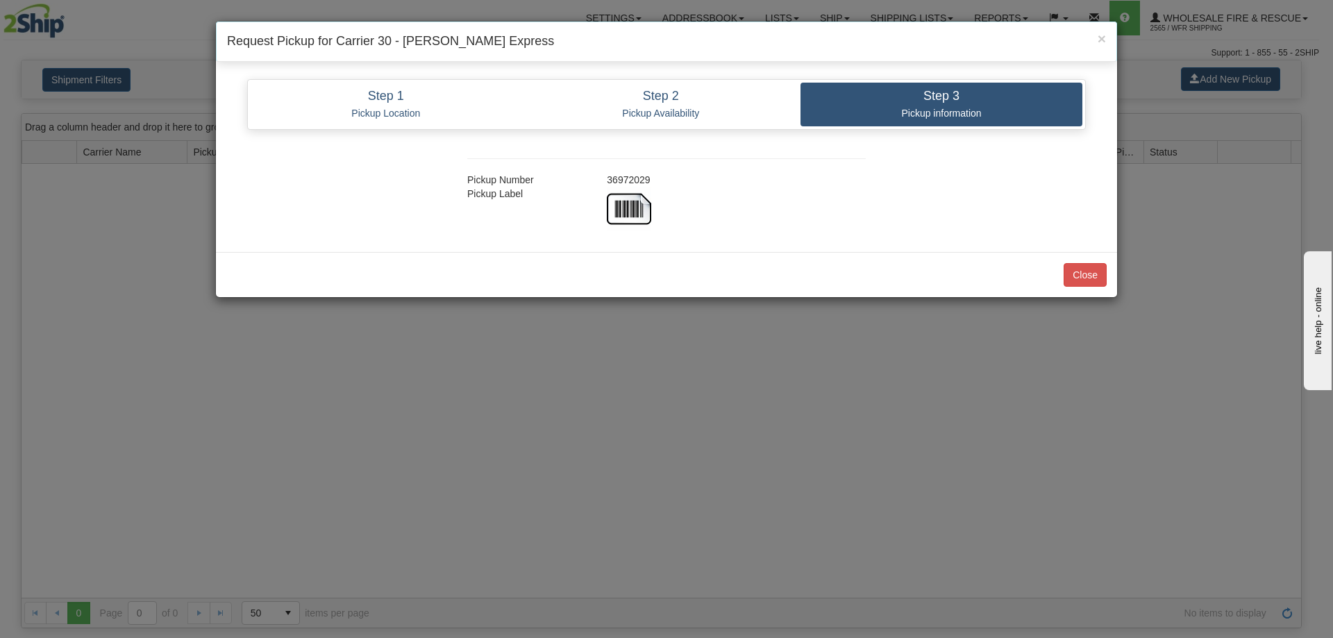
click at [617, 177] on div "36972029" at bounding box center [737, 180] width 280 height 14
click at [619, 177] on div "36972029" at bounding box center [737, 180] width 280 height 14
click at [624, 177] on div "36972029" at bounding box center [737, 180] width 280 height 14
copy div "36972029"
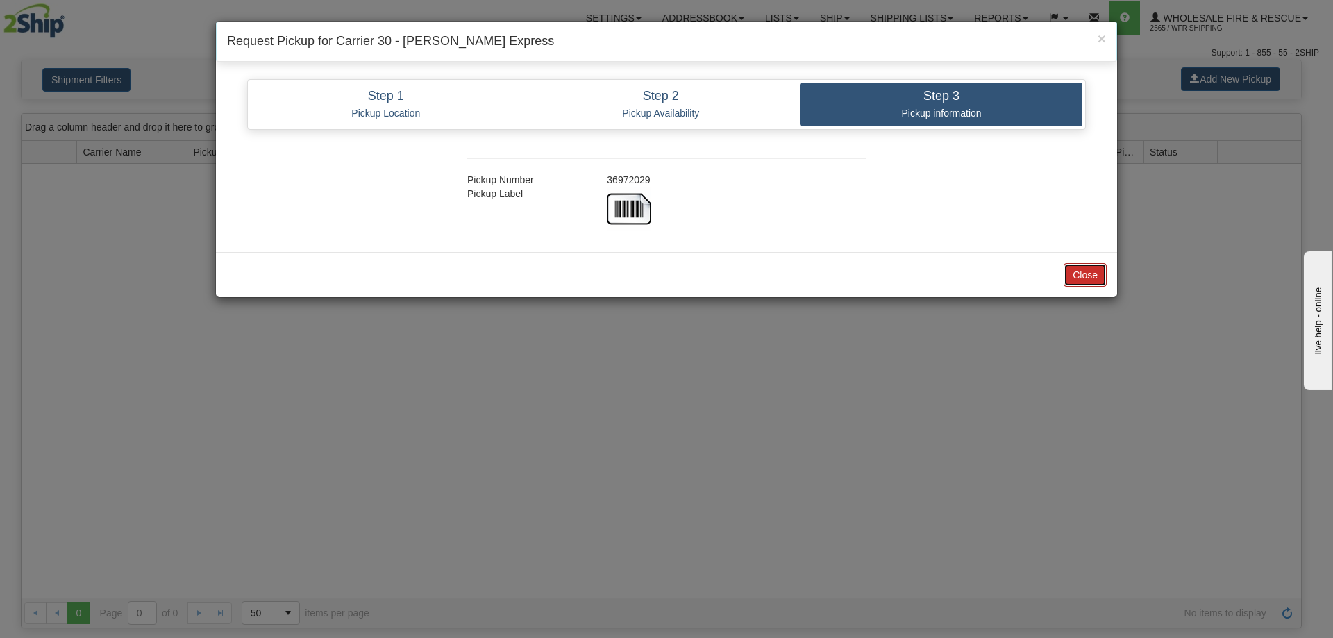
click at [1081, 272] on button "Close" at bounding box center [1085, 275] width 43 height 24
